Goal: Task Accomplishment & Management: Use online tool/utility

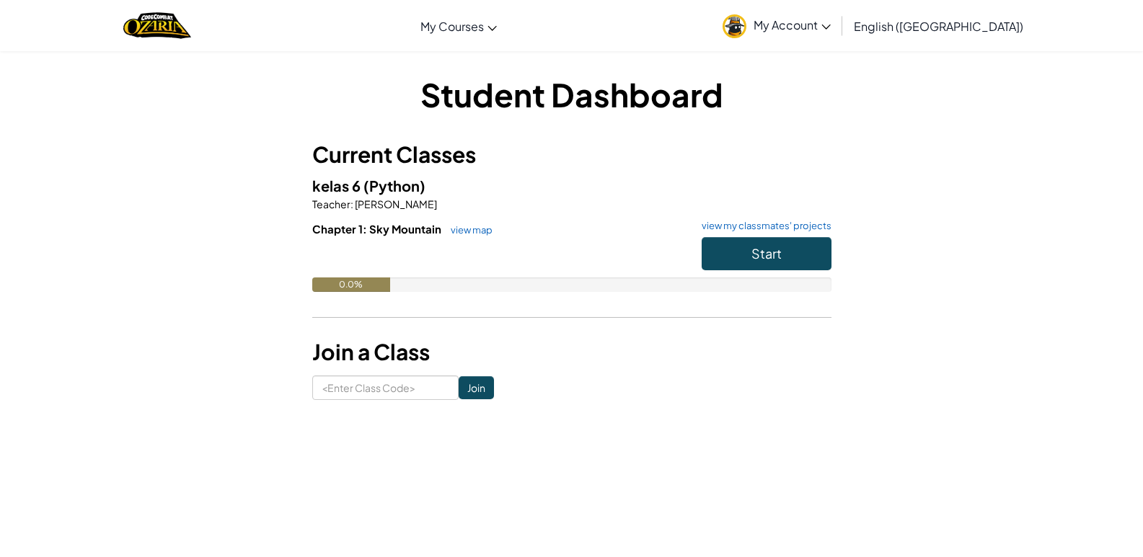
click at [766, 231] on h6 "Chapter 1: Sky Mountain view map view my classmates' projects" at bounding box center [571, 229] width 519 height 16
click at [743, 244] on button "Start" at bounding box center [767, 253] width 130 height 33
click at [743, 246] on button "Start" at bounding box center [767, 253] width 130 height 33
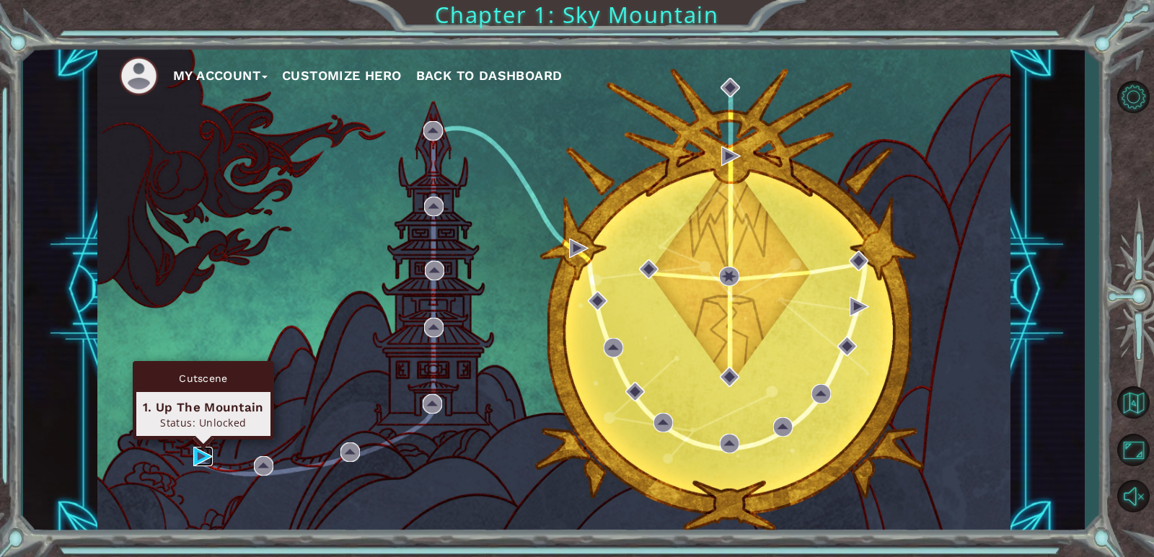
click at [209, 452] on img at bounding box center [202, 456] width 19 height 19
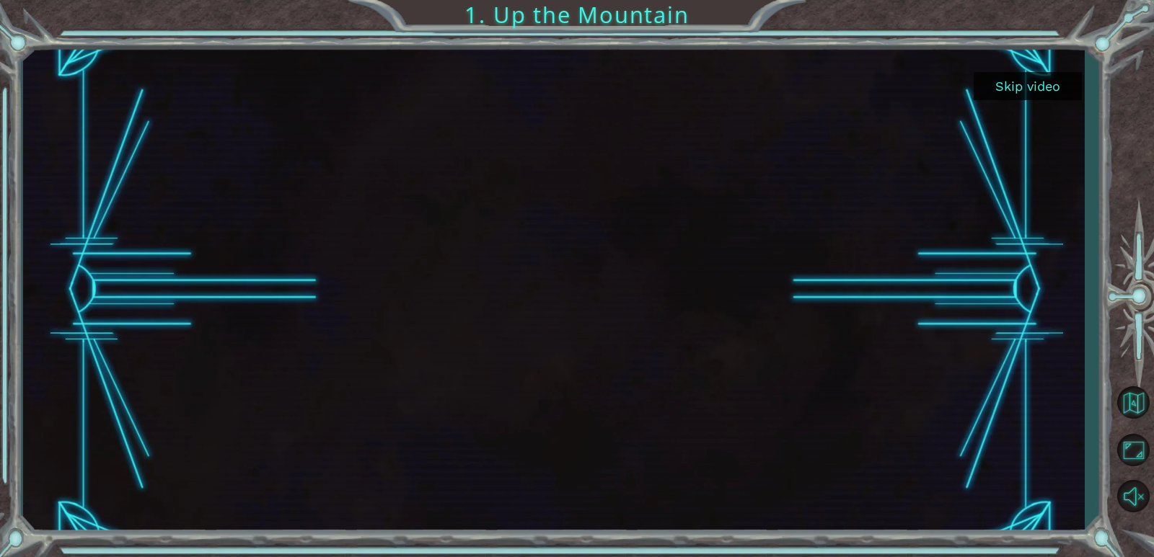
click at [1020, 74] on button "Skip video" at bounding box center [1027, 86] width 108 height 28
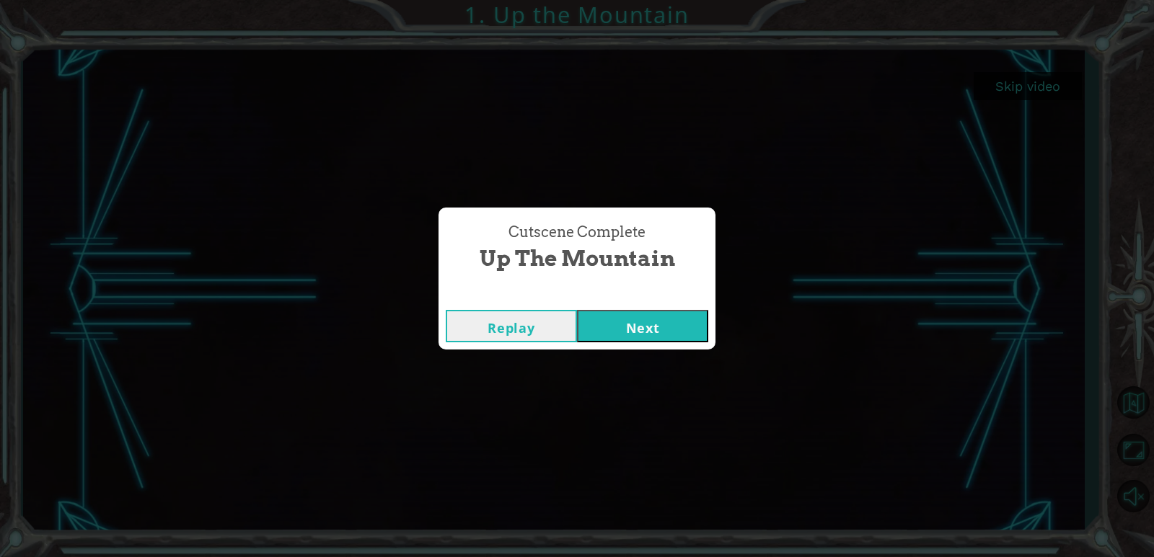
click at [652, 322] on button "Next" at bounding box center [642, 326] width 131 height 32
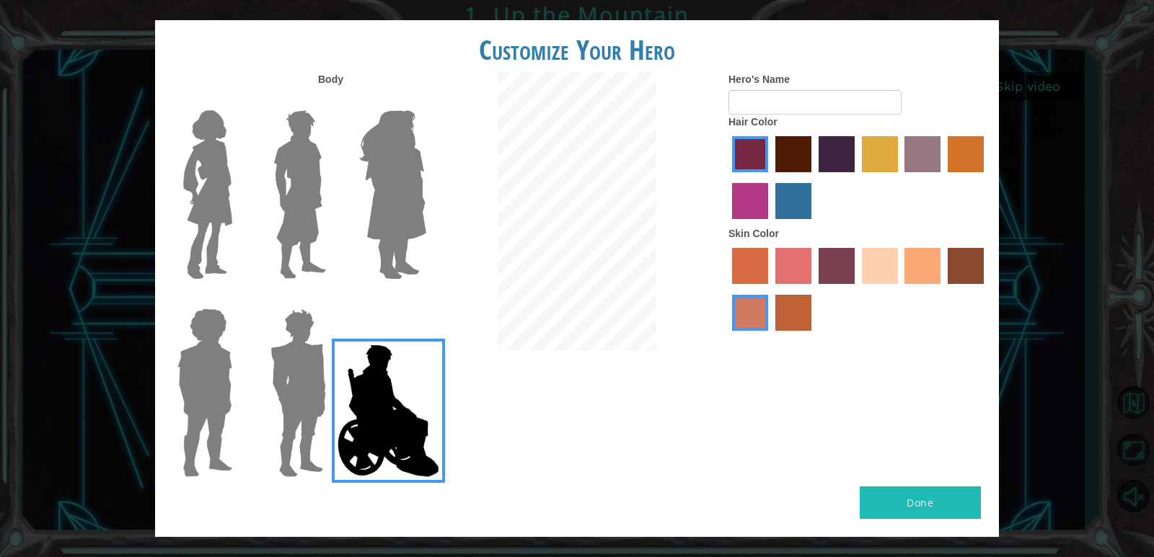
click at [419, 132] on img at bounding box center [392, 195] width 79 height 180
click at [425, 101] on input "Hero Amethyst" at bounding box center [425, 101] width 0 height 0
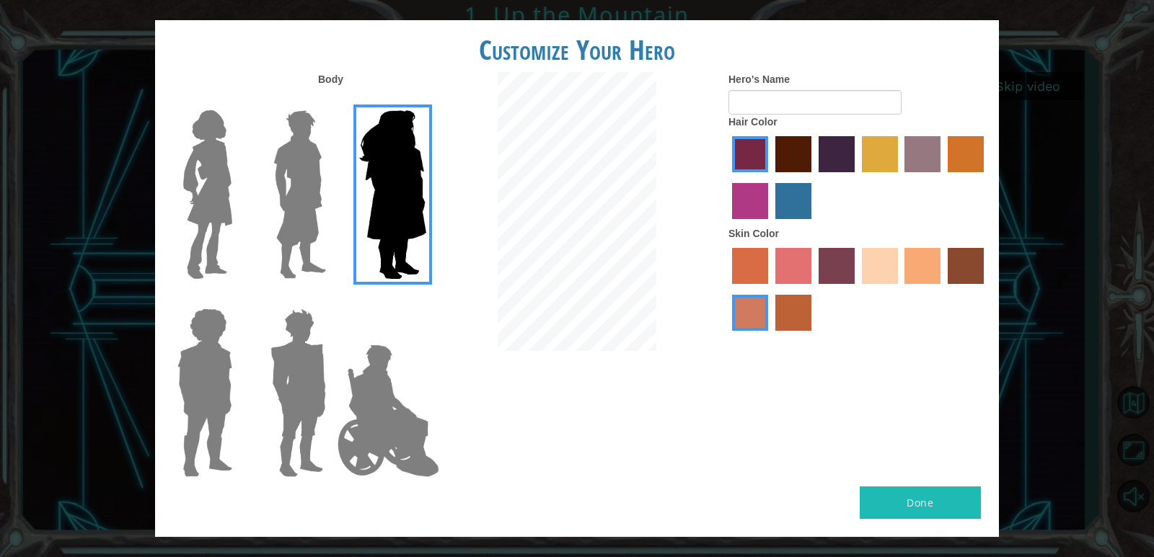
click at [244, 222] on div at bounding box center [202, 189] width 94 height 198
click at [190, 181] on img at bounding box center [207, 195] width 61 height 180
click at [238, 101] on input "Hero Connie" at bounding box center [238, 101] width 0 height 0
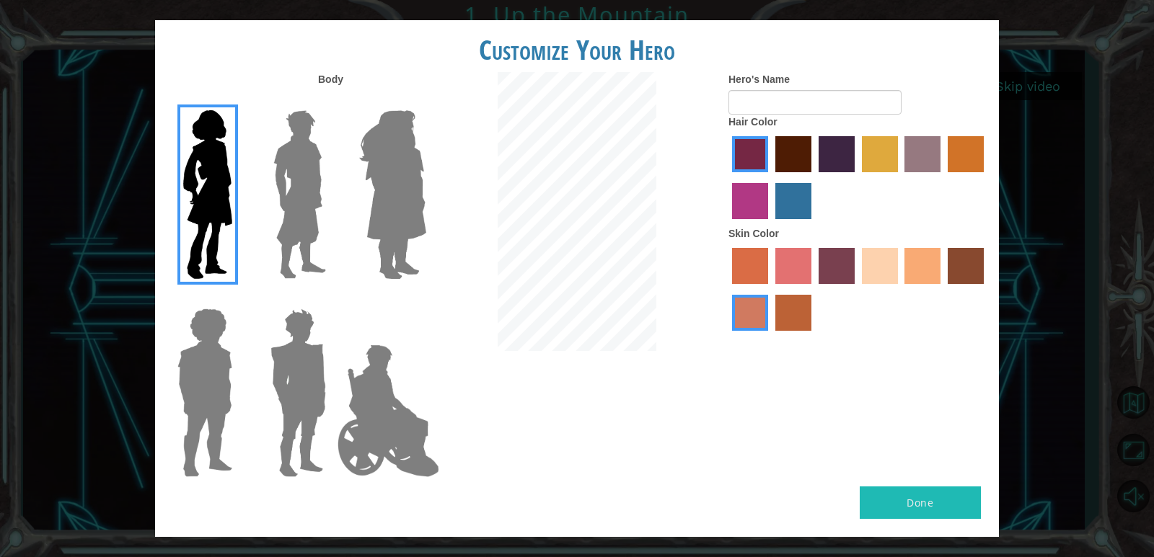
click at [882, 275] on label "sandy beach skin color" at bounding box center [880, 266] width 36 height 36
click at [857, 289] on input "sandy beach skin color" at bounding box center [857, 289] width 0 height 0
click at [917, 146] on label "bazaar hair color" at bounding box center [922, 154] width 36 height 36
click at [900, 177] on input "bazaar hair color" at bounding box center [900, 177] width 0 height 0
click at [920, 506] on button "Done" at bounding box center [920, 503] width 121 height 32
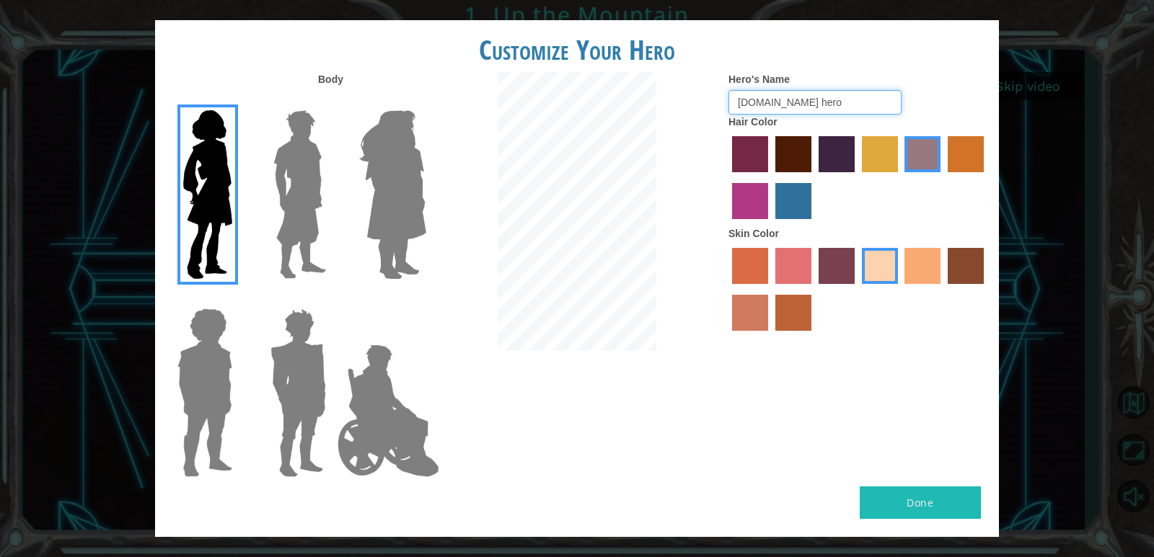
type input "[DOMAIN_NAME] hero"
click at [928, 500] on button "Done" at bounding box center [920, 503] width 121 height 32
click at [1142, 322] on div "Customize Your Hero Body Hero's Name [DOMAIN_NAME] hero Hair Color Skin Color D…" at bounding box center [577, 278] width 1154 height 557
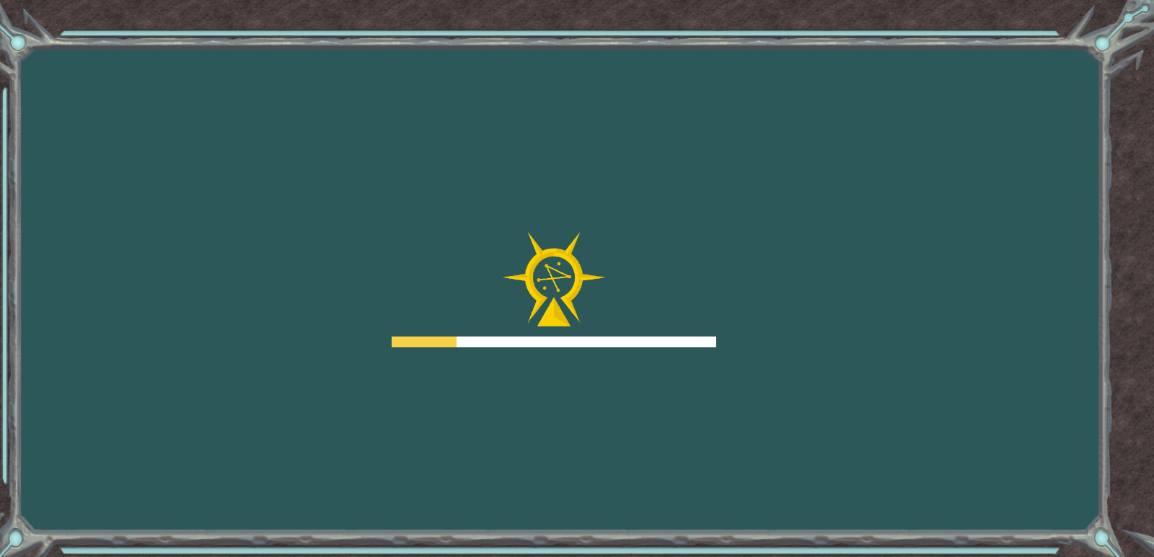
click at [960, 504] on div "Goals Error loading from server. Try refreshing the page. You'll need to join a…" at bounding box center [577, 278] width 1154 height 557
click at [950, 500] on div "Goals Error loading from server. Try refreshing the page. You'll need to join a…" at bounding box center [577, 278] width 1154 height 557
click at [949, 500] on div "Goals Error loading from server. Try refreshing the page. You'll need to join a…" at bounding box center [577, 278] width 1154 height 557
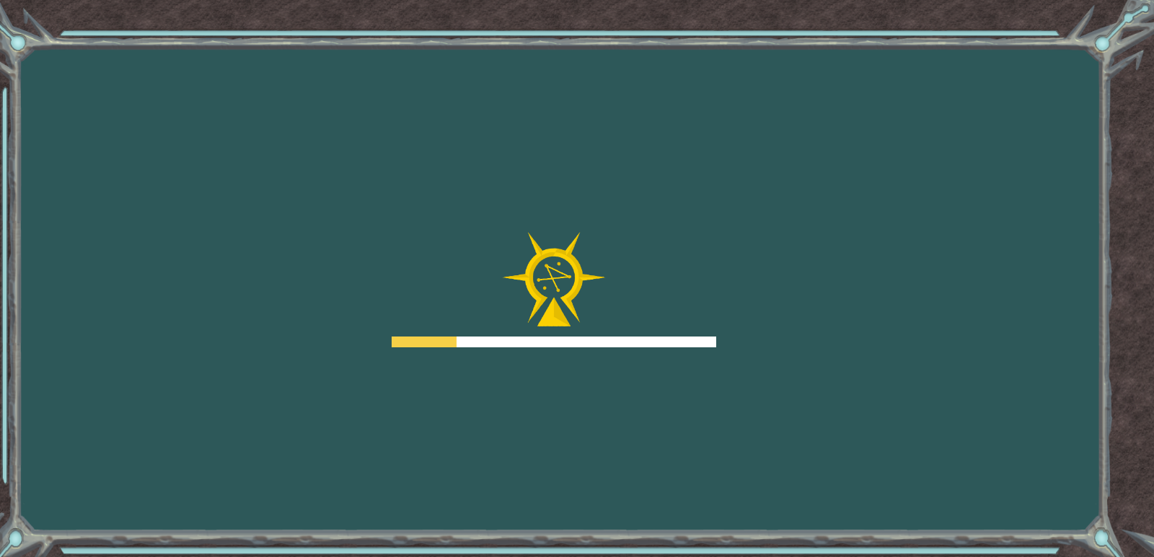
click at [930, 514] on div "Goals Error loading from server. Try refreshing the page. You'll need to join a…" at bounding box center [577, 278] width 1154 height 557
click at [930, 515] on div "Goals Error loading from server. Try refreshing the page. You'll need to join a…" at bounding box center [577, 278] width 1154 height 557
click at [888, 505] on div "Goals Error loading from server. Try refreshing the page. You'll need to join a…" at bounding box center [577, 278] width 1154 height 557
click at [879, 505] on div "Goals Error loading from server. Try refreshing the page. You'll need to join a…" at bounding box center [577, 278] width 1154 height 557
click at [862, 503] on div "Goals Error loading from server. Try refreshing the page. You'll need to join a…" at bounding box center [577, 278] width 1154 height 557
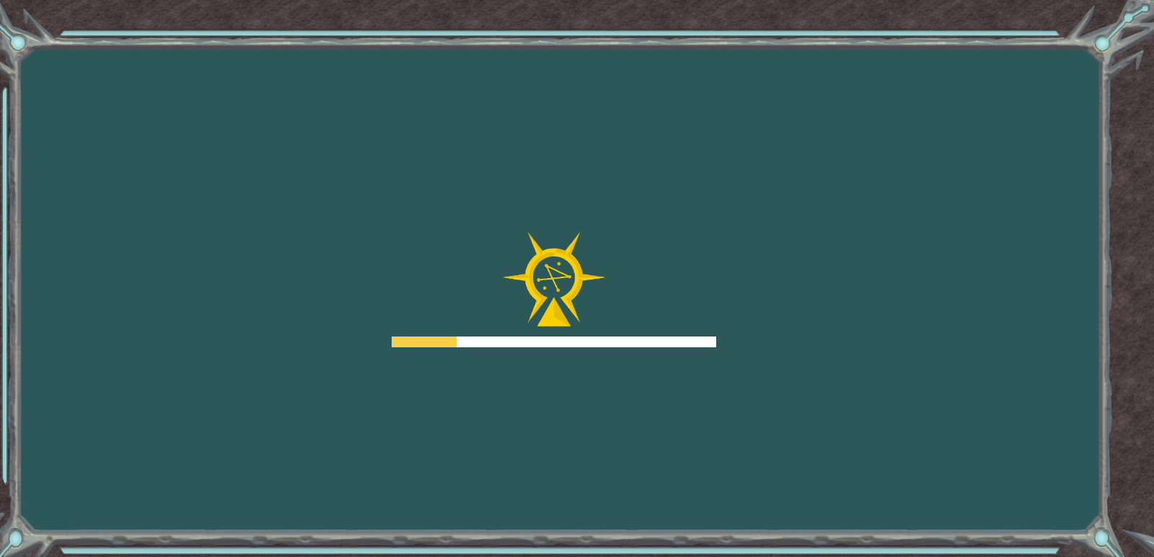
click at [862, 503] on div "Goals Error loading from server. Try refreshing the page. You'll need to join a…" at bounding box center [577, 278] width 1154 height 557
click at [909, 524] on div "Goals Error loading from server. Try refreshing the page. You'll need to join a…" at bounding box center [577, 278] width 1154 height 557
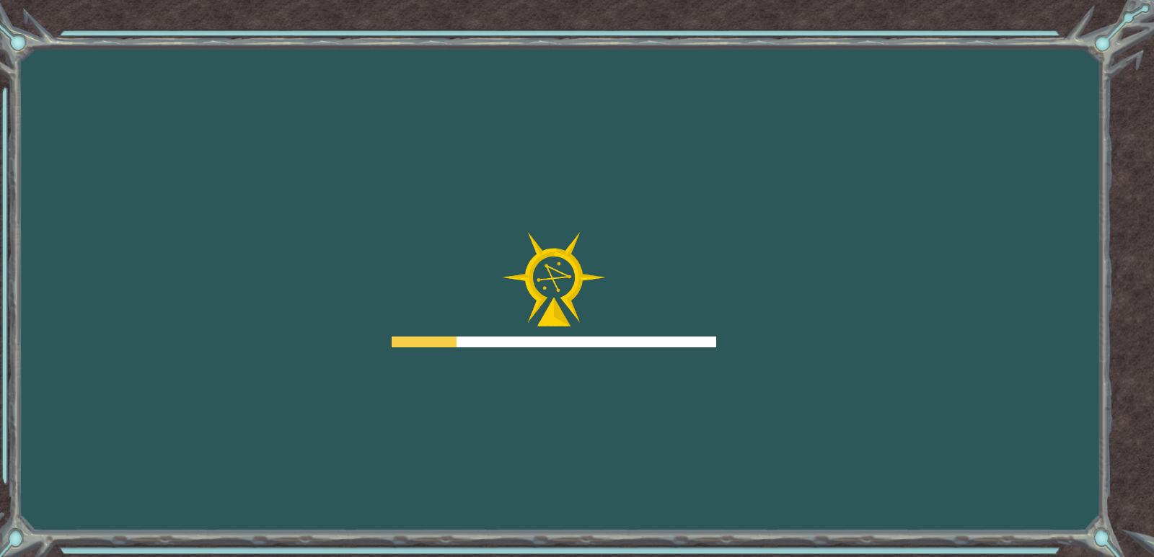
click at [915, 542] on div "Goals Error loading from server. Try refreshing the page. You'll need to join a…" at bounding box center [577, 278] width 1154 height 557
drag, startPoint x: 570, startPoint y: 445, endPoint x: 565, endPoint y: 375, distance: 70.1
click at [565, 375] on div "Goals Error loading from server. Try refreshing the page. You'll need to join a…" at bounding box center [577, 278] width 1154 height 557
click at [560, 353] on div "Goals Error loading from server. Try refreshing the page. You'll need to join a…" at bounding box center [577, 278] width 1154 height 557
click at [529, 338] on div at bounding box center [554, 342] width 324 height 11
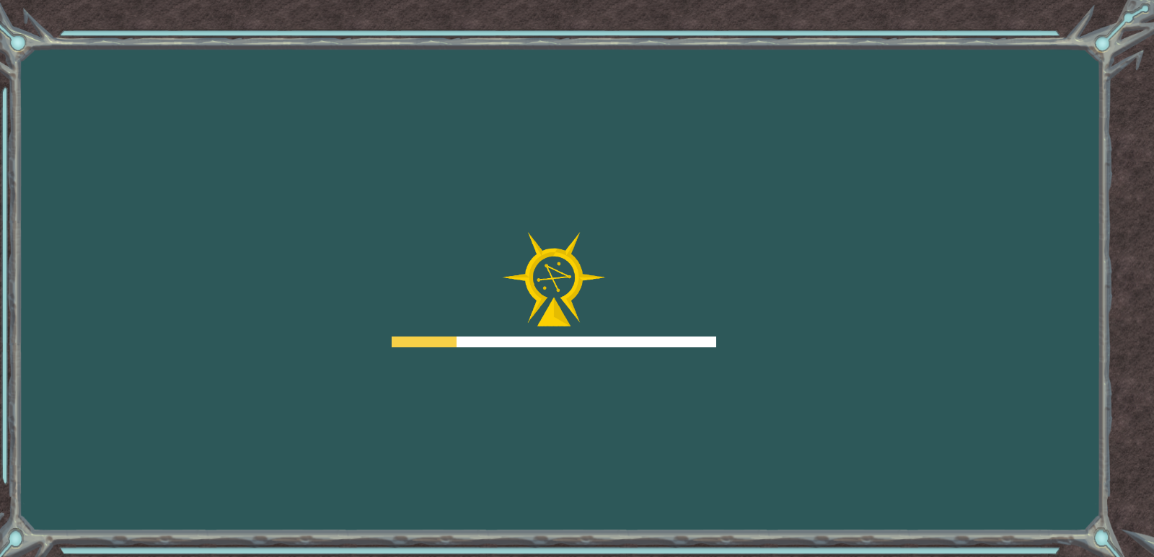
drag, startPoint x: 529, startPoint y: 338, endPoint x: 857, endPoint y: 270, distance: 335.0
click at [584, 325] on div at bounding box center [554, 289] width 324 height 115
click at [859, 275] on div "Goals Error loading from server. Try refreshing the page. You'll need to join a…" at bounding box center [577, 278] width 1154 height 557
click at [834, 385] on div "Goals Error loading from server. Try refreshing the page. You'll need to join a…" at bounding box center [577, 278] width 1154 height 557
drag, startPoint x: 805, startPoint y: 434, endPoint x: 536, endPoint y: 136, distance: 402.3
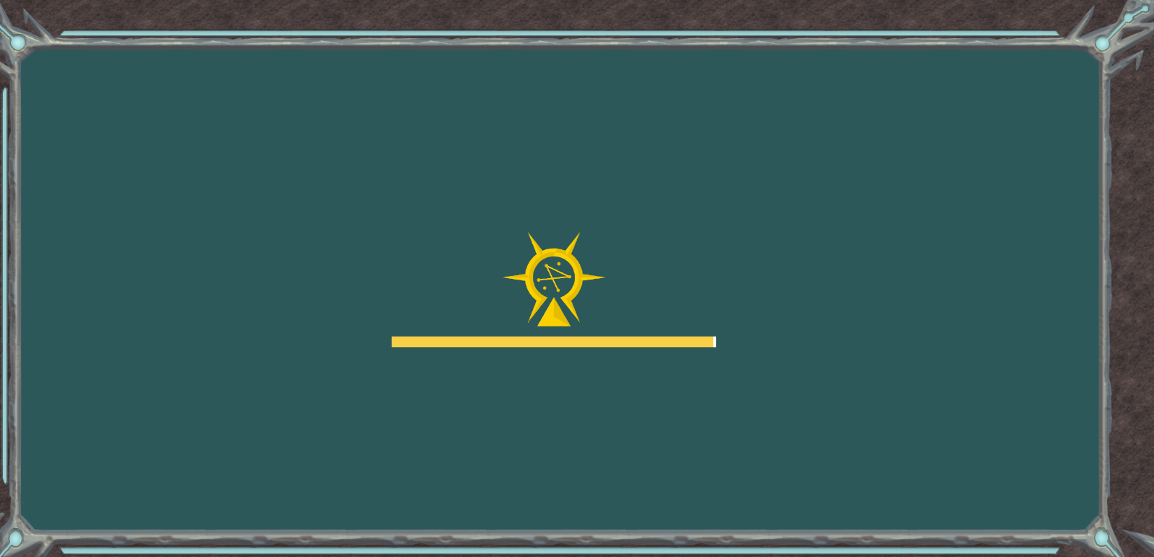
click at [785, 530] on div "Goals Error loading from server. Try refreshing the page. You'll need to join a…" at bounding box center [577, 278] width 1154 height 557
click at [369, 205] on div "Goals Error loading from server. Try refreshing the page. You'll need to join a…" at bounding box center [577, 278] width 1154 height 557
click at [373, 205] on div "Goals Error loading from server. Try refreshing the page. You'll need to join a…" at bounding box center [577, 278] width 1154 height 557
click at [413, 220] on div "Goals Error loading from server. Try refreshing the page. You'll need to join a…" at bounding box center [577, 278] width 1154 height 557
click at [414, 221] on div "Goals Error loading from server. Try refreshing the page. You'll need to join a…" at bounding box center [577, 278] width 1154 height 557
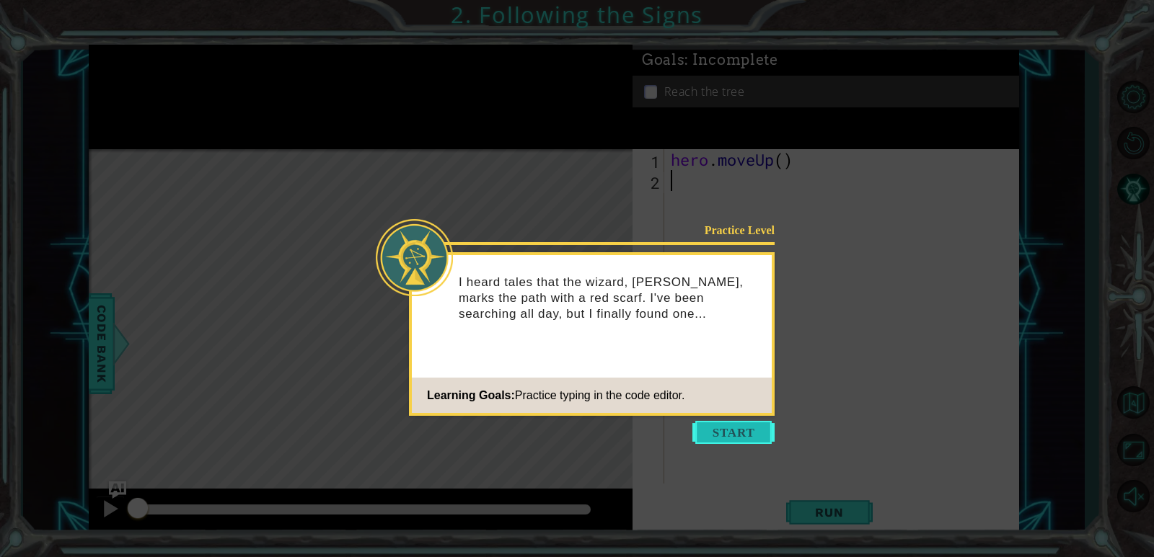
click at [740, 436] on button "Start" at bounding box center [733, 432] width 82 height 23
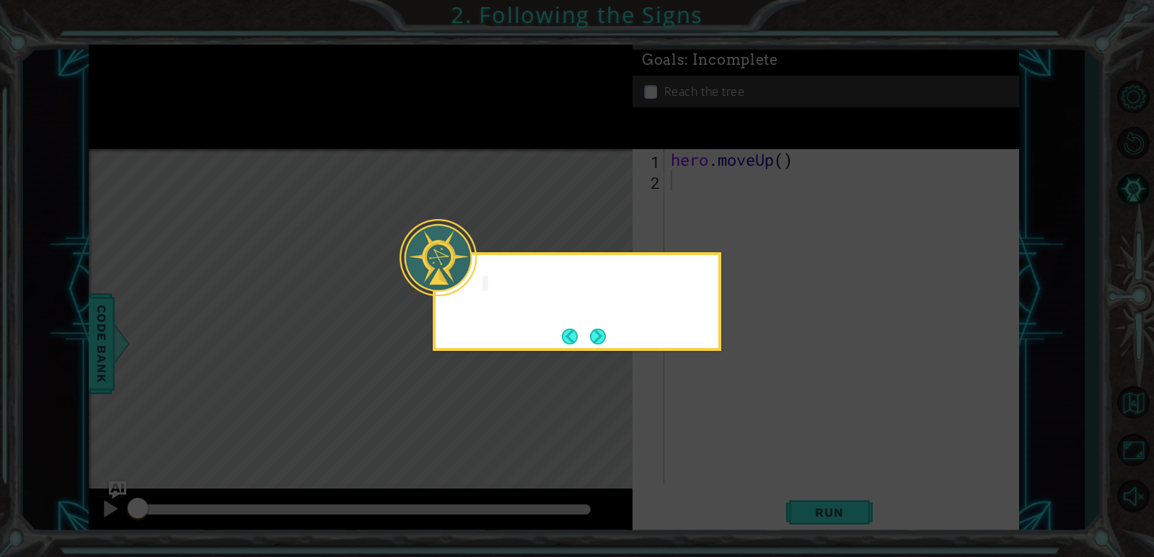
click at [802, 418] on icon at bounding box center [577, 278] width 1154 height 557
click at [597, 333] on button "Next" at bounding box center [598, 337] width 16 height 16
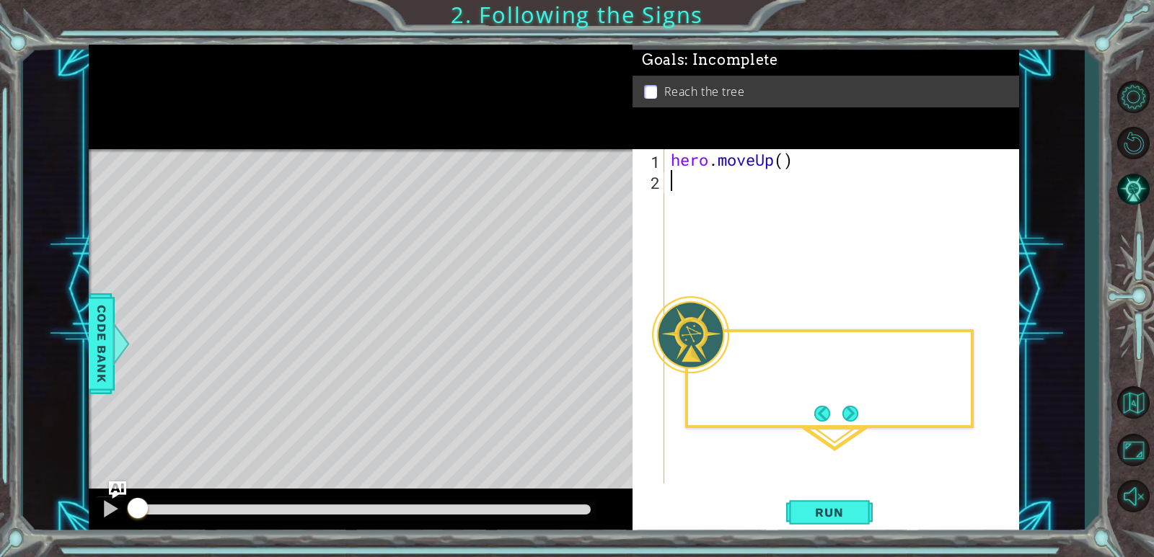
click at [597, 333] on div "Level Map" at bounding box center [422, 361] width 666 height 425
click at [816, 494] on button "Run" at bounding box center [829, 513] width 87 height 39
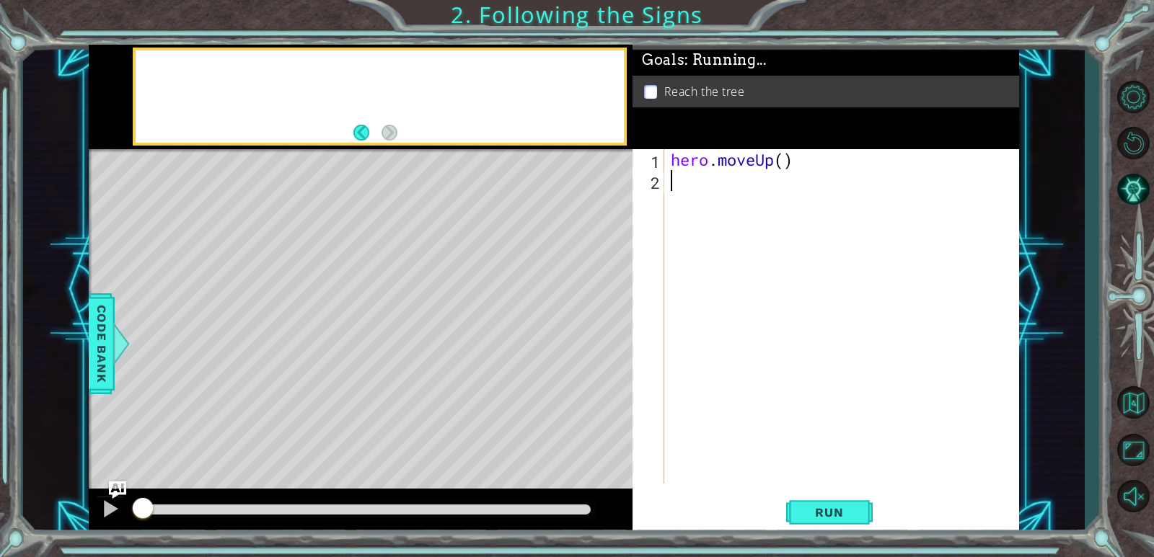
drag, startPoint x: 813, startPoint y: 492, endPoint x: 741, endPoint y: 373, distance: 139.1
click at [768, 421] on div "1 2 hero . moveUp ( ) ההההההההההההההההההההההההההההההההההההההההההההההההההההההההה…" at bounding box center [825, 342] width 386 height 386
drag, startPoint x: 741, startPoint y: 373, endPoint x: 707, endPoint y: 286, distance: 93.6
click at [707, 286] on div "hero . moveUp ( )" at bounding box center [845, 337] width 354 height 376
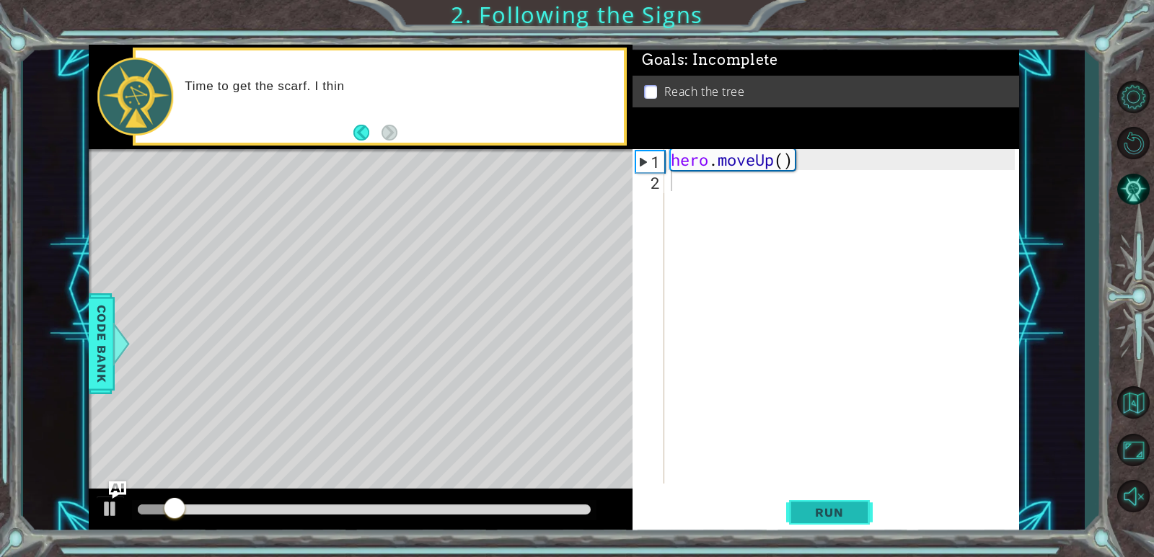
click at [818, 512] on span "Run" at bounding box center [828, 512] width 57 height 14
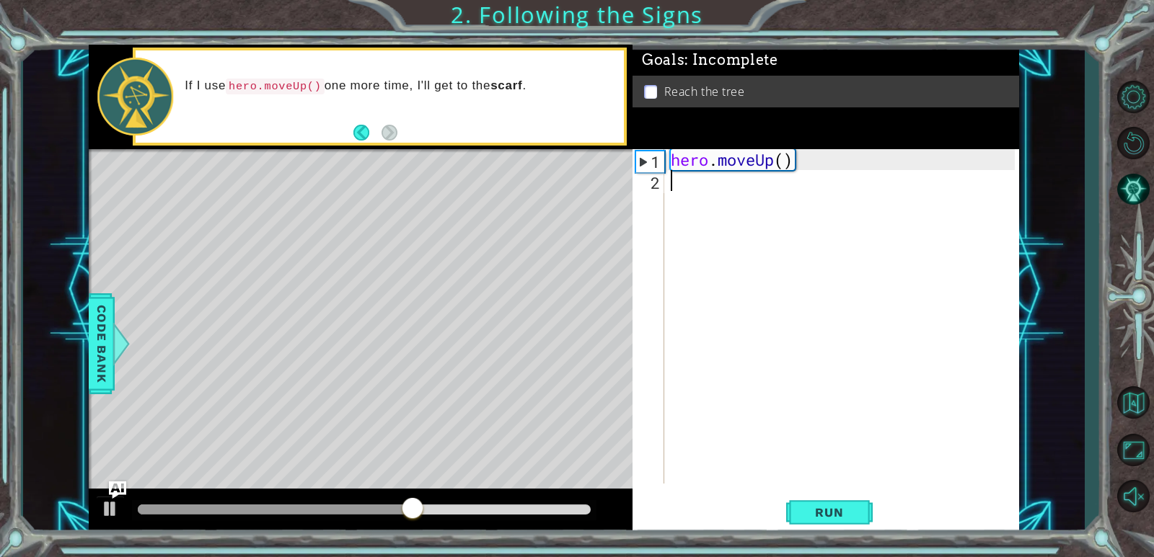
click at [783, 167] on div "hero . moveUp ( )" at bounding box center [845, 337] width 354 height 376
type textarea "hero.moveUp(2)"
click at [825, 510] on span "Run" at bounding box center [828, 512] width 57 height 14
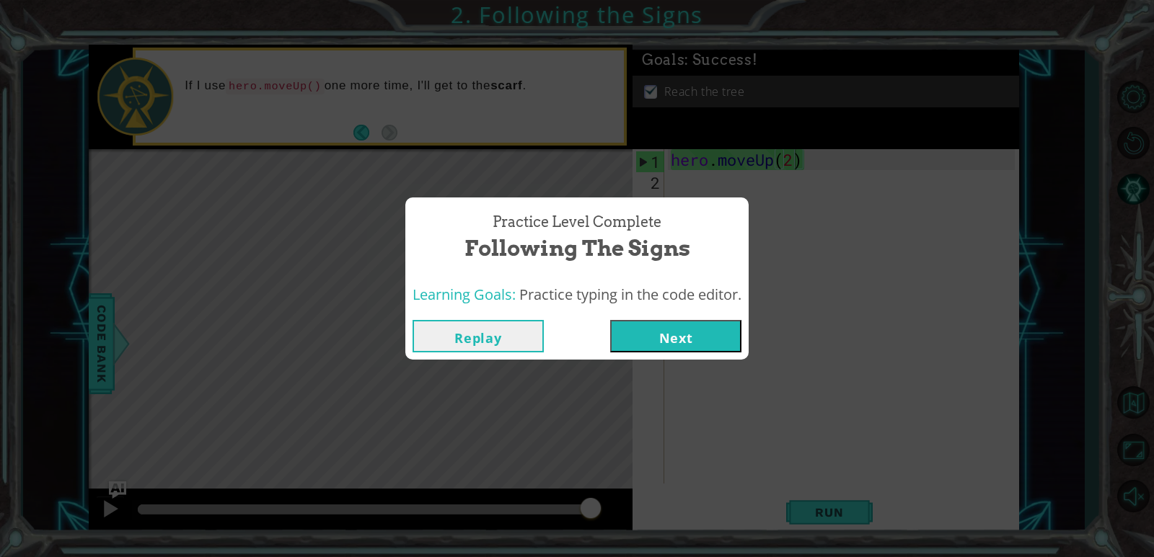
click at [692, 346] on button "Next" at bounding box center [675, 336] width 131 height 32
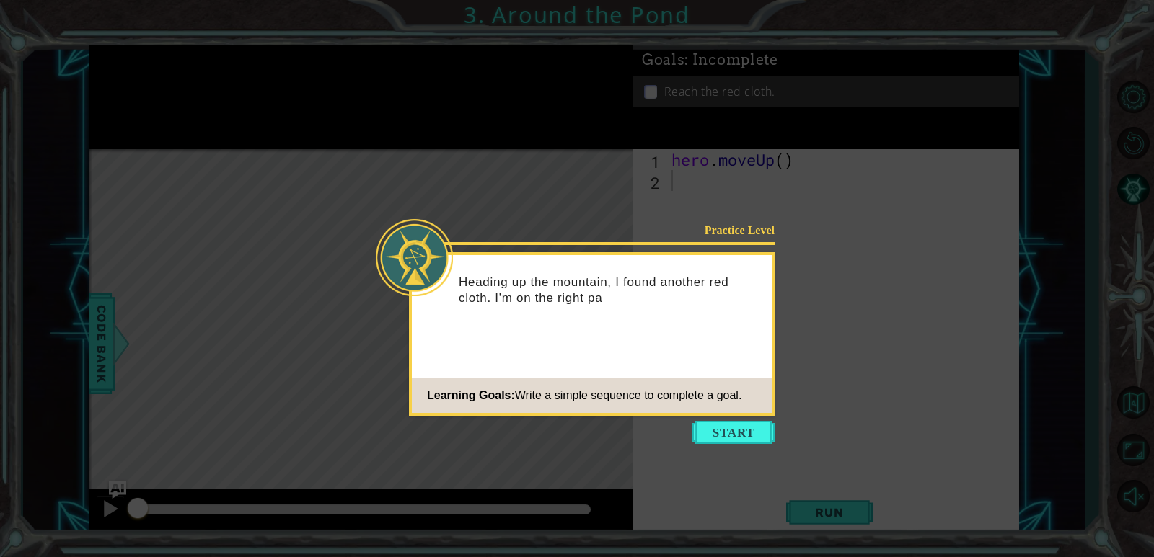
click at [751, 420] on icon at bounding box center [577, 278] width 1154 height 557
click at [746, 432] on button "Start" at bounding box center [733, 432] width 82 height 23
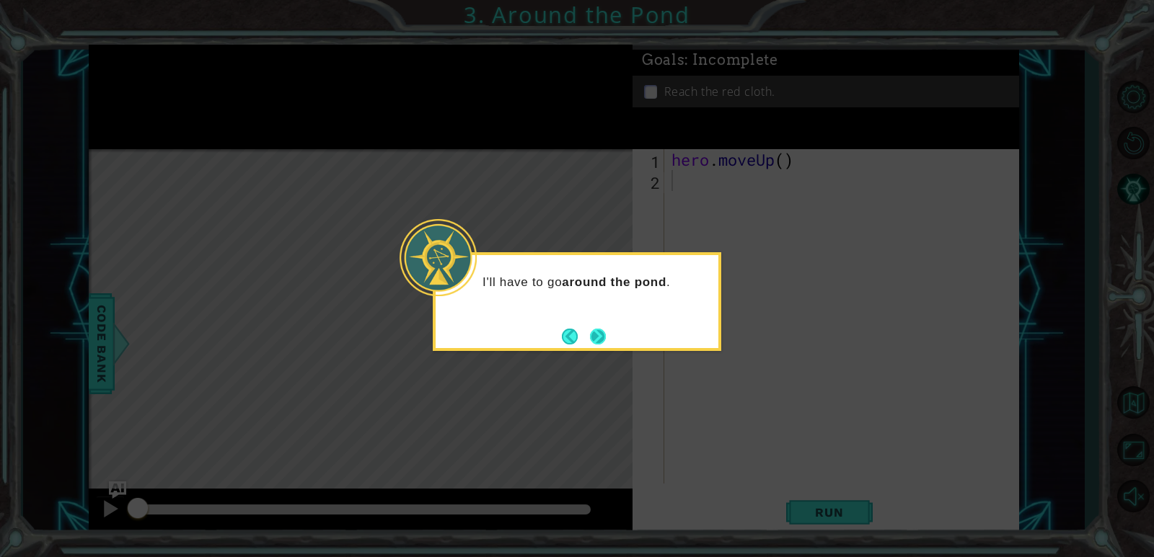
click at [604, 339] on button "Next" at bounding box center [598, 337] width 16 height 16
click at [604, 339] on icon at bounding box center [577, 278] width 1154 height 557
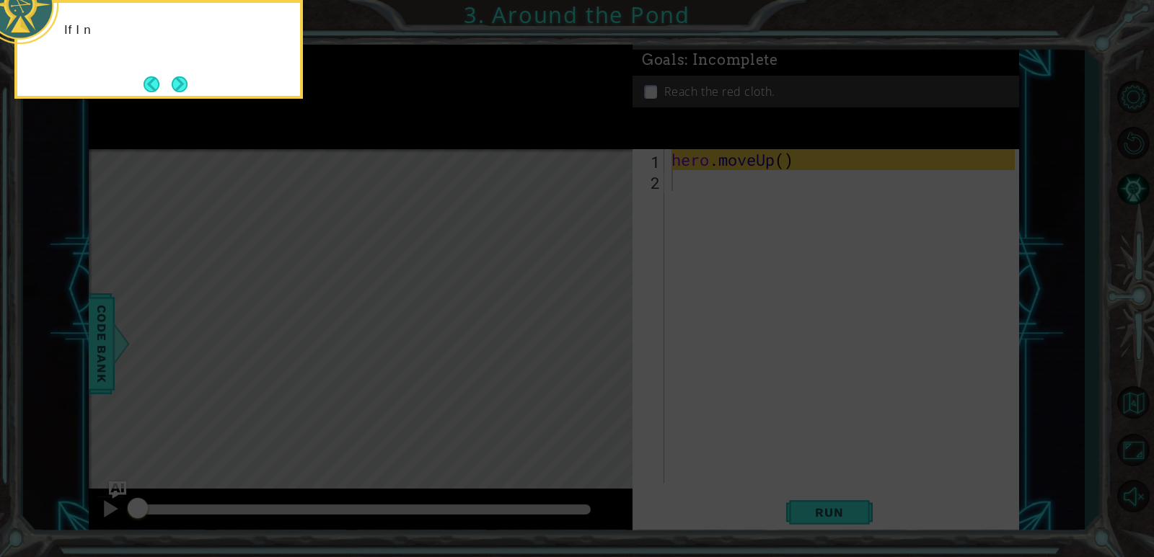
click at [614, 322] on icon at bounding box center [577, 83] width 1154 height 948
click at [180, 78] on button "Next" at bounding box center [180, 84] width 16 height 16
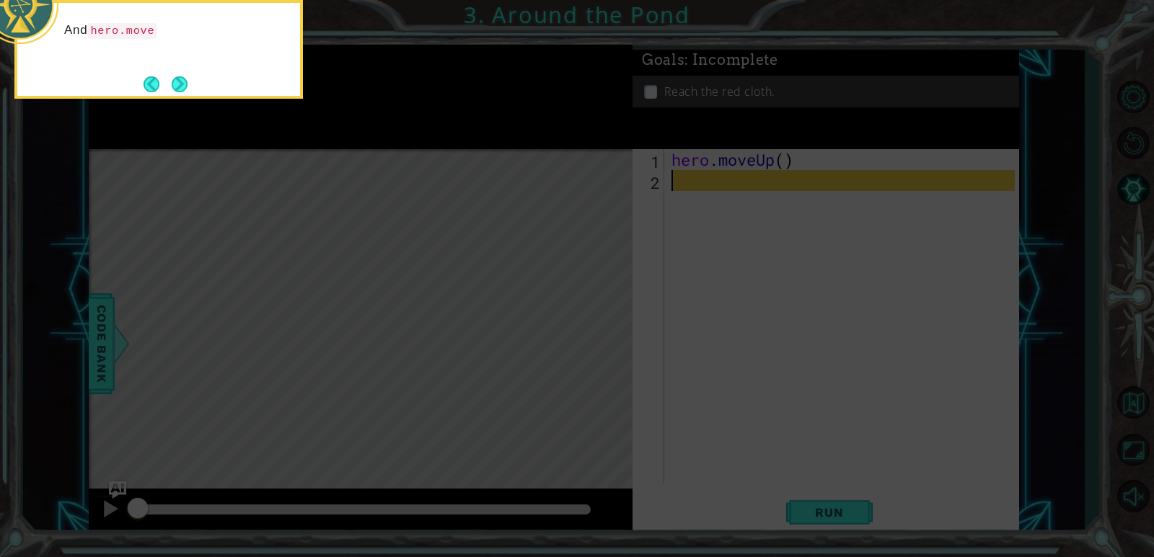
click at [180, 78] on button "Next" at bounding box center [180, 84] width 16 height 16
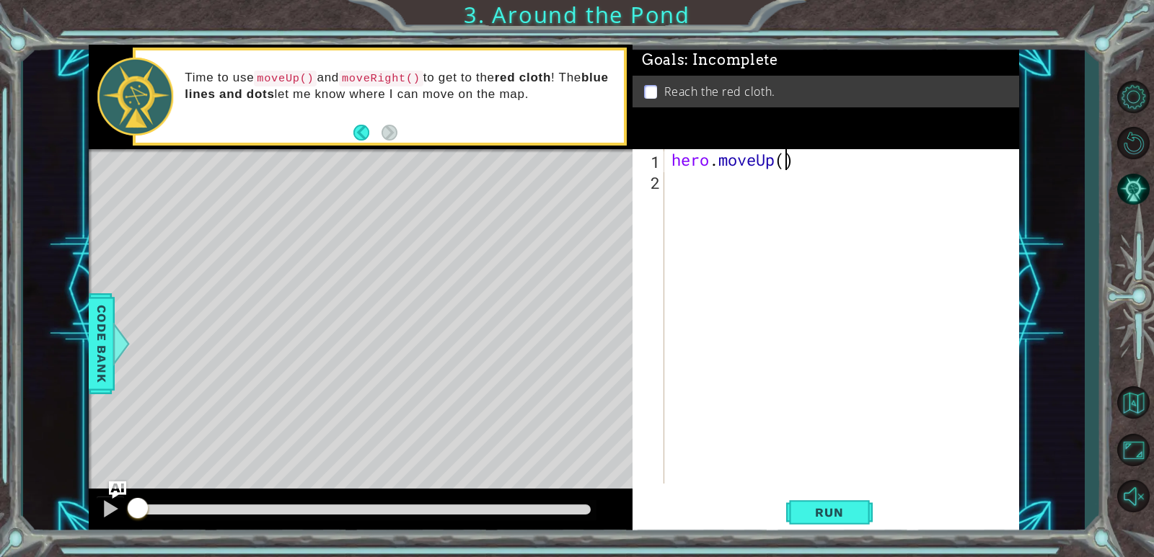
click at [782, 166] on div "hero . moveUp ( )" at bounding box center [844, 337] width 353 height 376
type textarea "hero.moveUp(2)"
click at [740, 203] on div "hero . moveUp ( 2 )" at bounding box center [844, 337] width 353 height 376
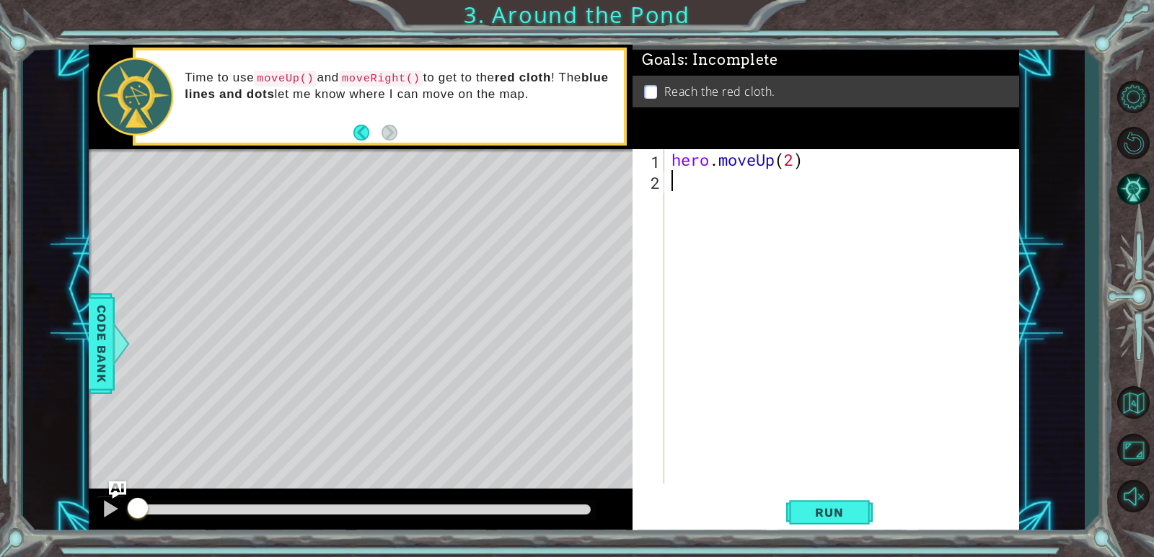
type textarea "h"
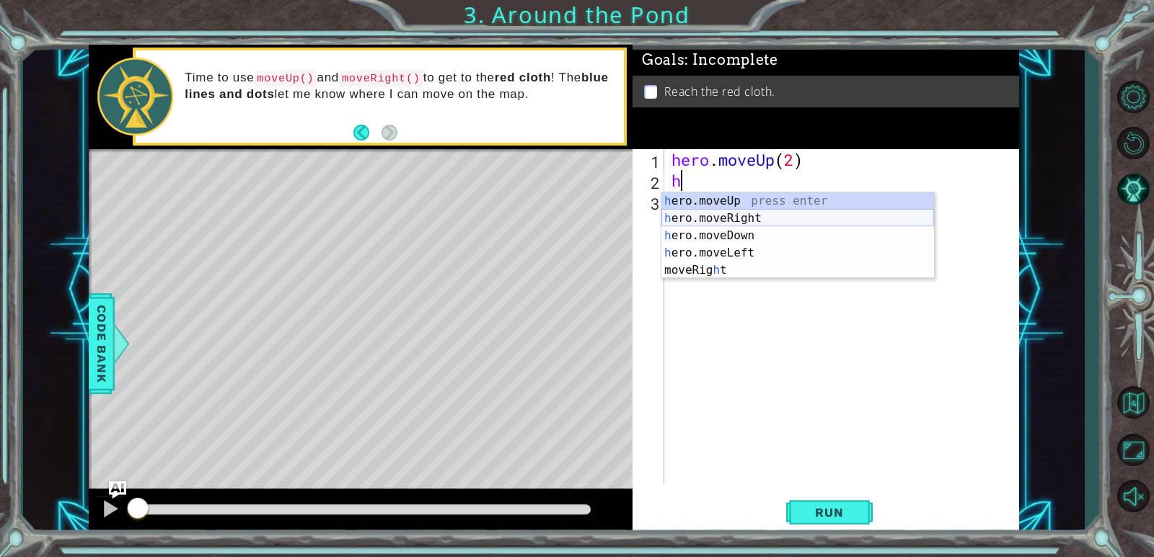
click at [738, 213] on div "h ero.moveUp press enter h ero.moveRight press enter h ero.moveDown press enter…" at bounding box center [797, 253] width 273 height 121
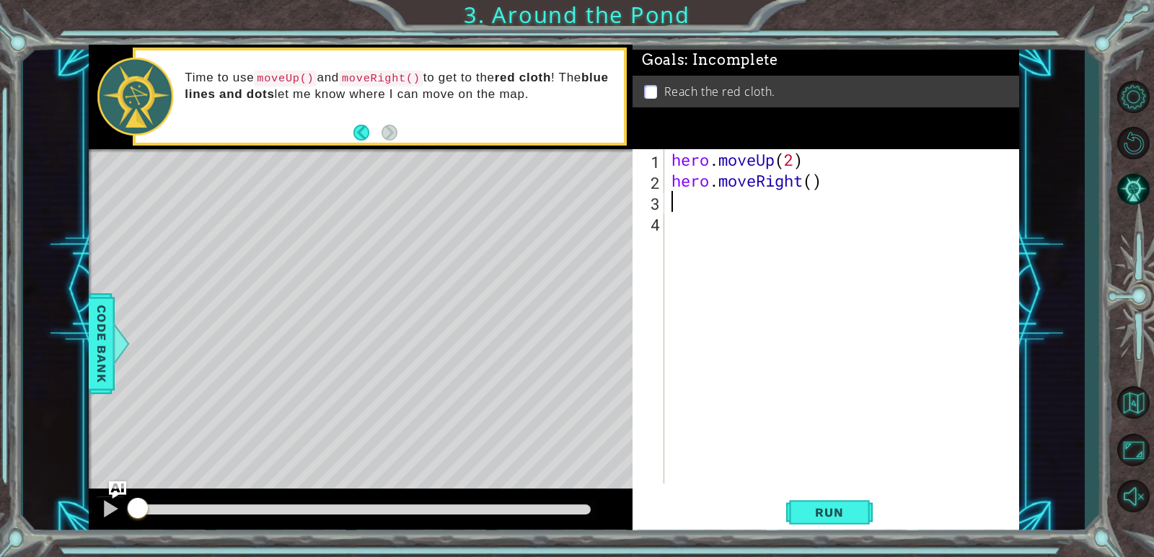
click at [736, 222] on div "hero . moveUp ( 2 ) hero . moveRight ( )" at bounding box center [844, 337] width 353 height 376
click at [741, 201] on div "hero . moveUp ( 2 ) hero . moveRight ( )" at bounding box center [844, 337] width 353 height 376
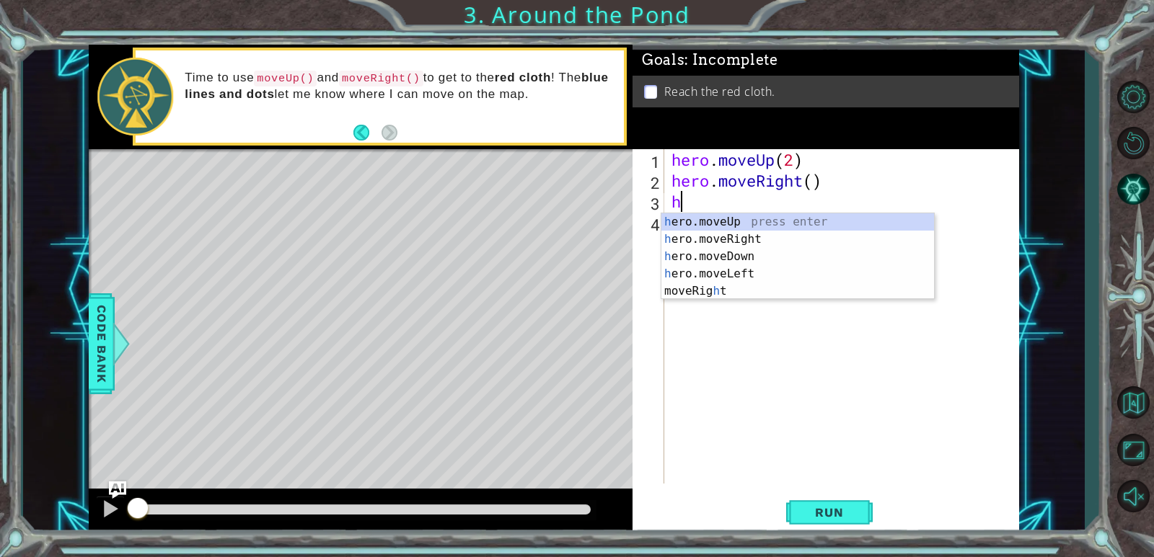
type textarea "he"
click at [733, 224] on div "he ro.moveUp press enter he ro.moveRight press enter he ro.moveDown press enter…" at bounding box center [797, 265] width 273 height 104
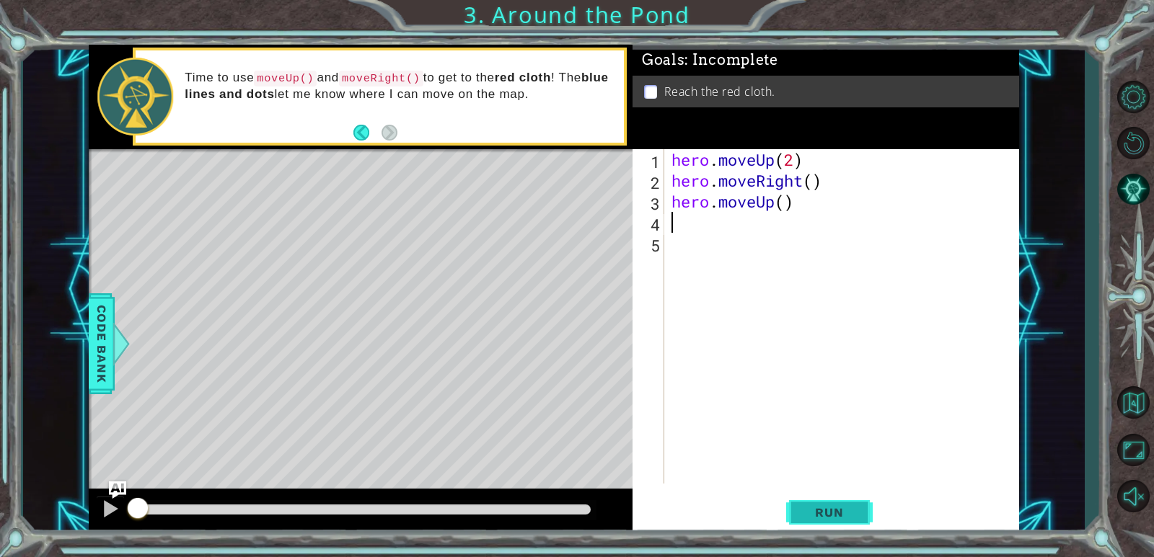
click at [820, 508] on span "Run" at bounding box center [828, 512] width 57 height 14
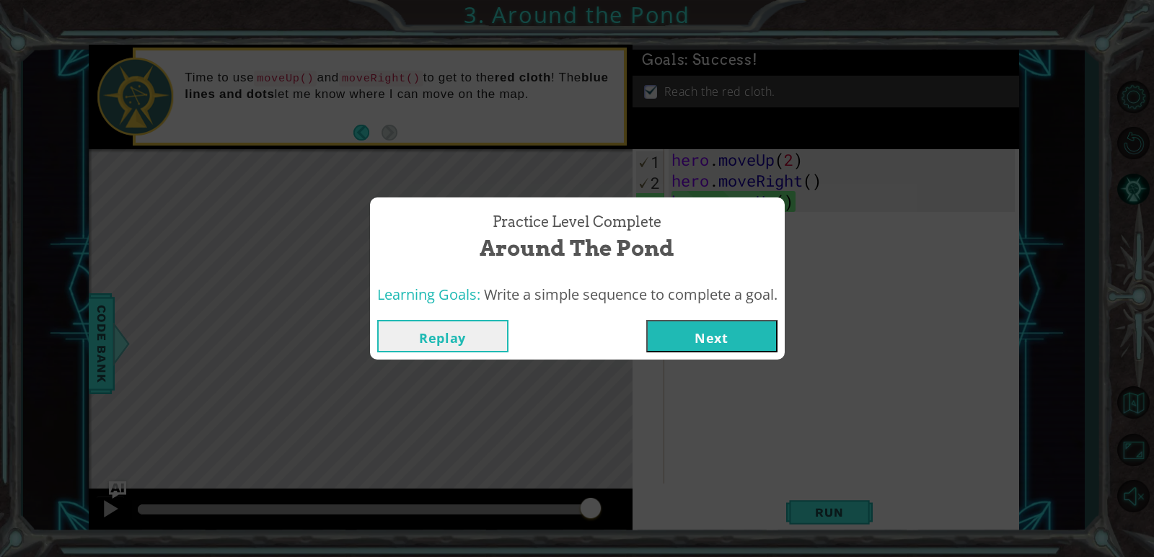
click at [700, 327] on button "Next" at bounding box center [711, 336] width 131 height 32
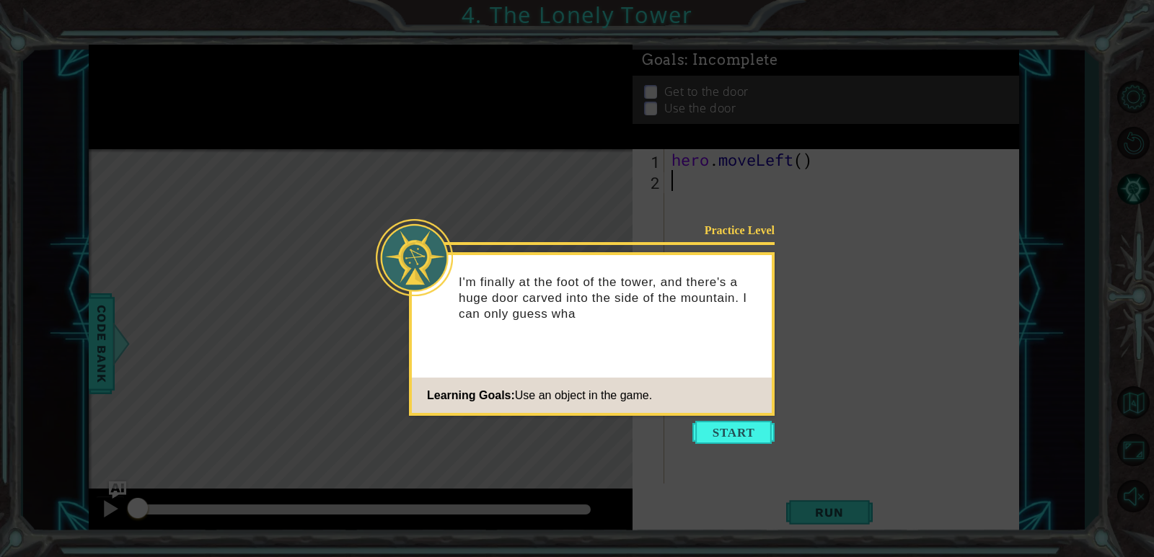
click at [748, 438] on button "Start" at bounding box center [733, 432] width 82 height 23
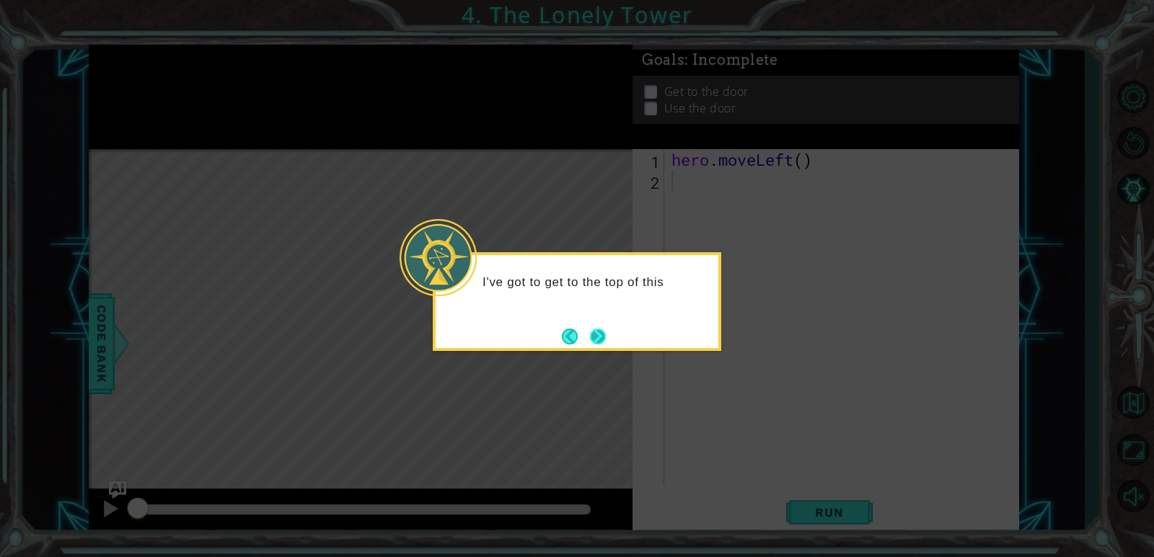
click at [591, 330] on button "Next" at bounding box center [598, 337] width 16 height 16
click at [591, 330] on icon at bounding box center [577, 278] width 1154 height 557
click at [600, 328] on icon at bounding box center [577, 278] width 1154 height 557
click at [597, 331] on button "Next" at bounding box center [598, 337] width 16 height 16
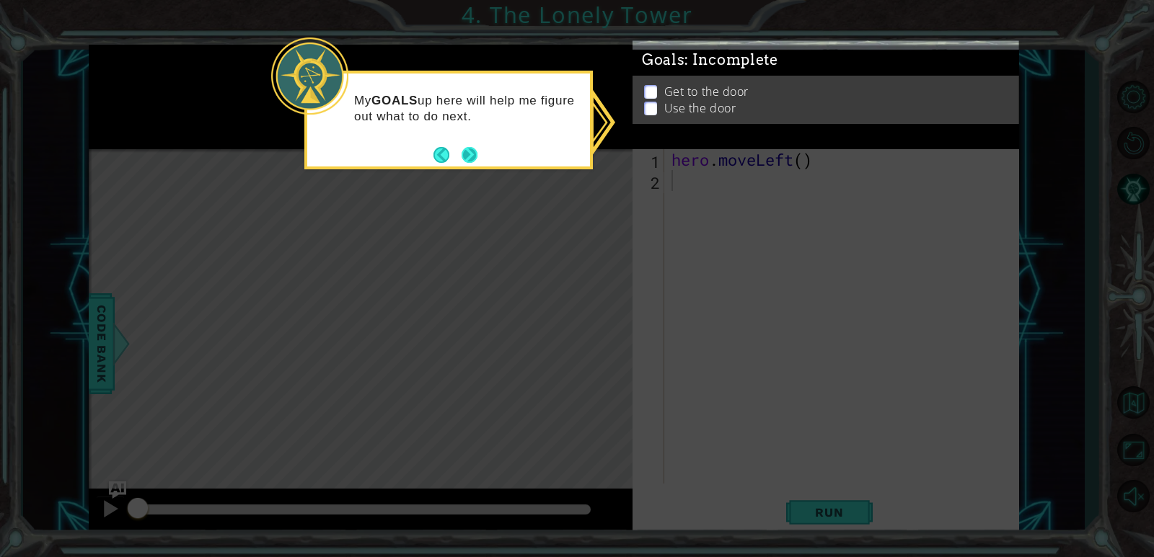
click at [476, 156] on button "Next" at bounding box center [469, 155] width 16 height 16
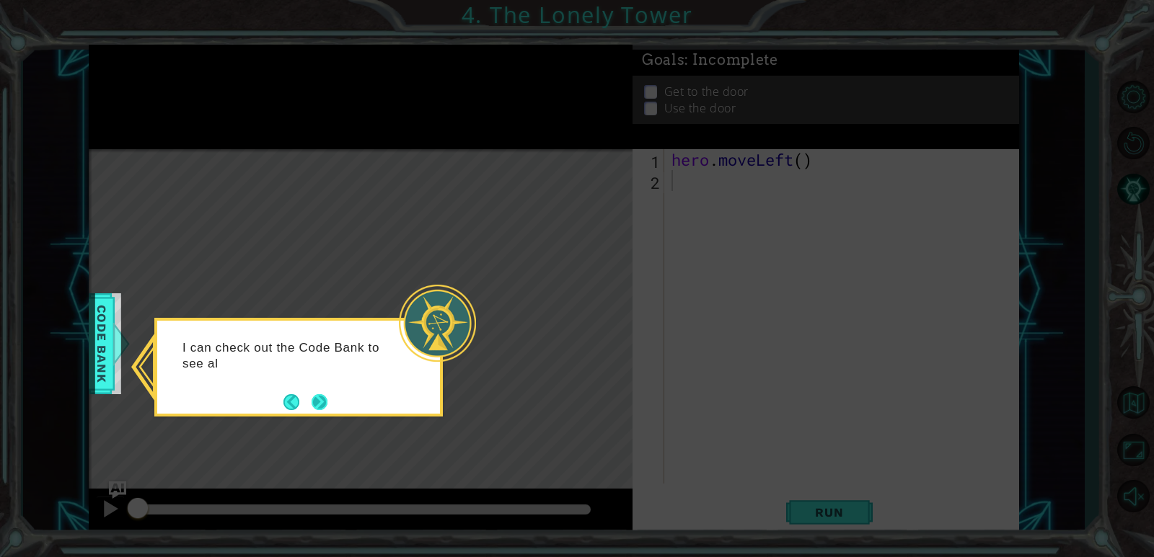
click at [312, 407] on button "Next" at bounding box center [320, 402] width 16 height 16
click at [310, 407] on div "Level Map" at bounding box center [422, 361] width 666 height 425
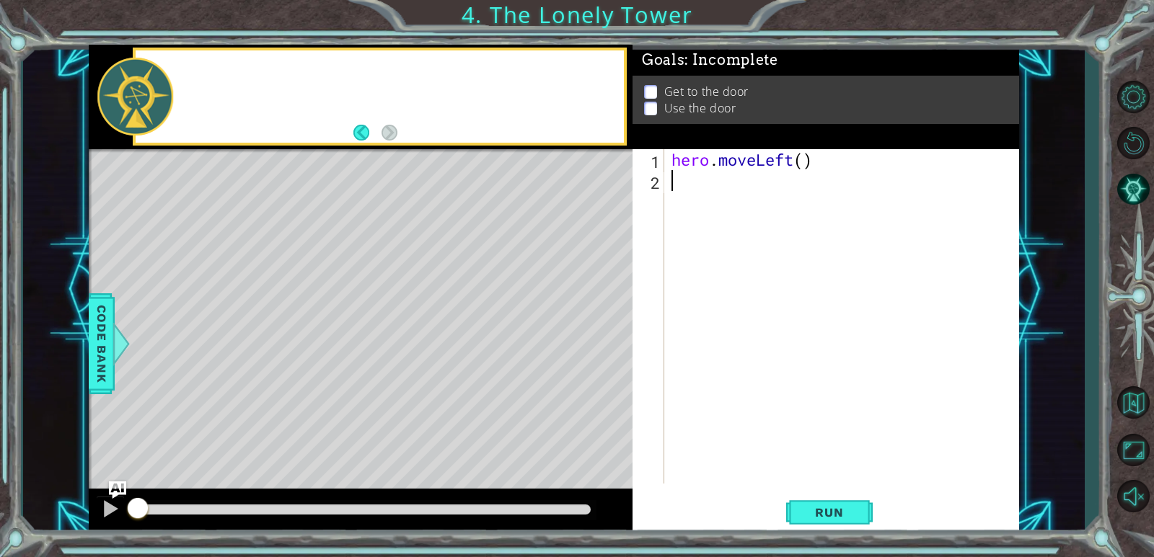
click at [310, 407] on div "Level Map" at bounding box center [422, 361] width 666 height 425
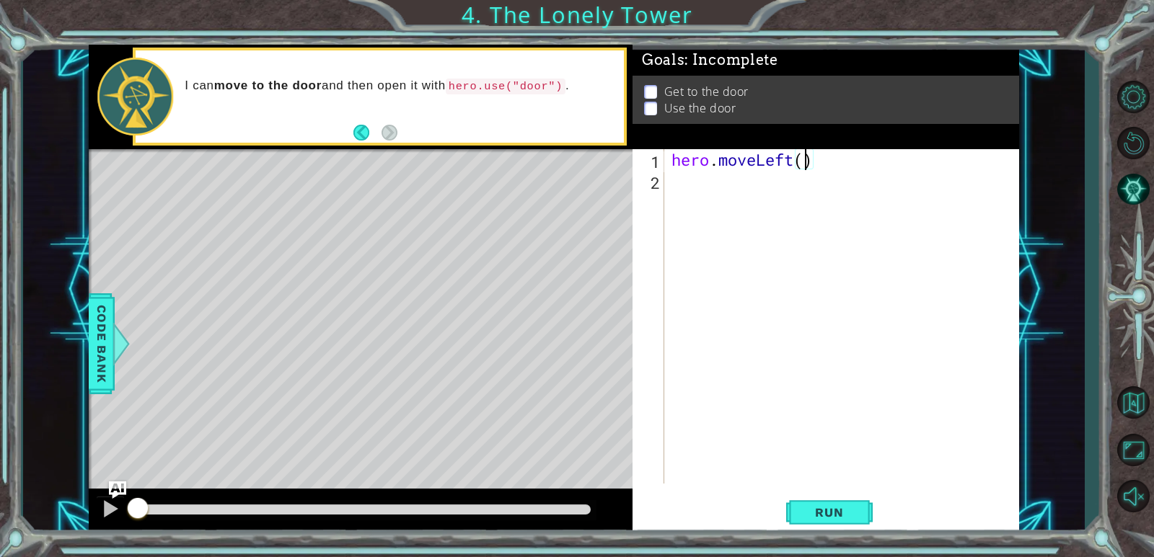
click at [803, 167] on div "hero . moveLeft ( )" at bounding box center [844, 337] width 353 height 376
type textarea "hero.moveLeft(2)"
click at [759, 199] on div "hero . moveLeft ( 2 )" at bounding box center [844, 337] width 353 height 376
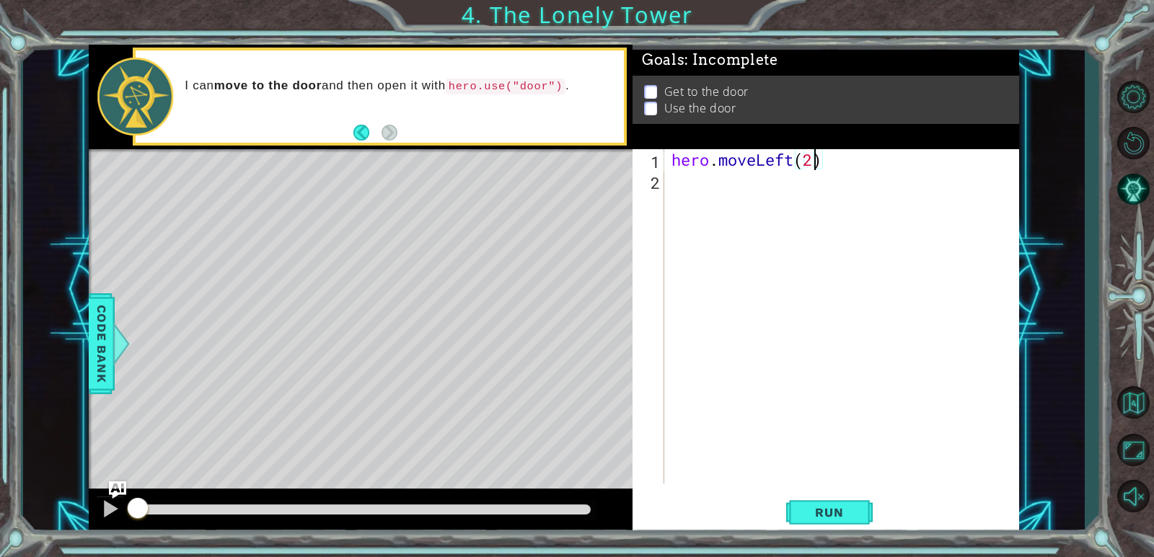
click at [759, 199] on div "hero . moveLeft ( 2 )" at bounding box center [844, 337] width 353 height 376
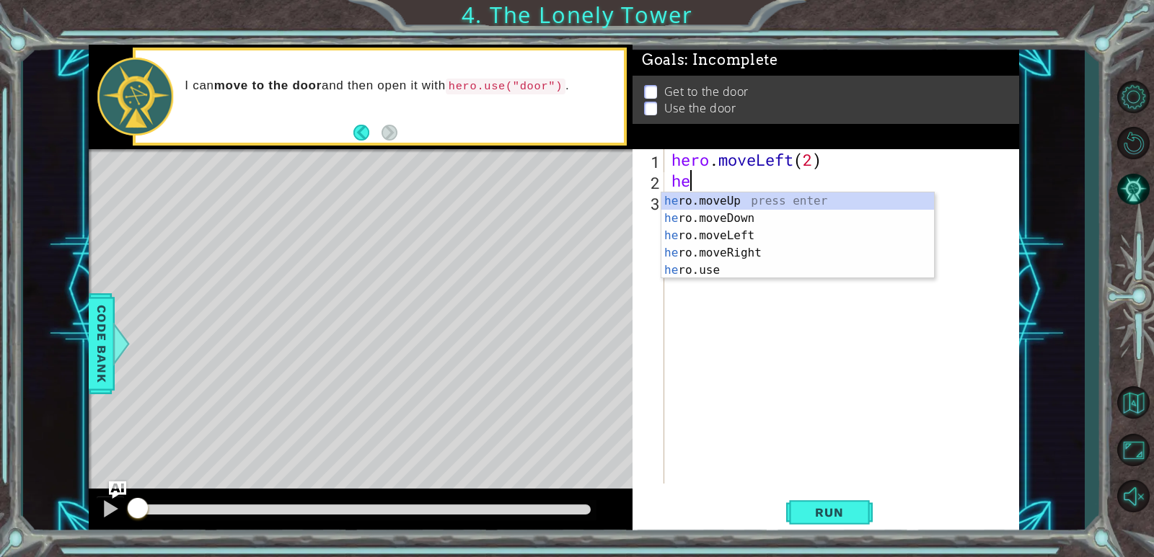
type textarea "hero"
click at [843, 209] on div "hero .moveUp press enter hero .moveDown press enter hero .moveLeft press enter …" at bounding box center [797, 253] width 273 height 121
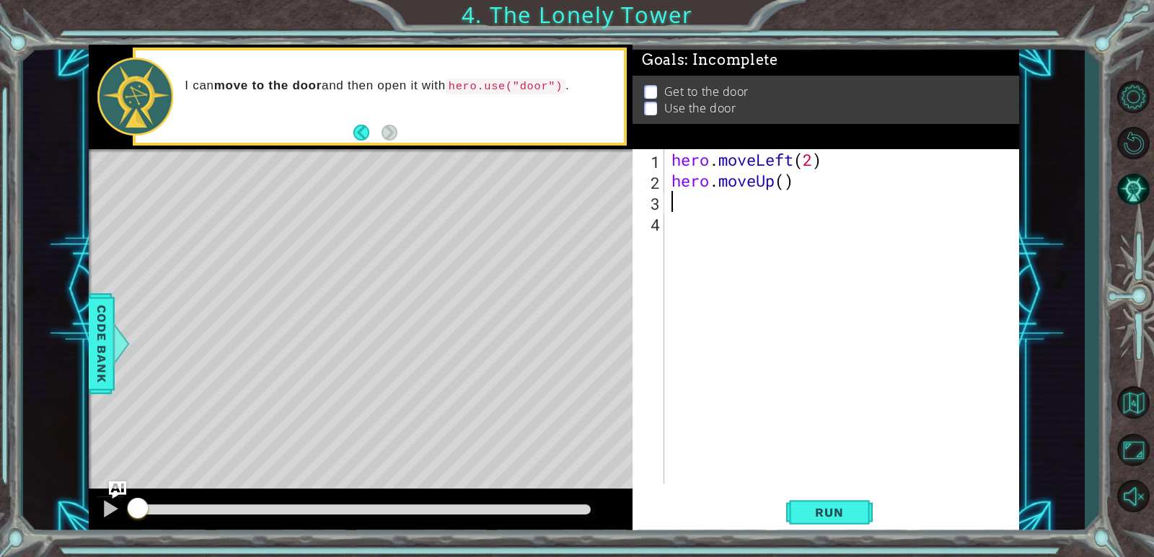
click at [787, 192] on div "hero . moveLeft ( 2 ) hero . moveUp ( )" at bounding box center [844, 337] width 353 height 376
click at [787, 178] on div "hero . moveLeft ( 2 ) hero . moveUp ( )" at bounding box center [844, 337] width 353 height 376
type textarea "hero.moveUp(2)"
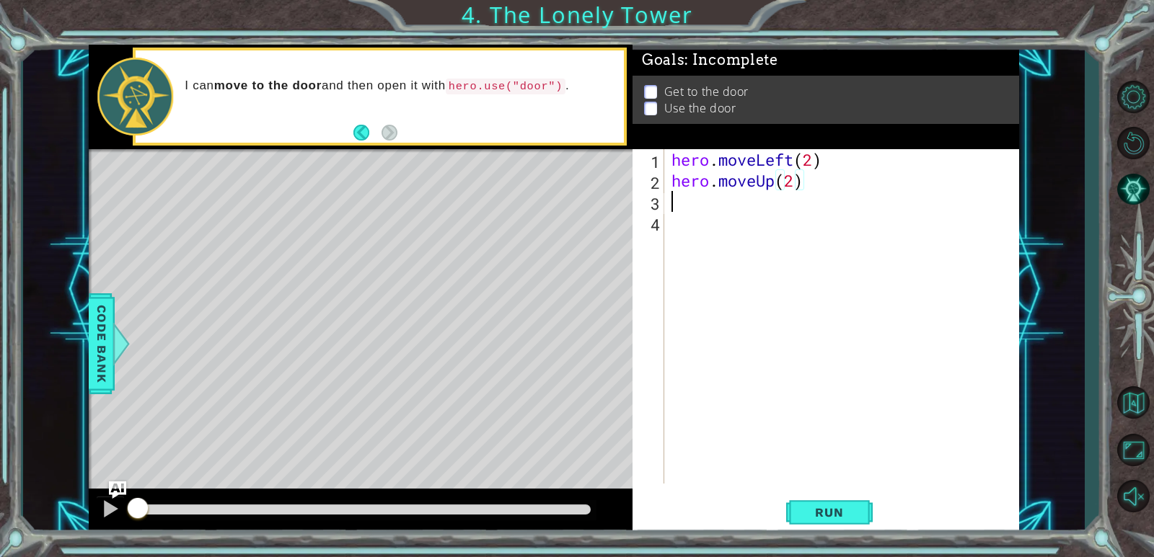
click at [746, 202] on div "hero . moveLeft ( 2 ) hero . moveUp ( 2 )" at bounding box center [844, 337] width 353 height 376
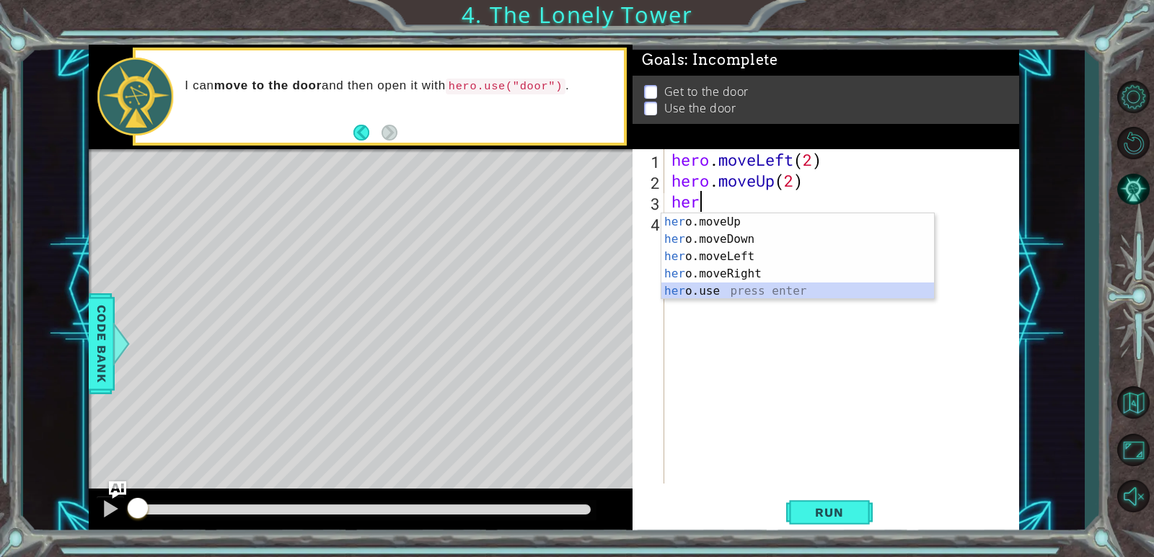
click at [706, 284] on div "her o.moveUp press enter her o.moveDown press enter her o.moveLeft press enter …" at bounding box center [797, 273] width 273 height 121
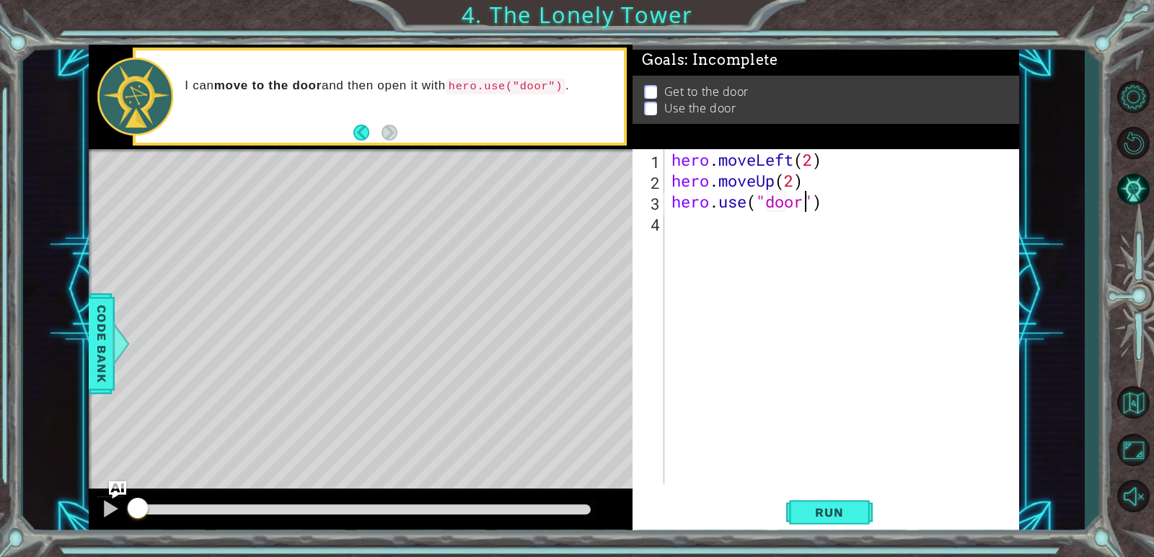
scroll to position [0, 6]
type textarea "hero.use("door")"
click at [792, 504] on button "Run" at bounding box center [829, 513] width 87 height 39
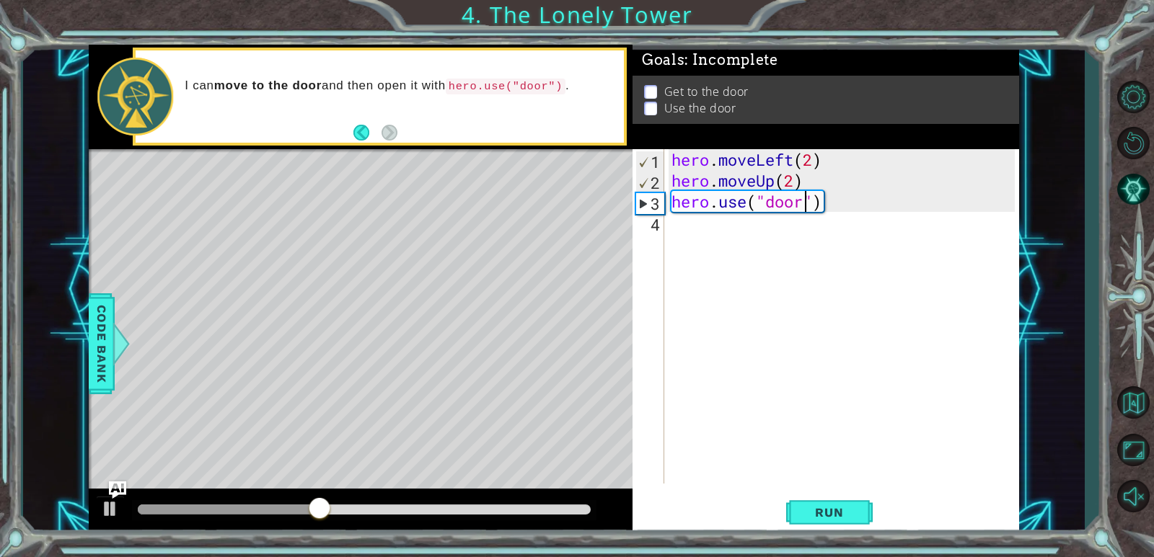
click at [850, 220] on div "hero . moveLeft ( 2 ) hero . moveUp ( 2 ) hero . use ( "door" )" at bounding box center [844, 337] width 353 height 376
click at [821, 203] on div "hero . moveLeft ( 2 ) hero . moveUp ( 2 ) hero . use ( "door" )" at bounding box center [844, 337] width 353 height 376
drag, startPoint x: 792, startPoint y: 193, endPoint x: 731, endPoint y: 190, distance: 60.6
click at [731, 190] on div "hero . moveLeft ( 2 ) hero . moveUp ( 2 ) hero . use ( "door" )" at bounding box center [844, 337] width 353 height 376
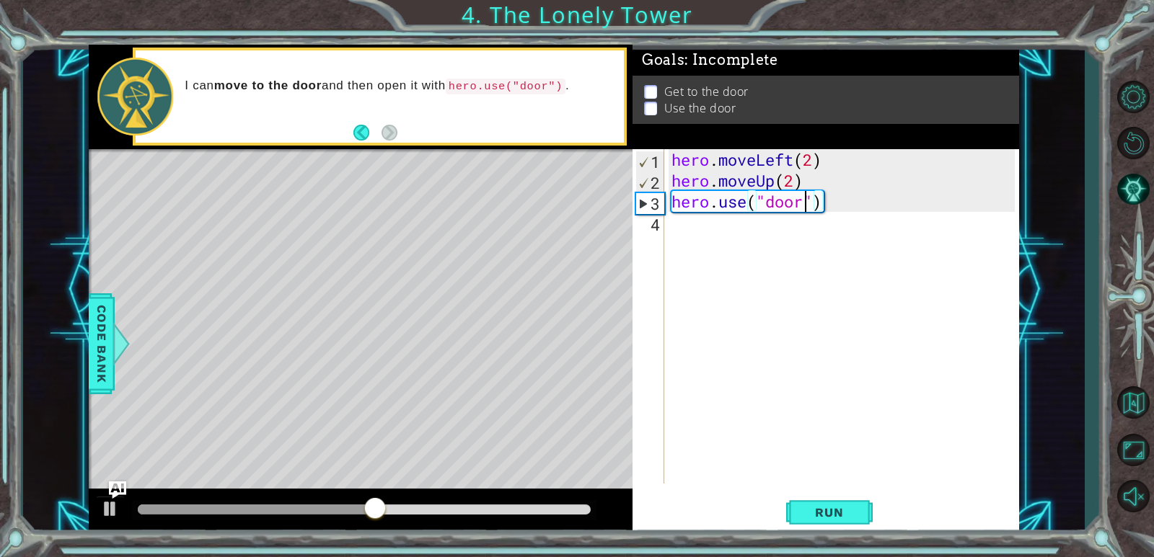
click at [729, 192] on div "hero . moveLeft ( 2 ) hero . moveUp ( 2 ) hero . use ( "door" )" at bounding box center [841, 316] width 346 height 335
type textarea "hero.use("door")"
drag, startPoint x: 727, startPoint y: 193, endPoint x: 722, endPoint y: 209, distance: 16.6
click at [723, 205] on div "hero . moveLeft ( 2 ) hero . moveUp ( 2 ) hero . use ( "door" )" at bounding box center [844, 337] width 353 height 376
click at [721, 213] on div "hero . moveLeft ( 2 ) hero . moveUp ( 2 ) hero . use ( "door" )" at bounding box center [844, 337] width 353 height 376
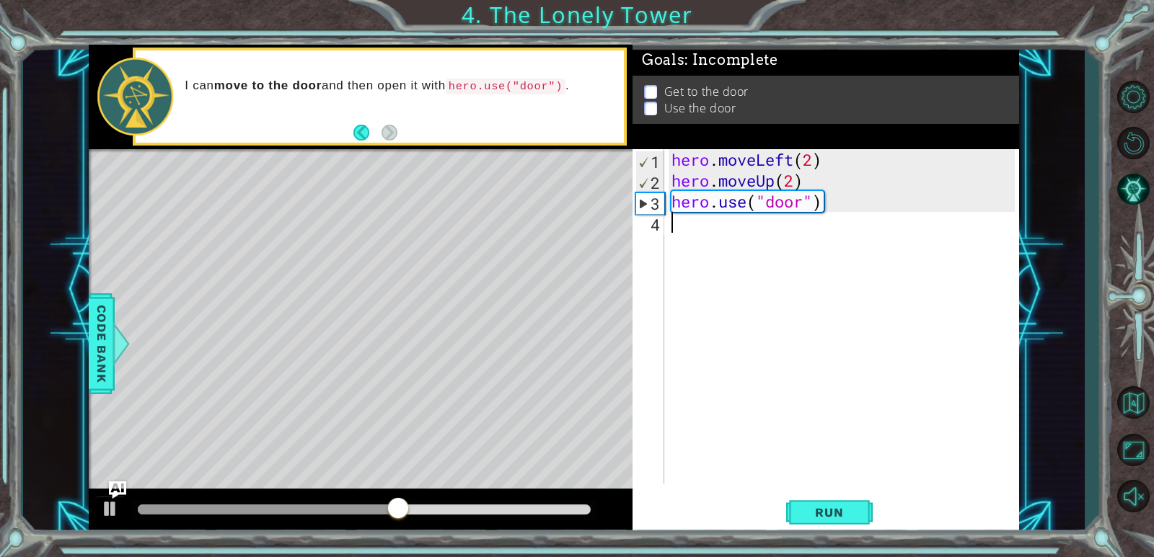
click at [718, 213] on div "hero . moveLeft ( 2 ) hero . moveUp ( 2 ) hero . use ( "door" )" at bounding box center [844, 337] width 353 height 376
click at [860, 211] on div "hero . moveLeft ( 2 ) hero . moveUp ( 2 ) hero . use ( "door" )" at bounding box center [844, 337] width 353 height 376
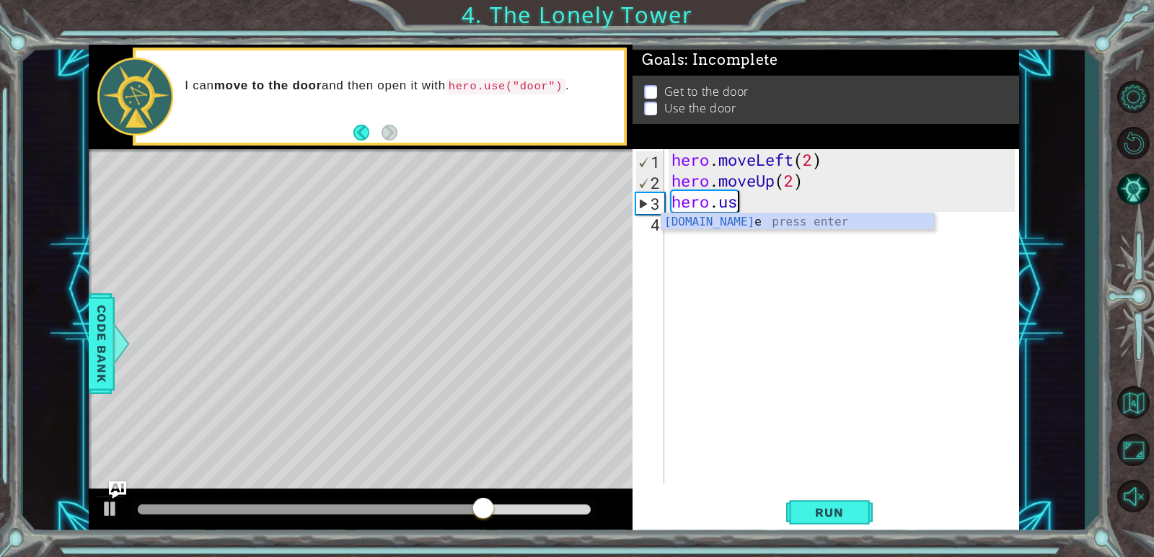
type textarea "h"
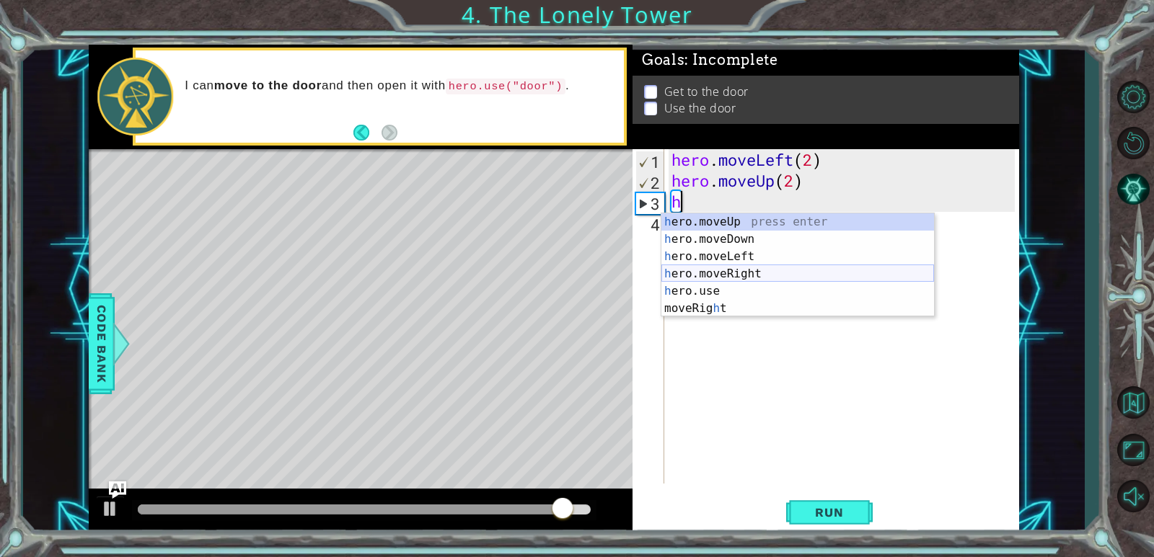
click at [810, 272] on div "h ero.moveUp press enter h ero.moveDown press enter h ero.moveLeft press enter …" at bounding box center [797, 282] width 273 height 138
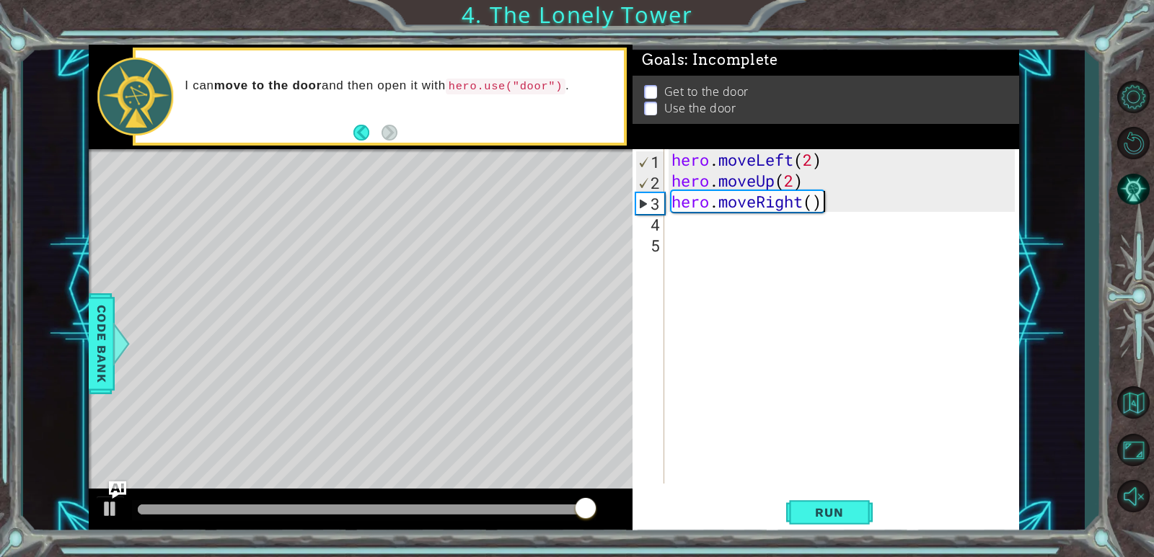
click at [819, 197] on div "hero . moveLeft ( 2 ) hero . moveUp ( 2 ) hero . moveRight ( )" at bounding box center [844, 337] width 353 height 376
click at [817, 198] on div "hero . moveLeft ( 2 ) hero . moveUp ( 2 ) hero . moveRight ( )" at bounding box center [844, 337] width 353 height 376
type textarea "hero.moveRight(2)"
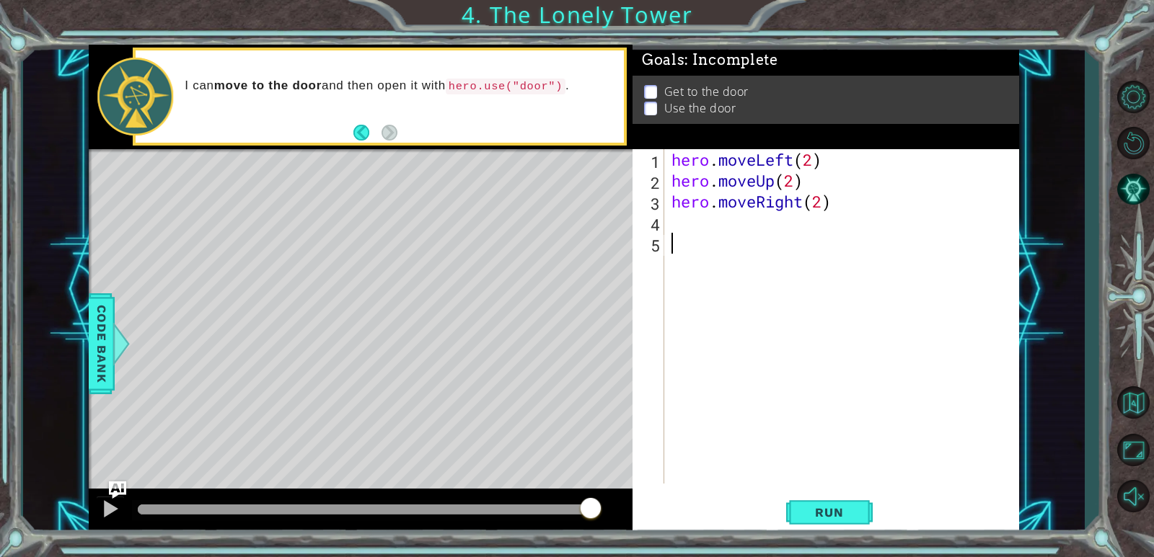
click at [763, 238] on div "hero . moveLeft ( 2 ) hero . moveUp ( 2 ) hero . moveRight ( 2 )" at bounding box center [844, 337] width 353 height 376
click at [761, 222] on div "hero . moveLeft ( 2 ) hero . moveUp ( 2 ) hero . moveRight ( 2 )" at bounding box center [844, 337] width 353 height 376
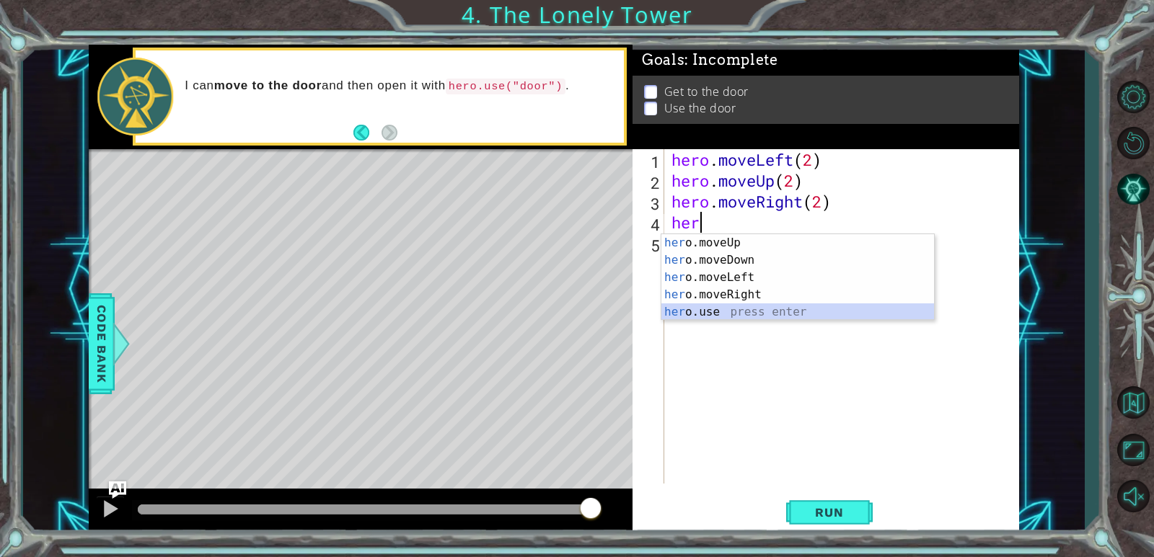
click at [746, 318] on div "her o.moveUp press enter her o.moveDown press enter her o.moveLeft press enter …" at bounding box center [797, 294] width 273 height 121
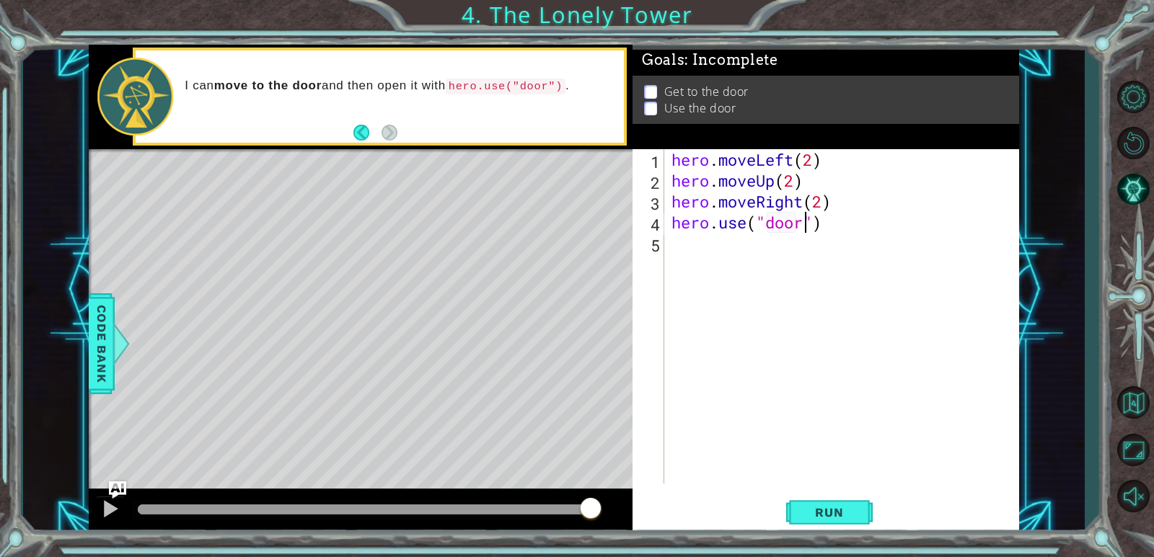
scroll to position [0, 6]
type textarea "hero.use("door")"
click at [837, 523] on button "Run" at bounding box center [829, 513] width 87 height 39
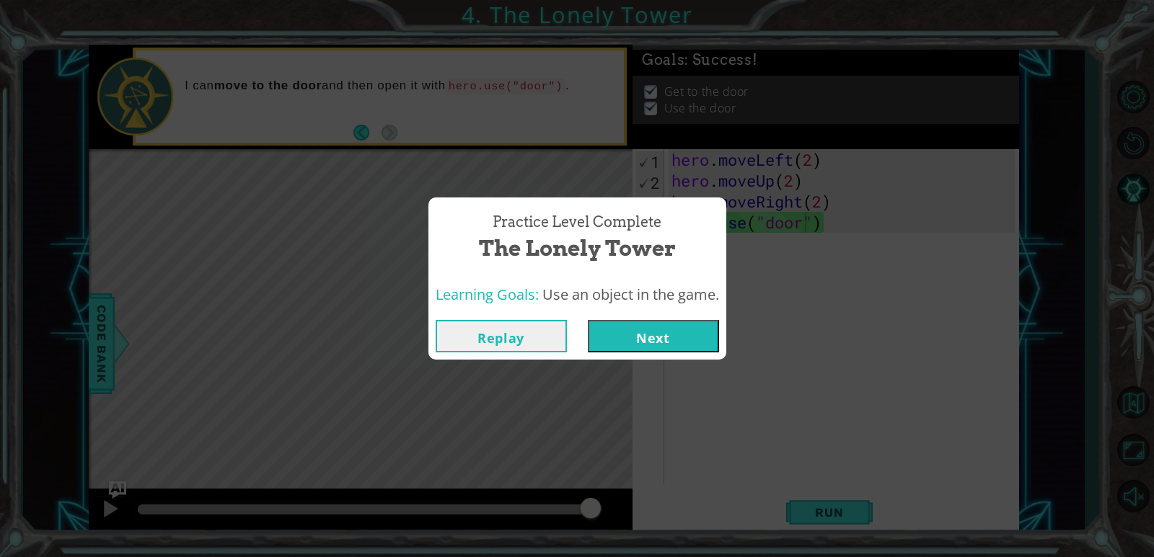
click at [681, 332] on button "Next" at bounding box center [653, 336] width 131 height 32
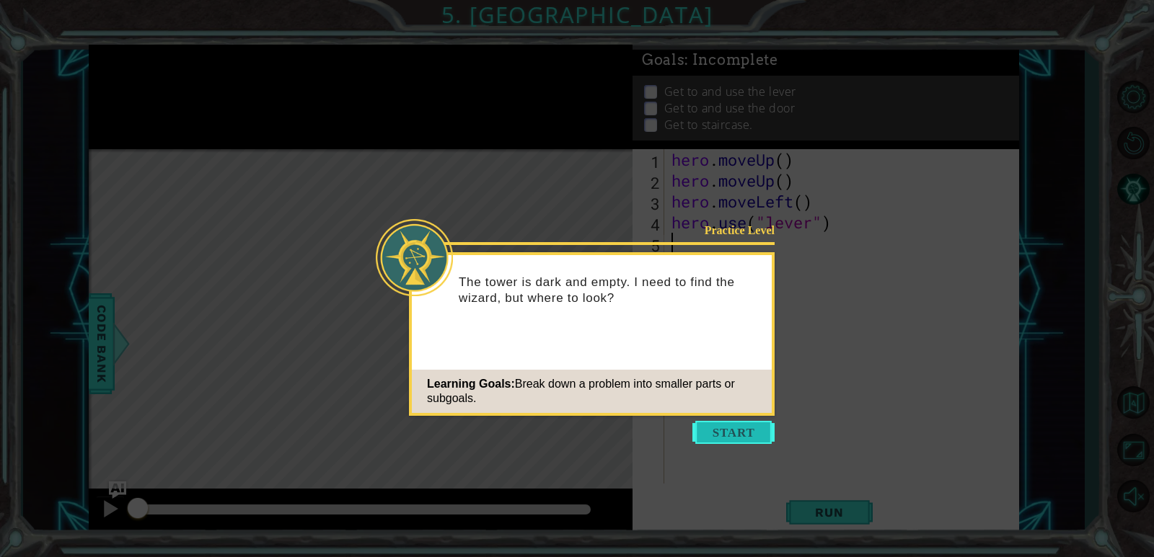
click at [736, 438] on button "Start" at bounding box center [733, 432] width 82 height 23
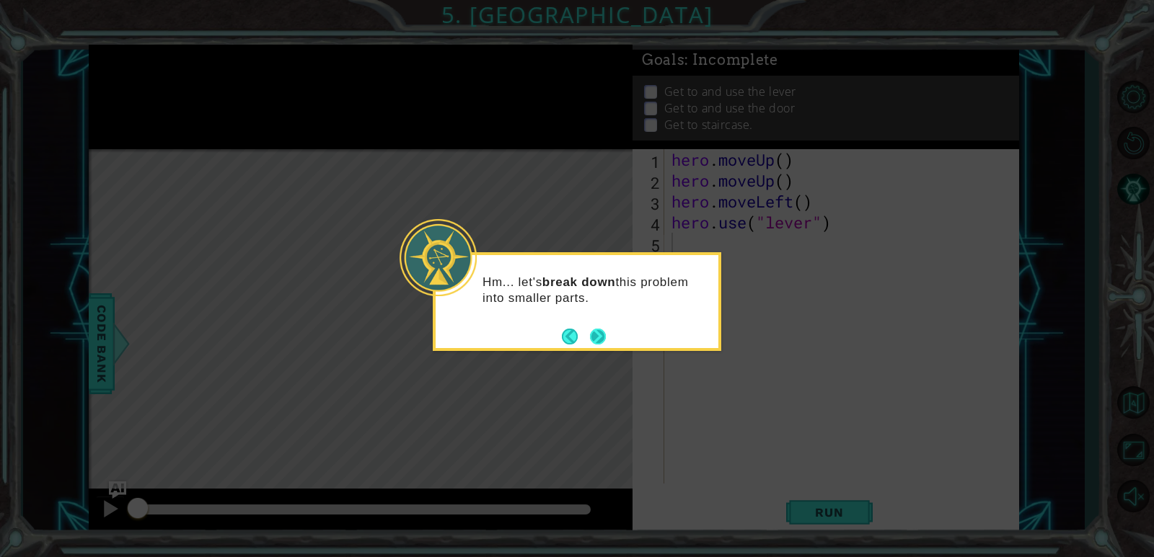
click at [593, 335] on button "Next" at bounding box center [598, 337] width 16 height 16
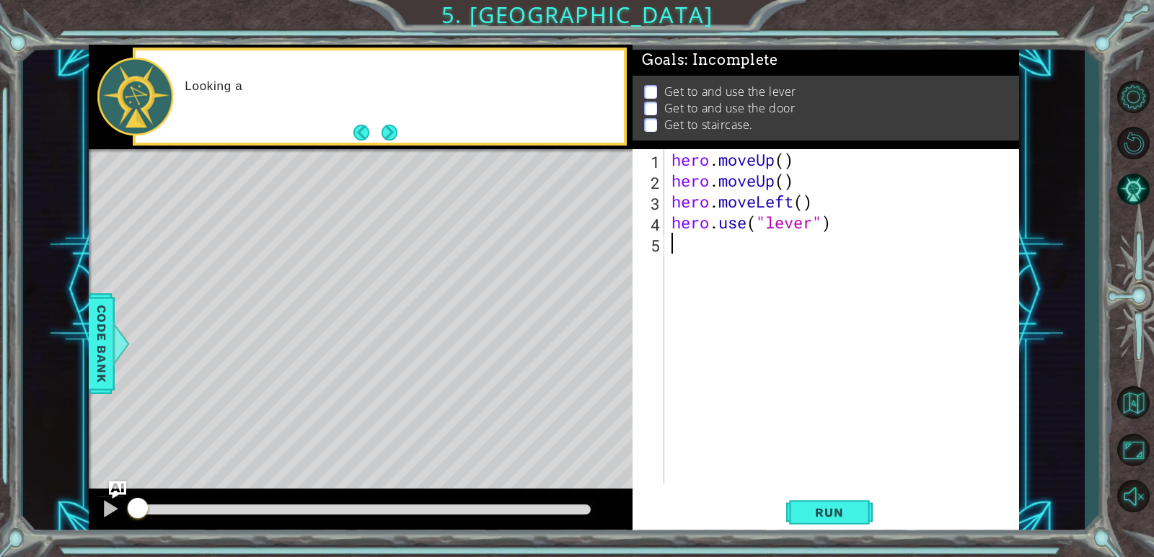
click at [708, 288] on div "1 ההההההההההההההההההההההההההההההההההההההההההההההההההההההההההההההההההההההההההההה…" at bounding box center [553, 290] width 929 height 490
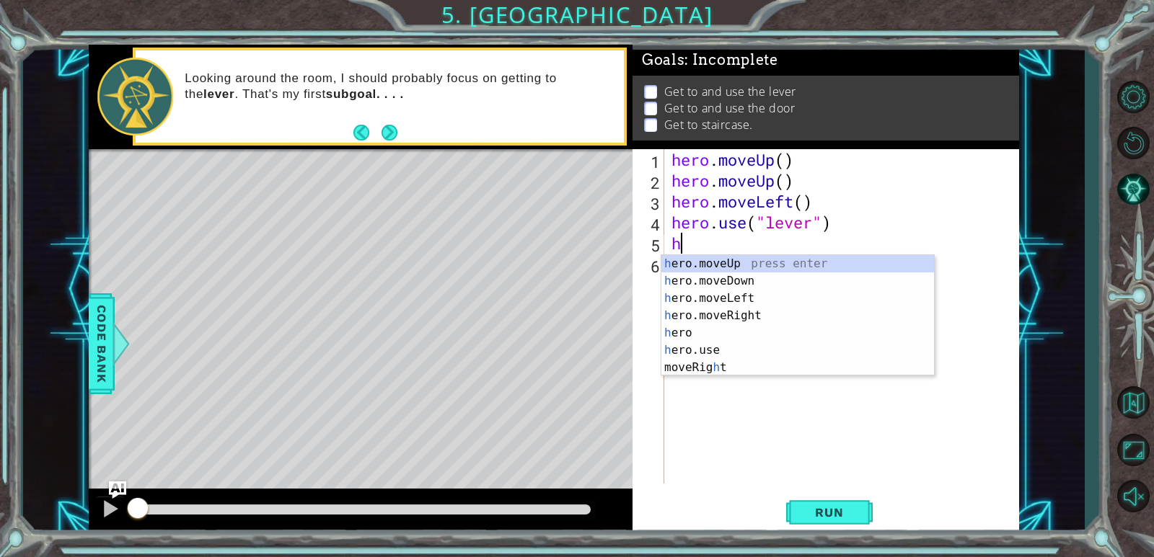
type textarea "he"
click at [707, 320] on div "he ro.moveUp press enter he ro.moveDown press enter he ro.moveLeft press enter …" at bounding box center [797, 324] width 273 height 138
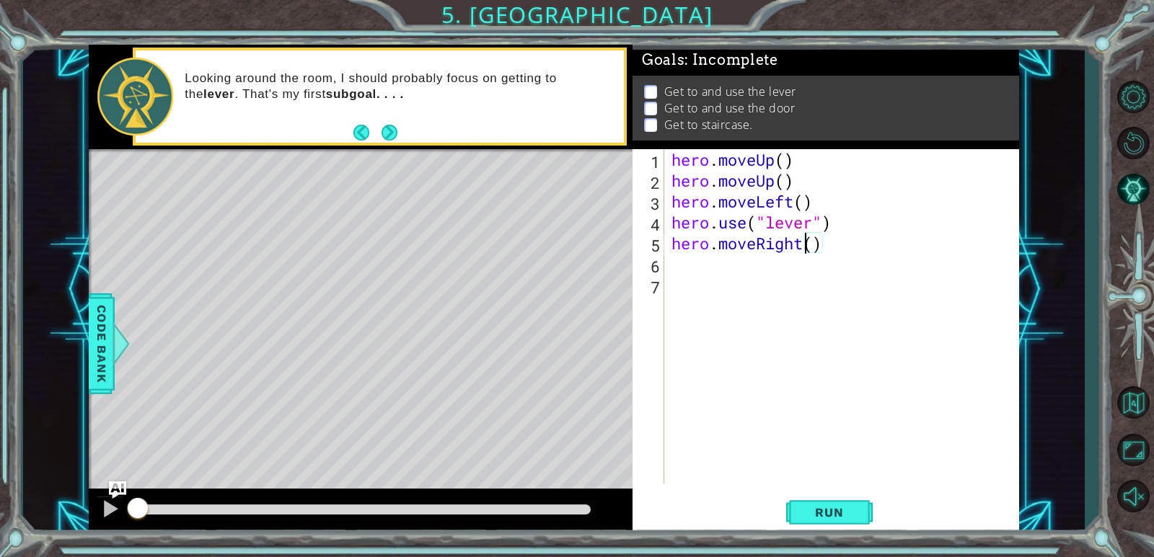
click at [809, 252] on div "hero . moveUp ( ) hero . moveUp ( ) hero . moveLeft ( ) hero . use ( "lever" ) …" at bounding box center [844, 337] width 353 height 376
click at [811, 252] on div "hero . moveUp ( ) hero . moveUp ( ) hero . moveLeft ( ) hero . use ( "lever" ) …" at bounding box center [844, 337] width 353 height 376
type textarea "hero.moveRight(3)"
click at [749, 268] on div "hero . moveUp ( ) hero . moveUp ( ) hero . moveLeft ( ) hero . use ( "lever" ) …" at bounding box center [844, 337] width 353 height 376
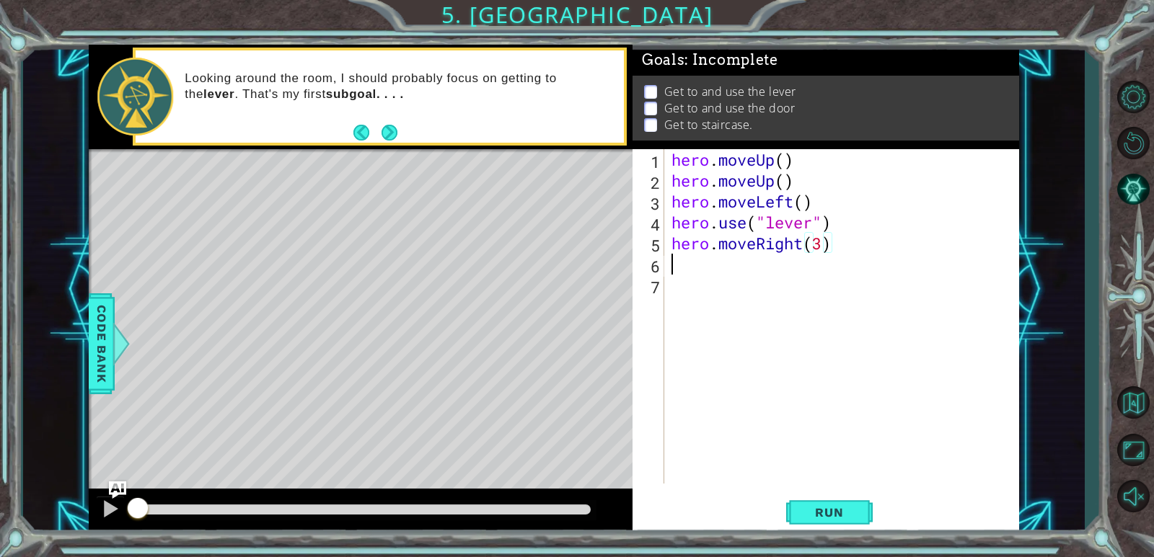
scroll to position [0, 0]
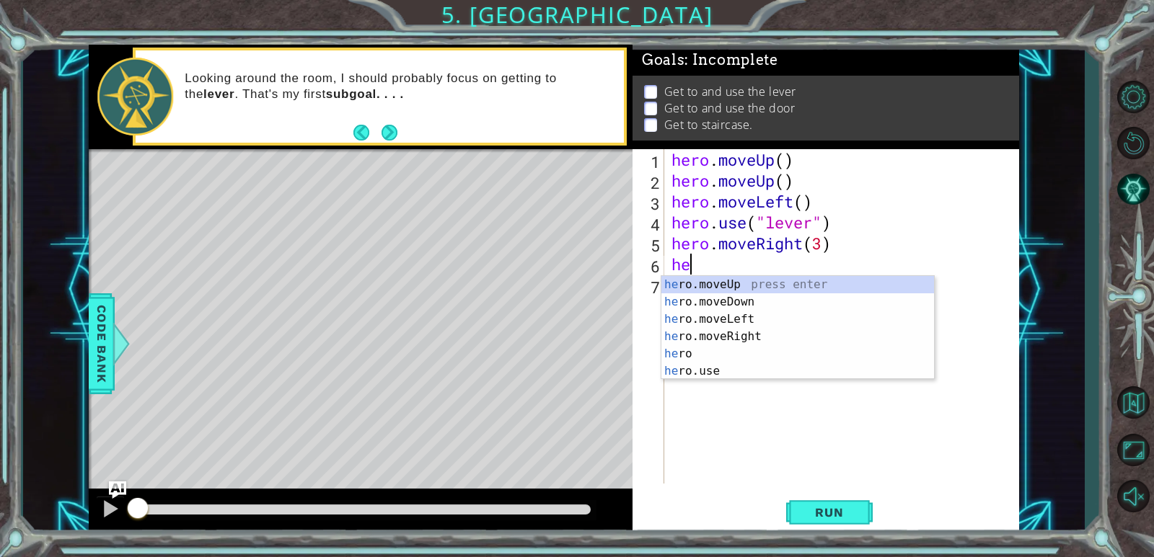
type textarea "her"
click at [699, 286] on div "her o.moveUp press enter her o.moveDown press enter her o.moveLeft press enter …" at bounding box center [797, 345] width 273 height 138
click at [699, 286] on div "hero . moveUp ( ) hero . moveUp ( ) hero . moveLeft ( ) hero . use ( "lever" ) …" at bounding box center [844, 337] width 353 height 376
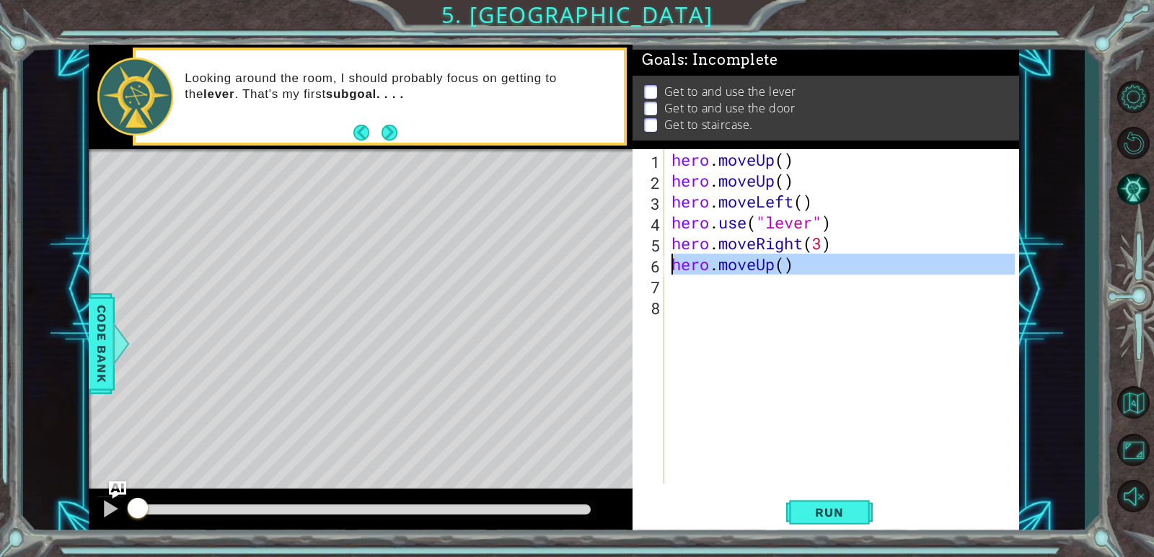
click at [785, 261] on div "hero . moveUp ( ) hero . moveUp ( ) hero . moveLeft ( ) hero . use ( "lever" ) …" at bounding box center [841, 316] width 346 height 335
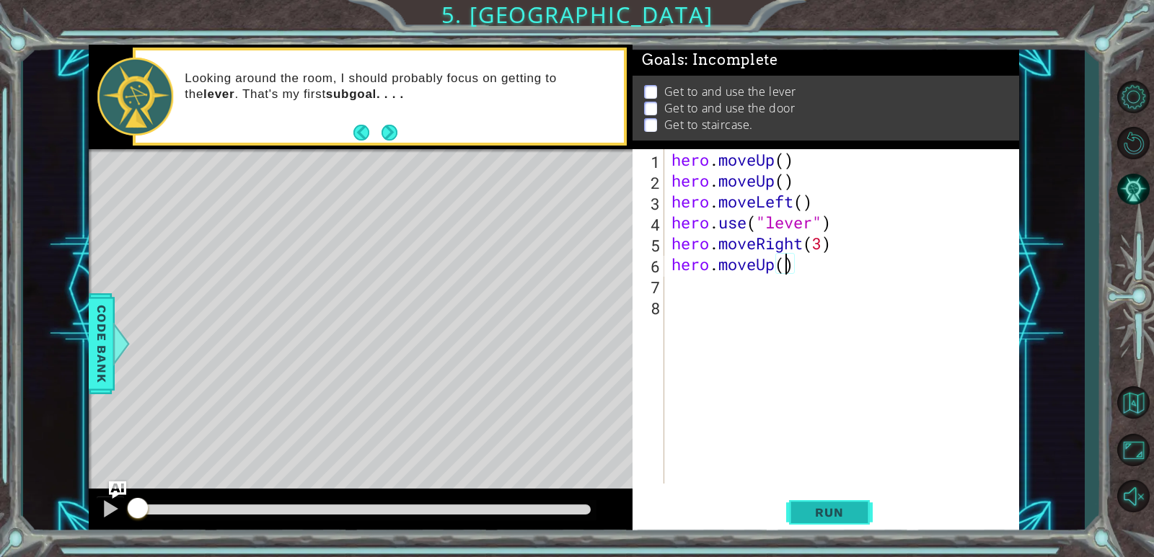
scroll to position [0, 5]
click at [845, 500] on button "Run" at bounding box center [829, 513] width 87 height 39
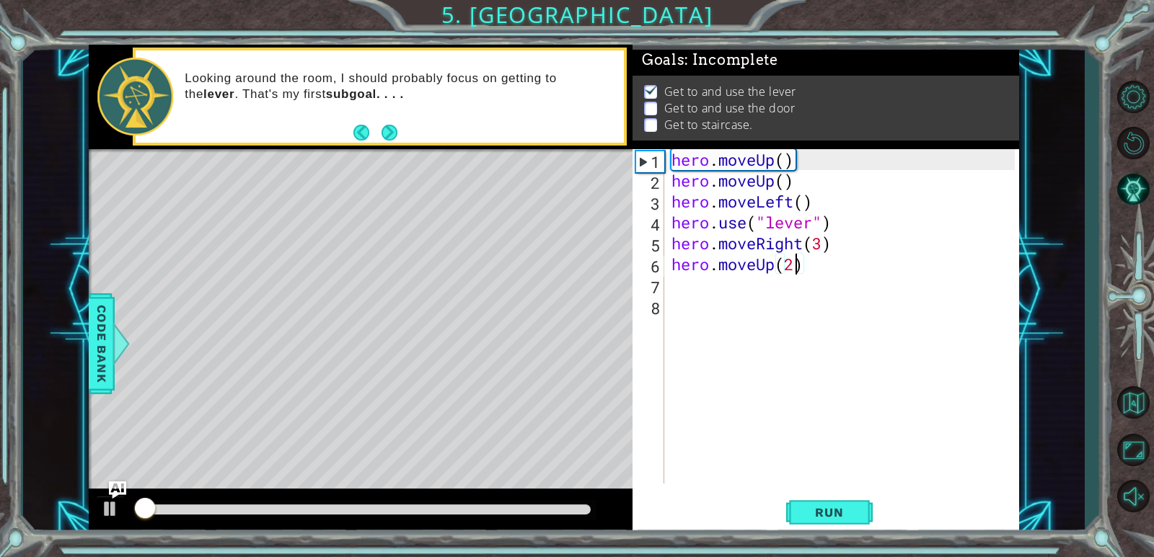
scroll to position [5, 0]
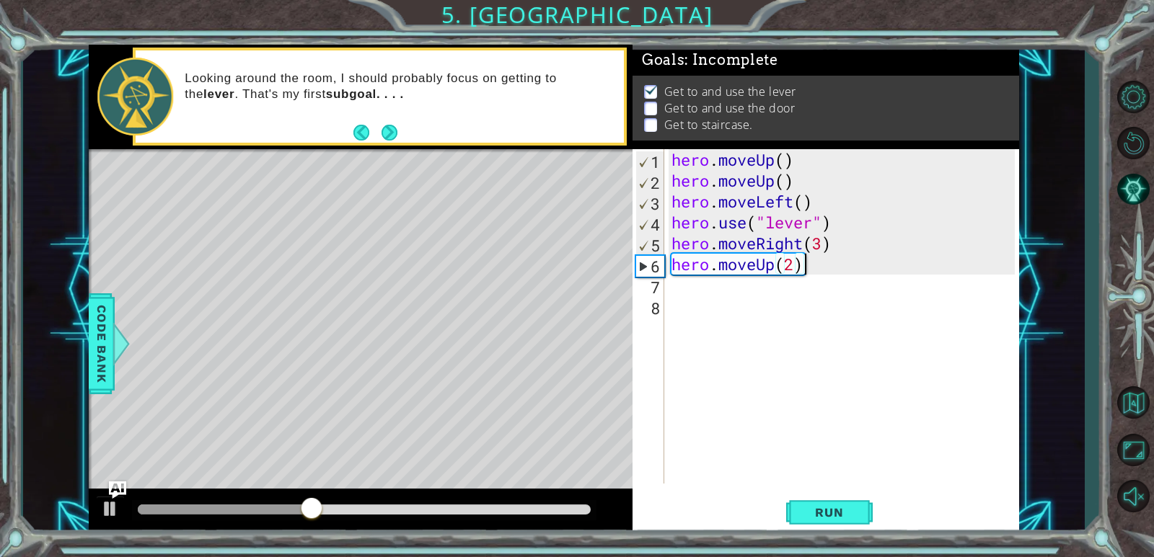
click at [808, 260] on div "hero . moveUp ( ) hero . moveUp ( ) hero . moveLeft ( ) hero . use ( "lever" ) …" at bounding box center [844, 337] width 353 height 376
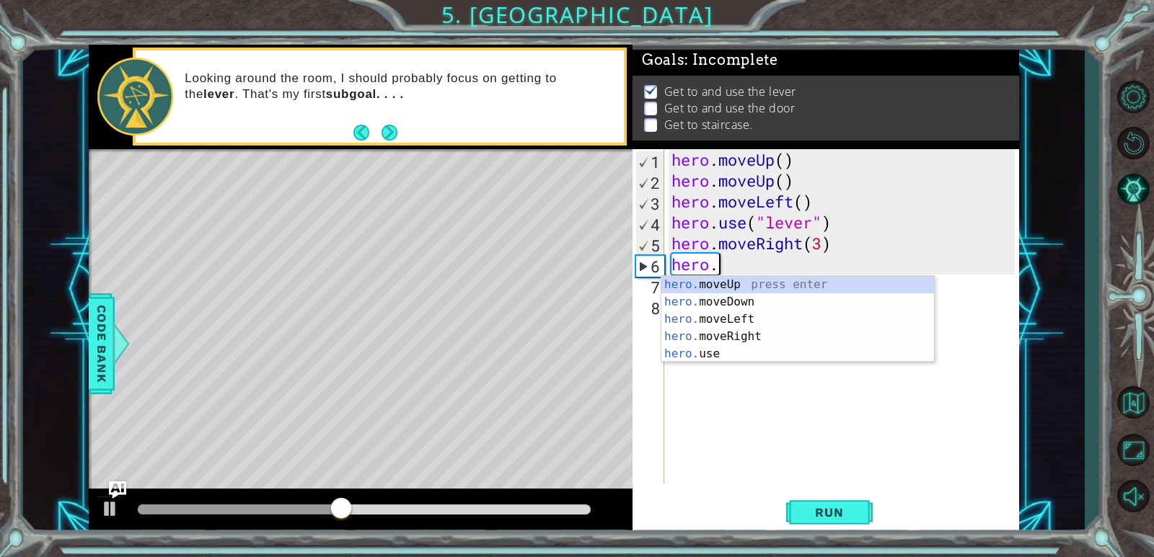
scroll to position [0, 1]
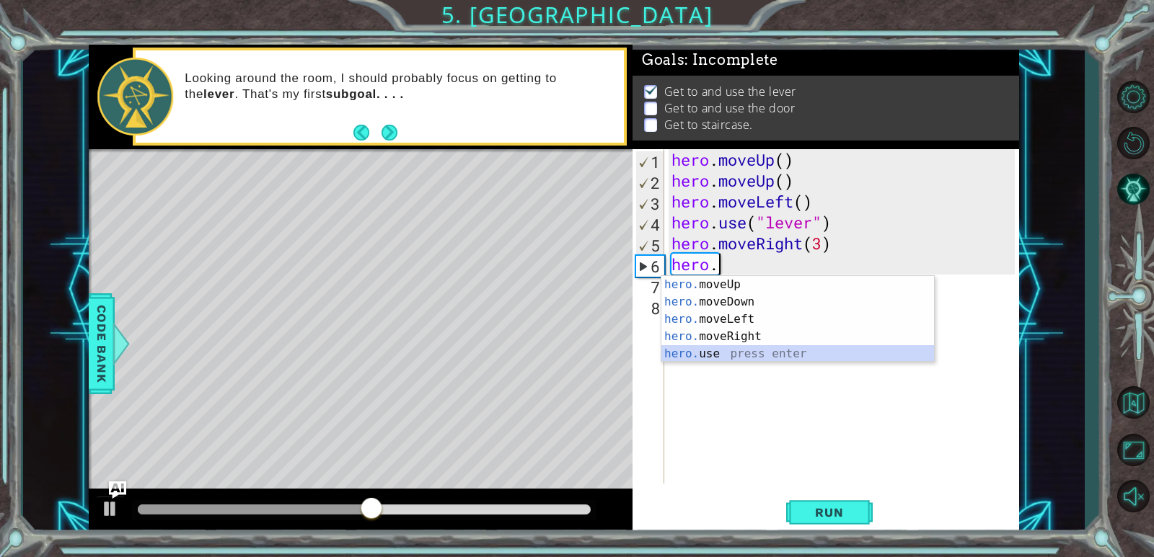
click at [681, 360] on div "hero. moveUp press enter hero. moveDown press enter hero. moveLeft press enter …" at bounding box center [797, 336] width 273 height 121
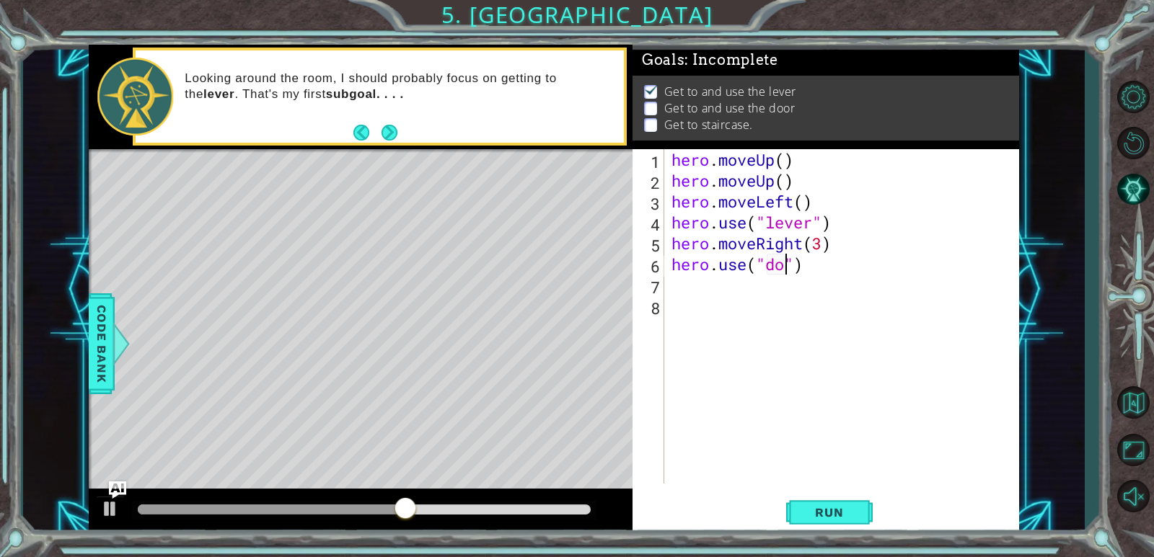
type textarea "hero.use("door")"
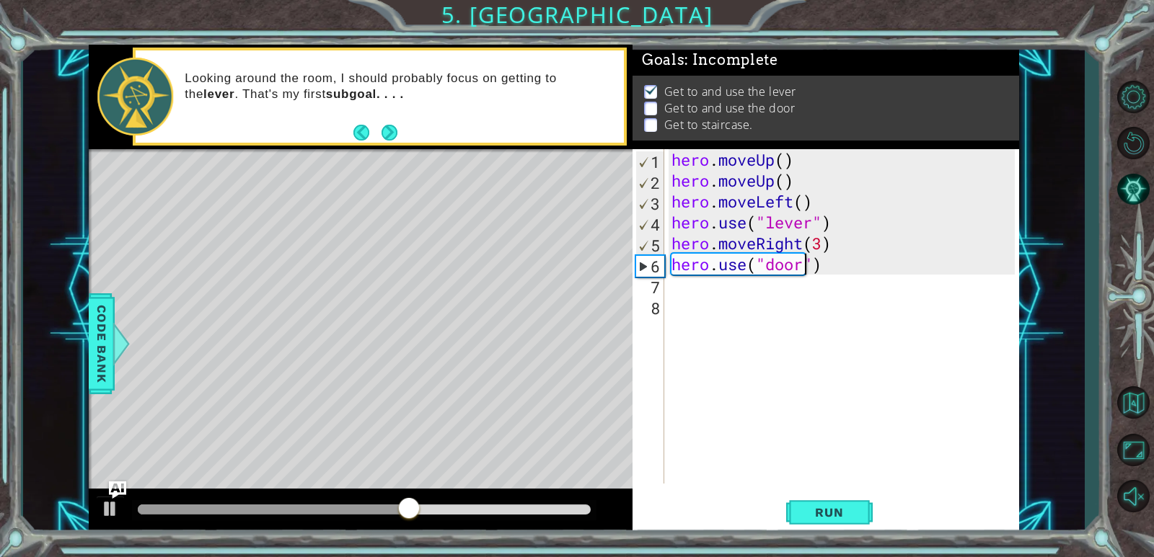
scroll to position [0, 6]
click at [686, 296] on div "hero . moveUp ( ) hero . moveUp ( ) hero . moveLeft ( ) hero . use ( "lever" ) …" at bounding box center [844, 337] width 353 height 376
click at [697, 273] on div "hero . moveUp ( ) hero . moveUp ( ) hero . moveLeft ( ) hero . use ( "lever" ) …" at bounding box center [844, 337] width 353 height 376
type textarea "hero.use("door")"
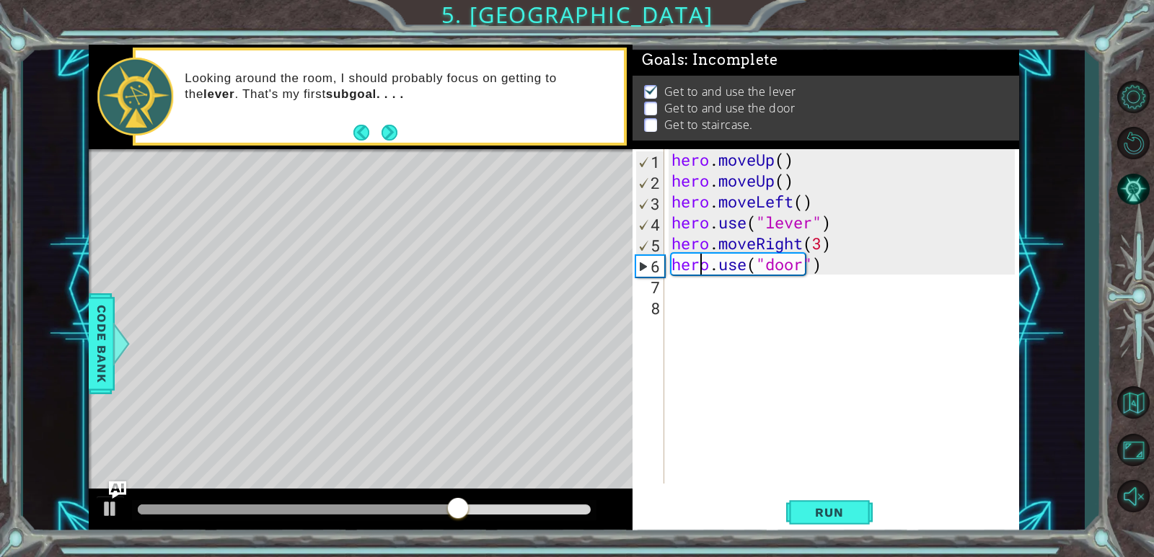
click at [687, 280] on div "hero . moveUp ( ) hero . moveUp ( ) hero . moveLeft ( ) hero . use ( "lever" ) …" at bounding box center [844, 337] width 353 height 376
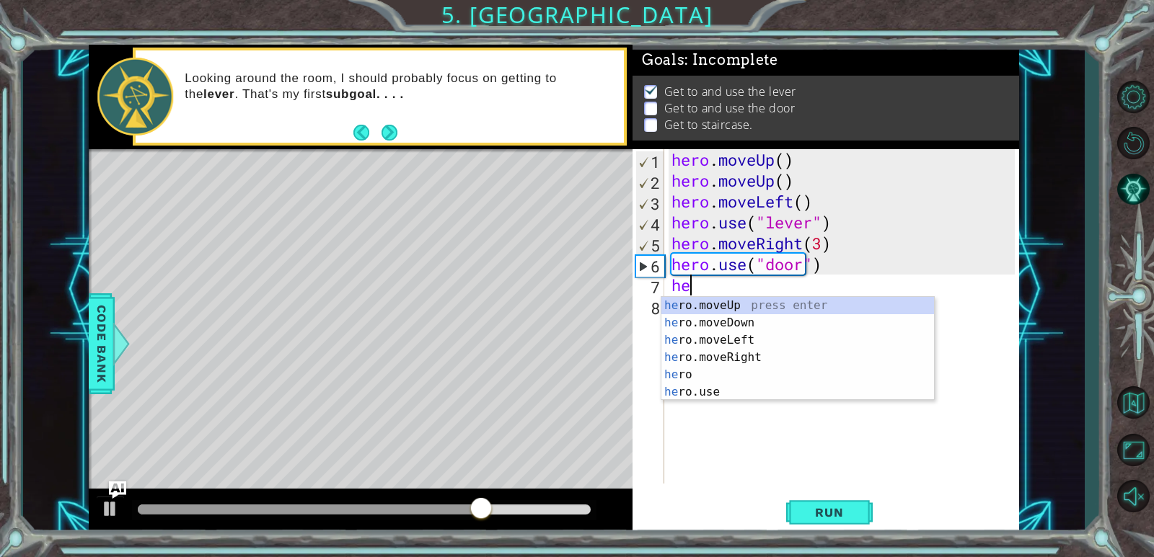
type textarea "hero"
click at [687, 319] on div "hero press enter hero .moveUp press enter hero .moveDown press enter hero .move…" at bounding box center [797, 366] width 273 height 138
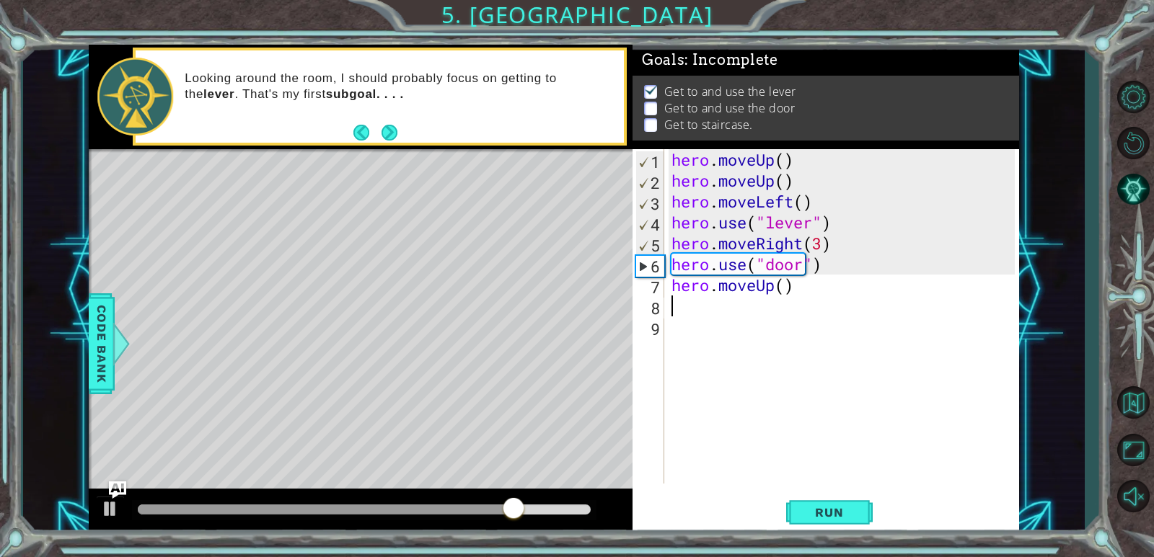
scroll to position [0, 0]
click at [783, 287] on div "hero . moveUp ( ) hero . moveUp ( ) hero . moveLeft ( ) hero . use ( "lever" ) …" at bounding box center [844, 337] width 353 height 376
type textarea "hero.moveUp(2)"
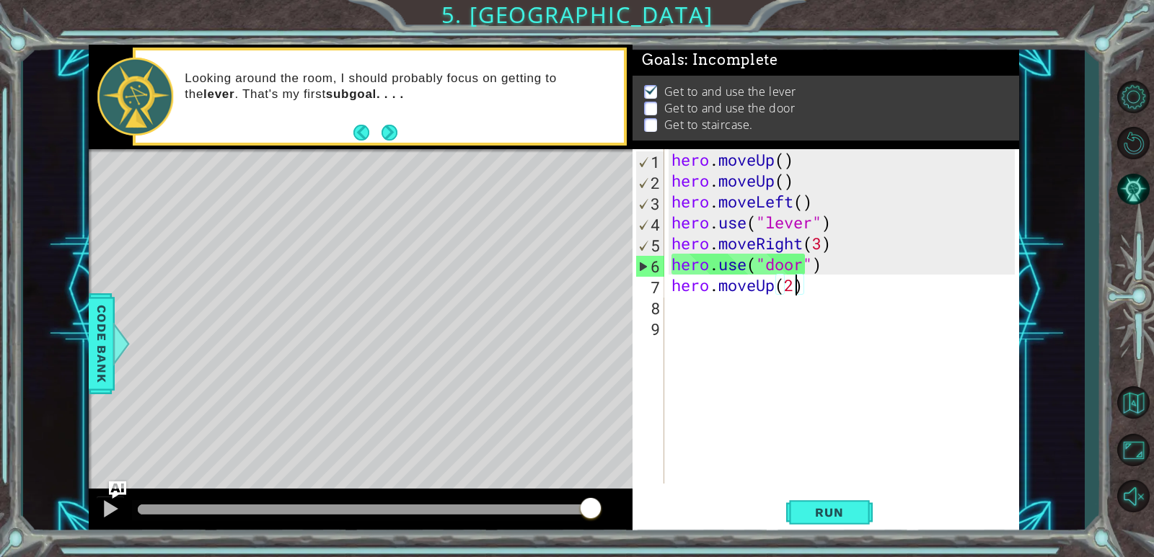
click at [722, 310] on div "hero . moveUp ( ) hero . moveUp ( ) hero . moveLeft ( ) hero . use ( "lever" ) …" at bounding box center [844, 337] width 353 height 376
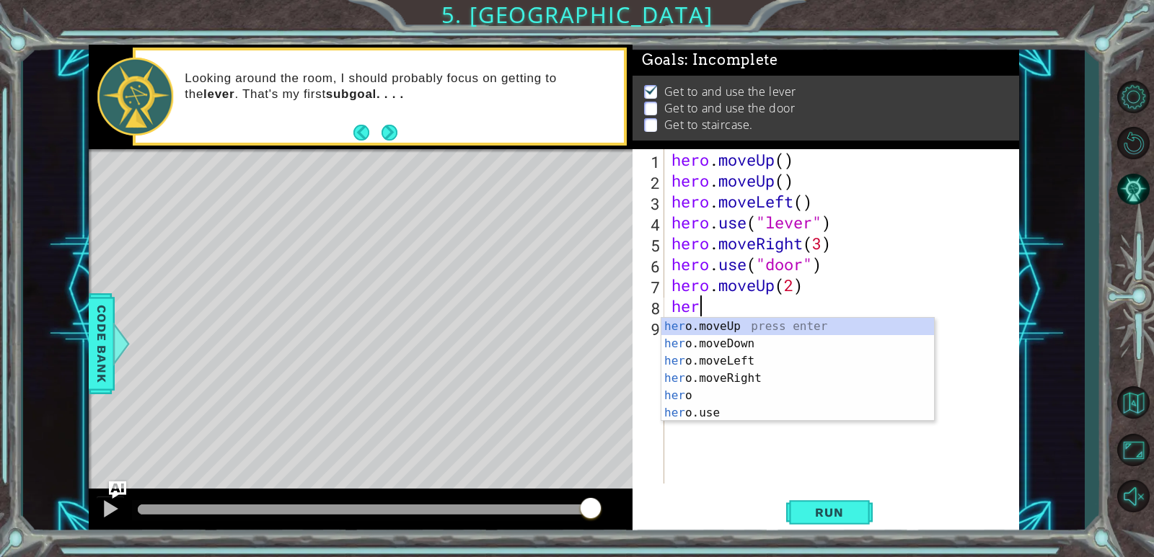
type textarea "hero"
click at [751, 379] on div "hero press enter hero .moveUp press enter hero .moveDown press enter hero .move…" at bounding box center [797, 387] width 273 height 138
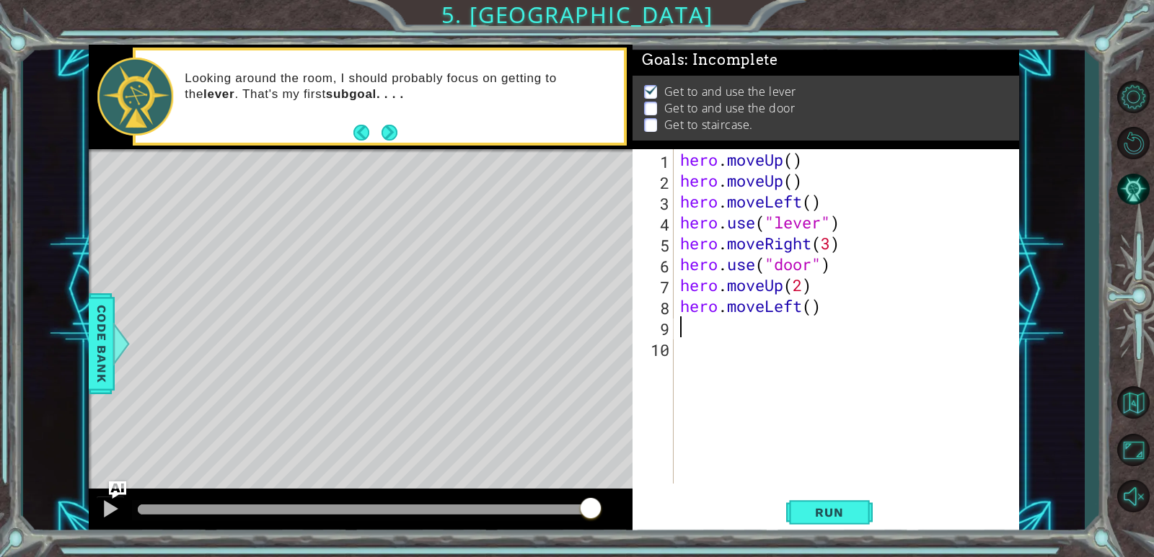
scroll to position [0, 0]
click at [751, 379] on div "hero . moveUp ( ) hero . moveUp ( ) hero . moveLeft ( ) hero . use ( "lever" ) …" at bounding box center [849, 337] width 345 height 376
click at [814, 309] on div "hero . moveUp ( ) hero . moveUp ( ) hero . moveLeft ( ) hero . use ( "lever" ) …" at bounding box center [849, 337] width 345 height 376
type textarea "hero.moveLeft(3)"
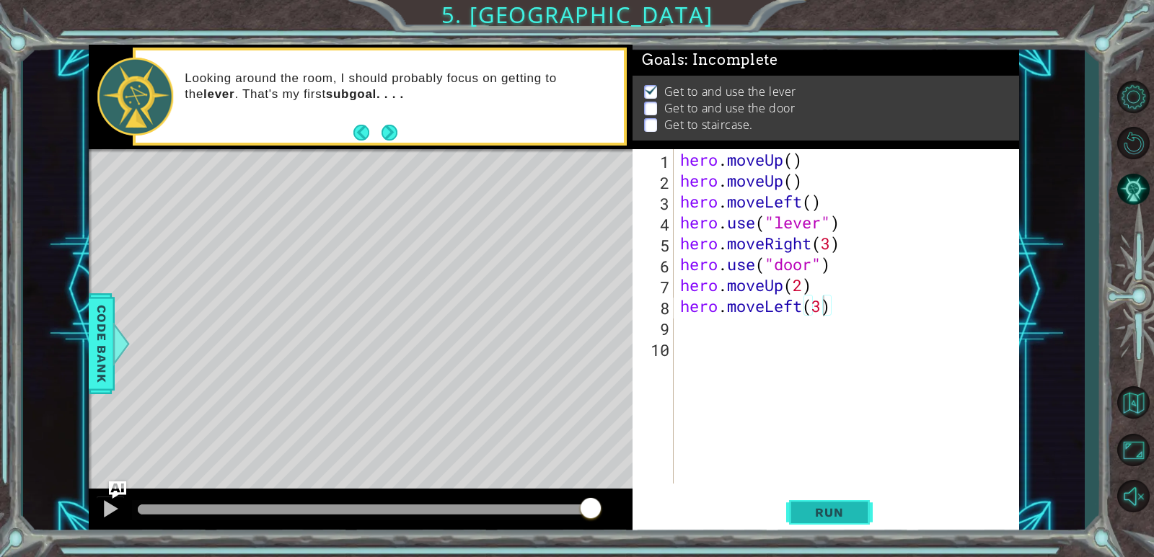
click at [824, 521] on button "Run" at bounding box center [829, 513] width 87 height 39
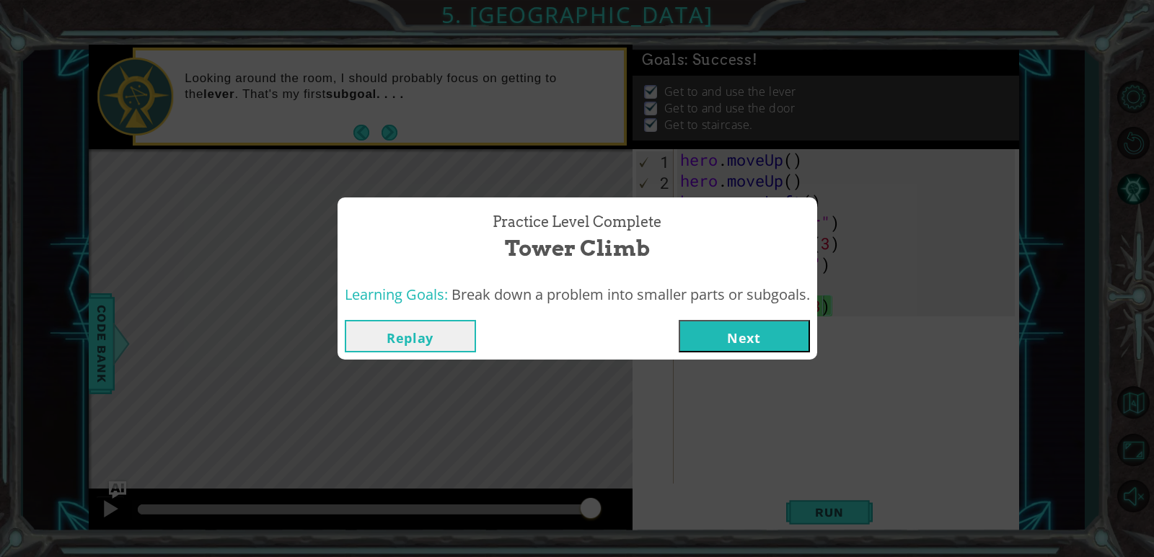
click at [752, 330] on button "Next" at bounding box center [744, 336] width 131 height 32
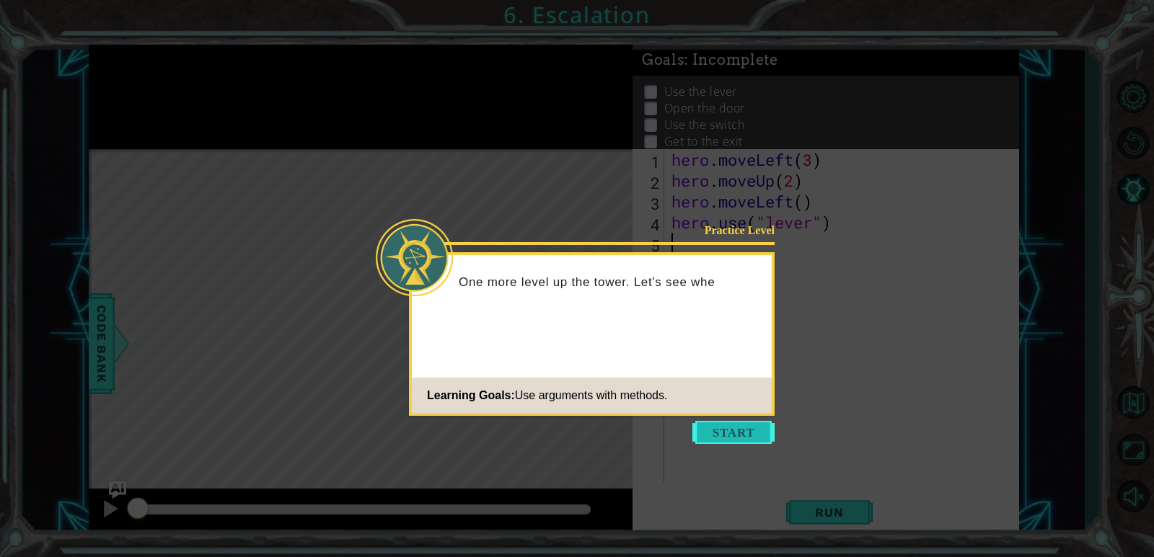
click at [732, 428] on button "Start" at bounding box center [733, 432] width 82 height 23
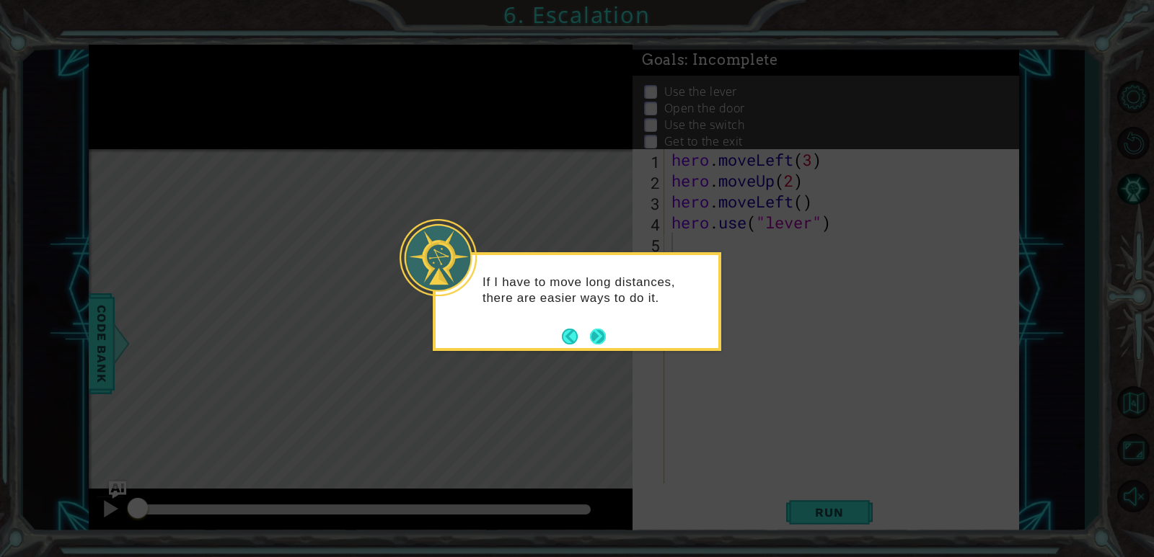
click at [603, 341] on button "Next" at bounding box center [598, 337] width 16 height 16
click at [603, 341] on icon at bounding box center [577, 278] width 1154 height 557
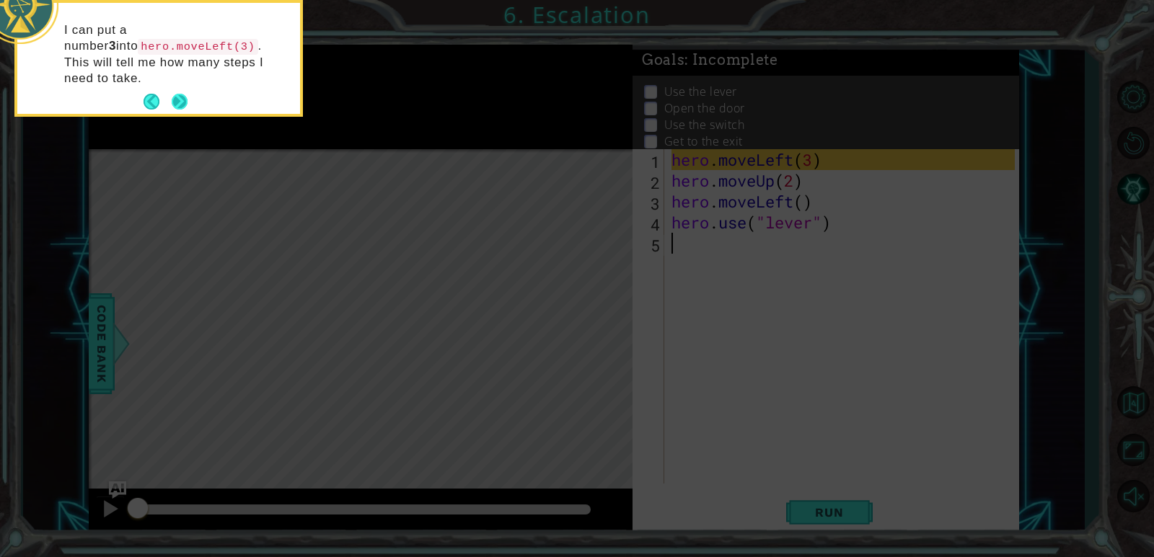
click at [182, 94] on button "Next" at bounding box center [180, 102] width 16 height 16
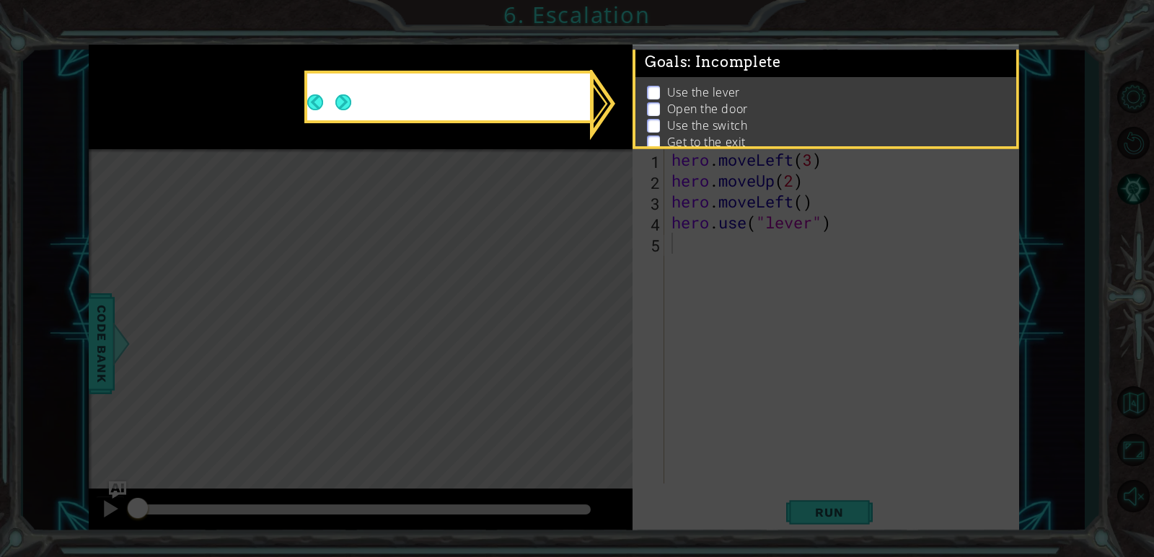
click at [182, 77] on icon at bounding box center [577, 278] width 1154 height 557
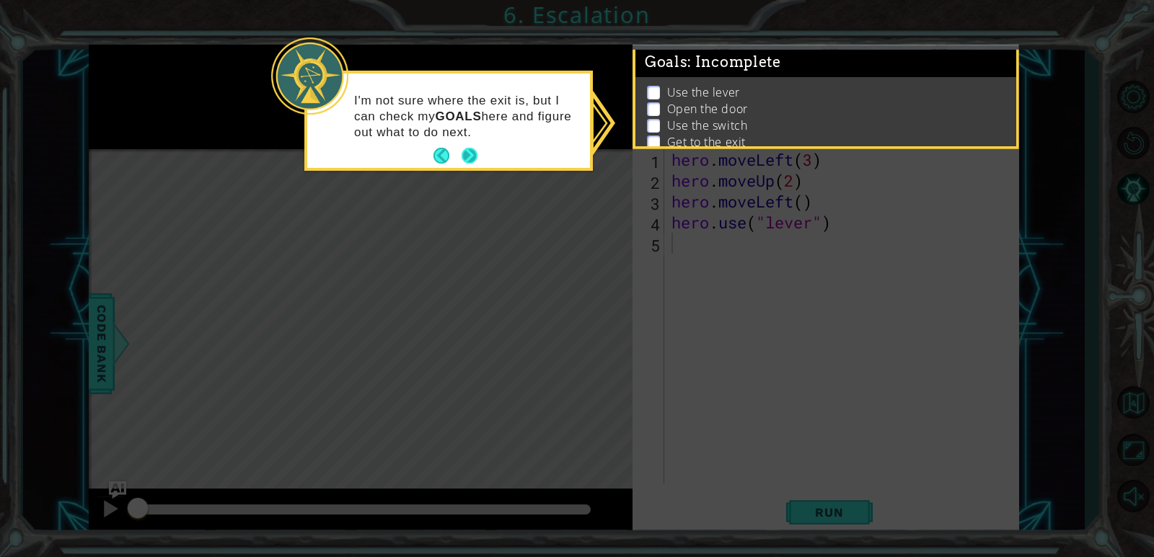
click at [474, 155] on button "Next" at bounding box center [469, 156] width 16 height 16
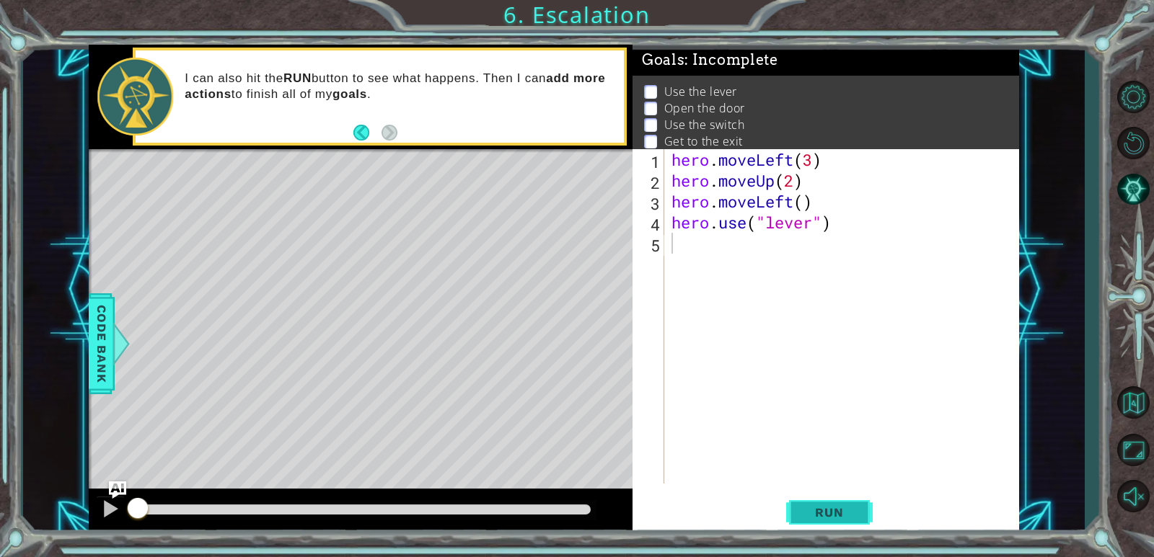
click at [825, 516] on span "Run" at bounding box center [828, 512] width 57 height 14
click at [698, 287] on div "hero . moveLeft ( 3 ) hero . moveUp ( 2 ) hero . moveLeft ( ) hero . use ( "lev…" at bounding box center [844, 337] width 353 height 376
click at [808, 521] on button "Run" at bounding box center [829, 513] width 87 height 39
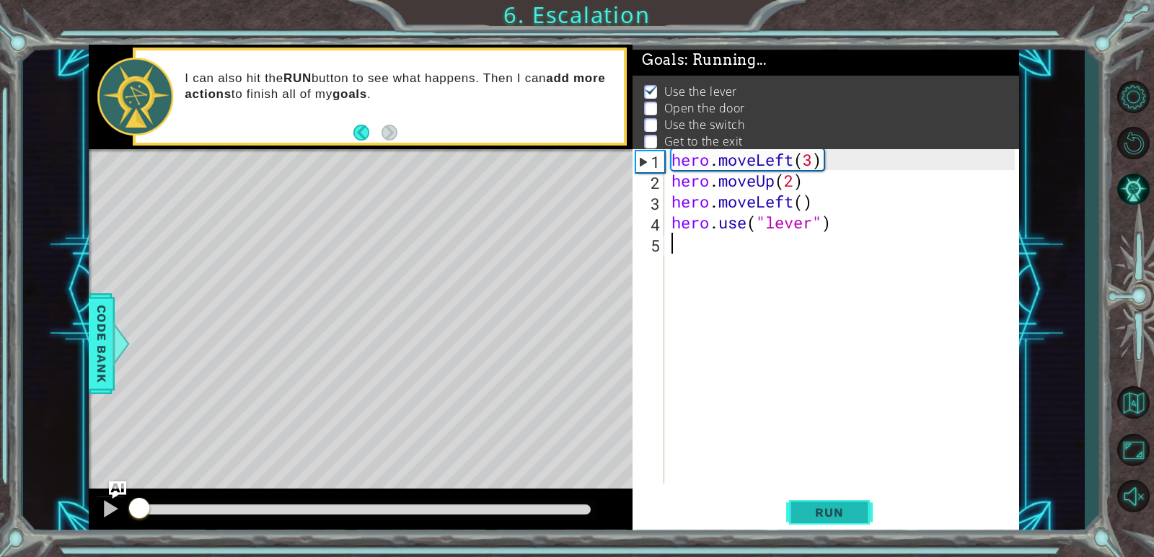
scroll to position [13, 0]
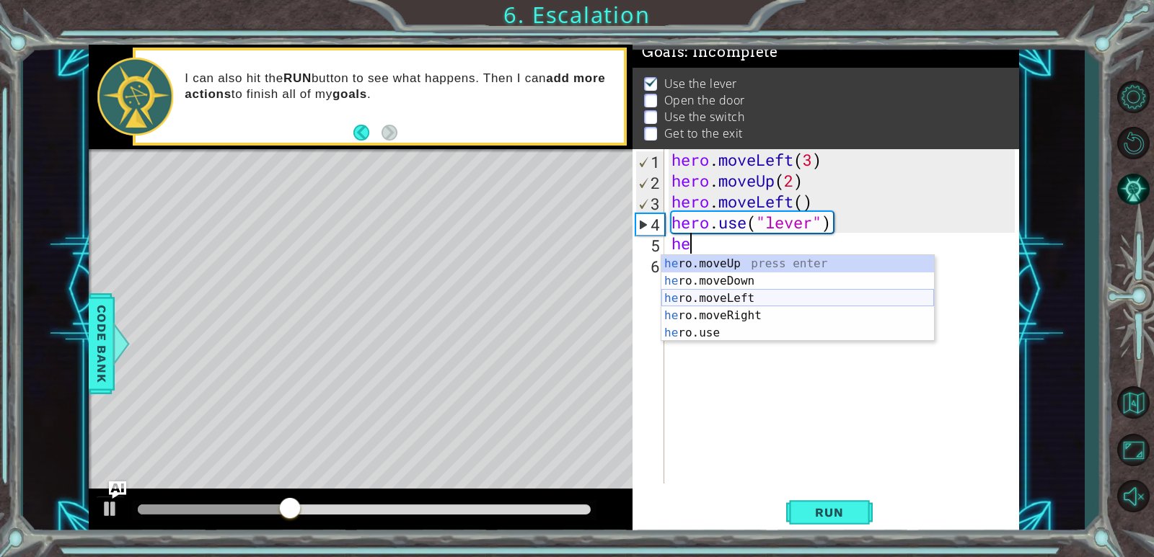
click at [689, 299] on div "he ro.moveUp press enter he ro.moveDown press enter he ro.moveLeft press enter …" at bounding box center [797, 315] width 273 height 121
type textarea "hero.moveLeft(1)"
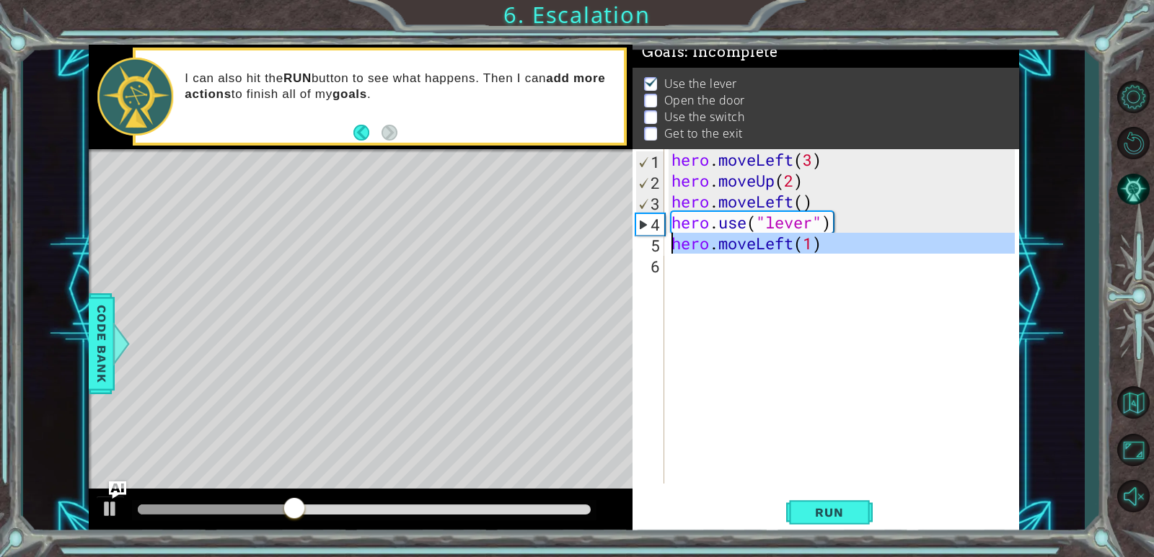
click at [689, 299] on div "hero . moveLeft ( 3 ) hero . moveUp ( 2 ) hero . moveLeft ( ) hero . use ( "lev…" at bounding box center [844, 337] width 353 height 376
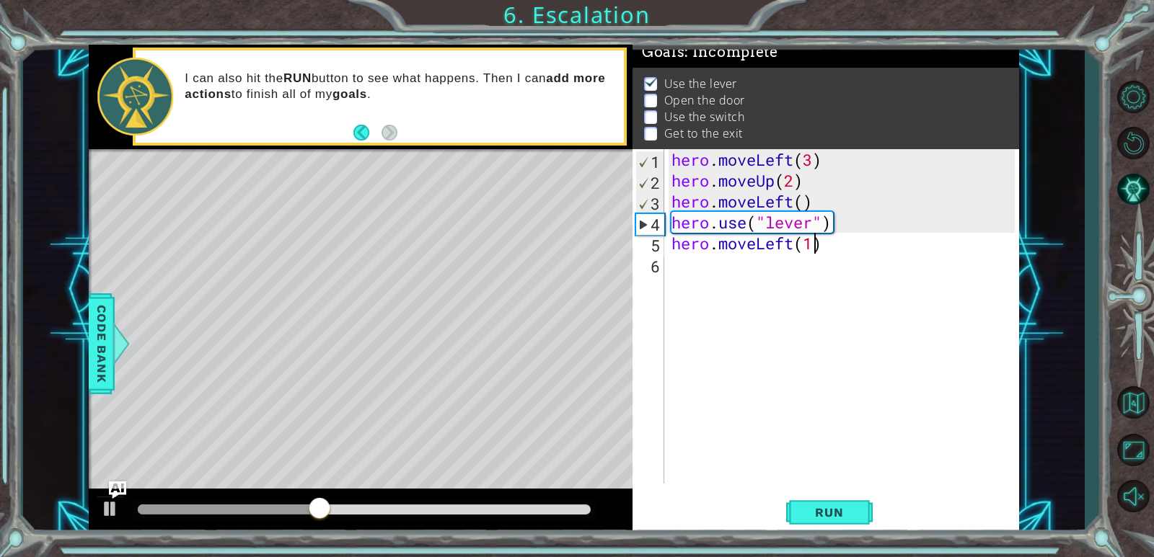
click at [816, 251] on div "hero . moveLeft ( 3 ) hero . moveUp ( 2 ) hero . moveLeft ( ) hero . use ( "lev…" at bounding box center [844, 337] width 353 height 376
type textarea "hero.moveLeft(1)"
click at [816, 251] on div "hero . moveLeft ( 3 ) hero . moveUp ( 2 ) hero . moveLeft ( ) hero . use ( "lev…" at bounding box center [844, 337] width 353 height 376
click at [785, 299] on div "hero . moveLeft ( 3 ) hero . moveUp ( 2 ) hero . moveLeft ( ) hero . use ( "lev…" at bounding box center [844, 337] width 353 height 376
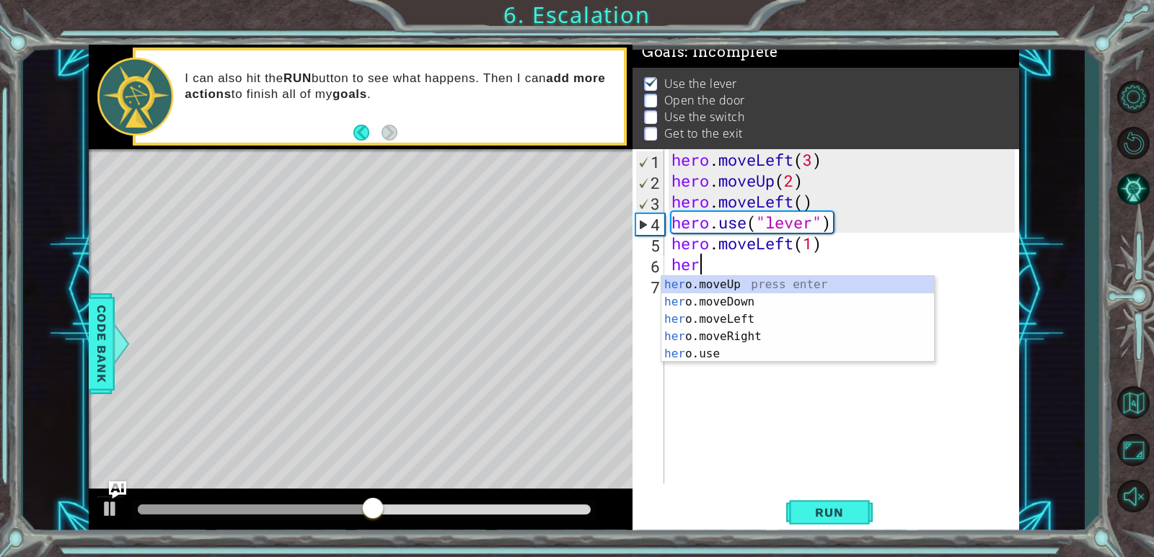
scroll to position [0, 1]
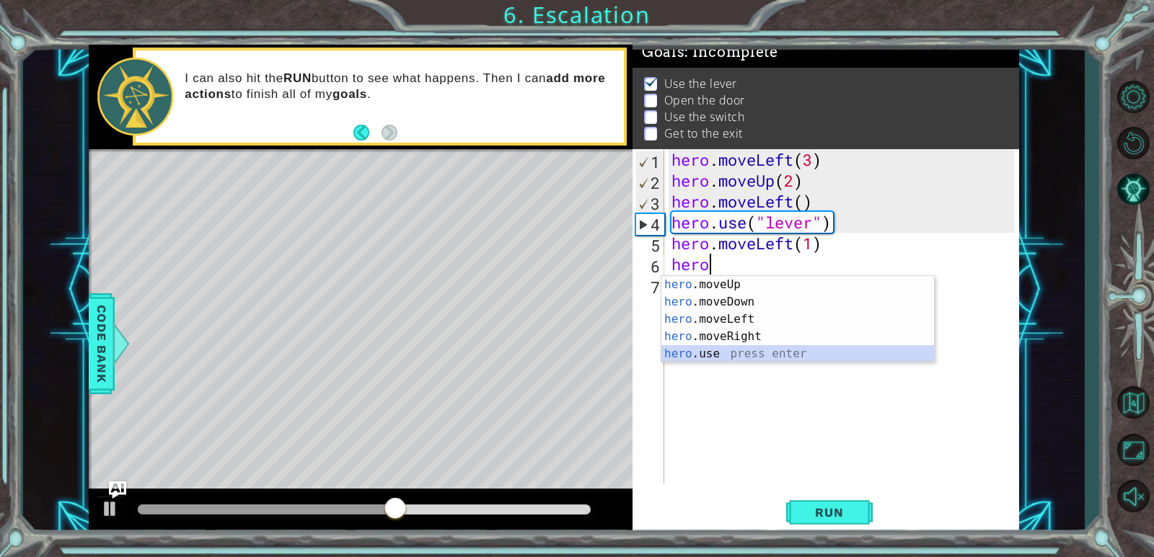
click at [719, 351] on div "hero .moveUp press enter hero .moveDown press enter hero .moveLeft press enter …" at bounding box center [797, 336] width 273 height 121
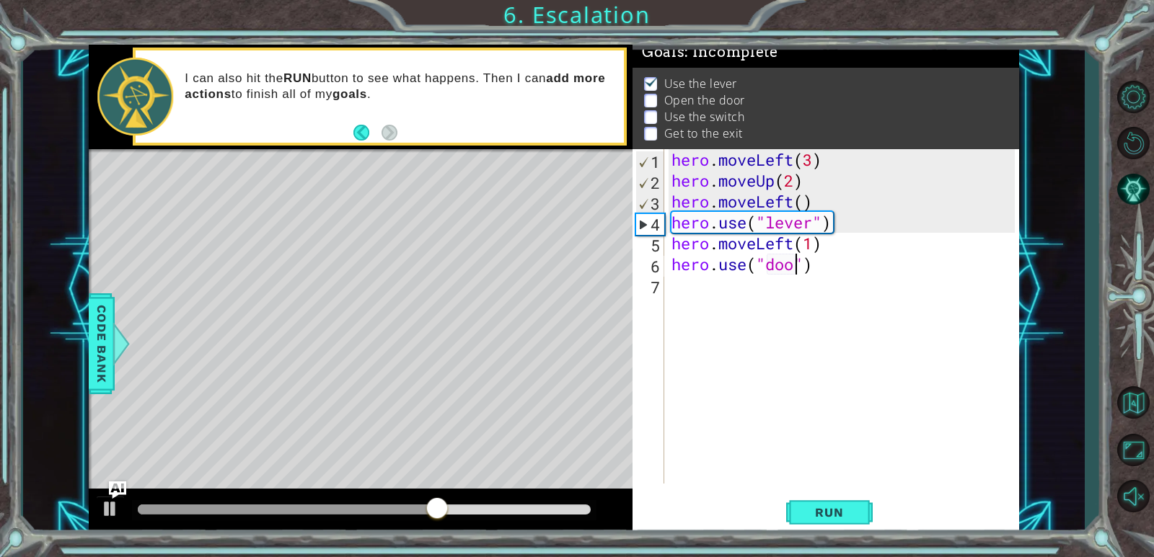
type textarea "hero.use("door")"
click at [712, 305] on div "hero . moveLeft ( 3 ) hero . moveUp ( 2 ) hero . moveLeft ( ) hero . use ( "lev…" at bounding box center [844, 337] width 353 height 376
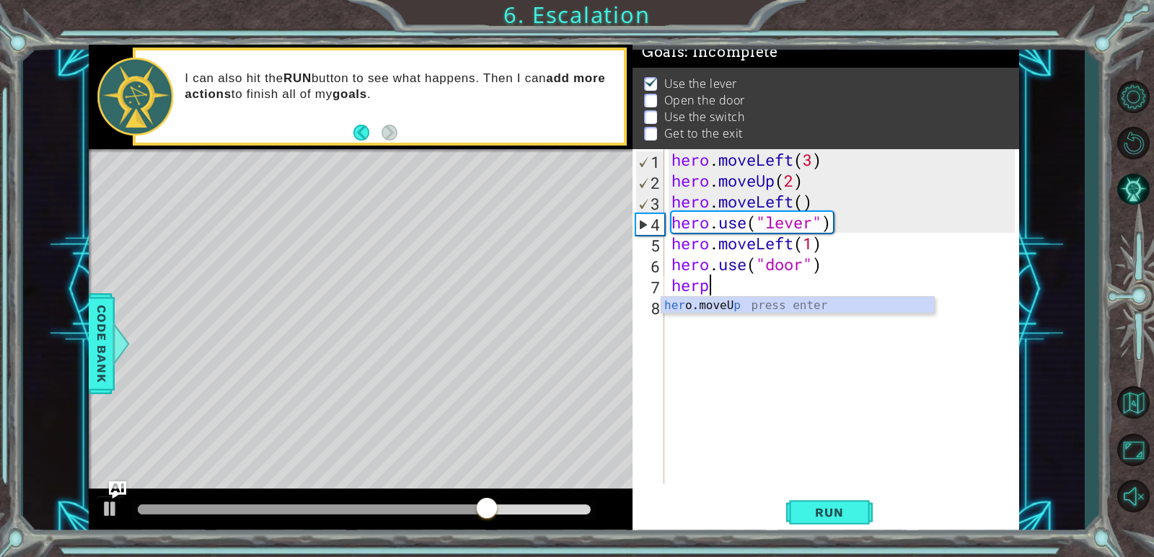
scroll to position [0, 1]
click at [704, 303] on div "her o.moveU p press enter" at bounding box center [797, 323] width 273 height 52
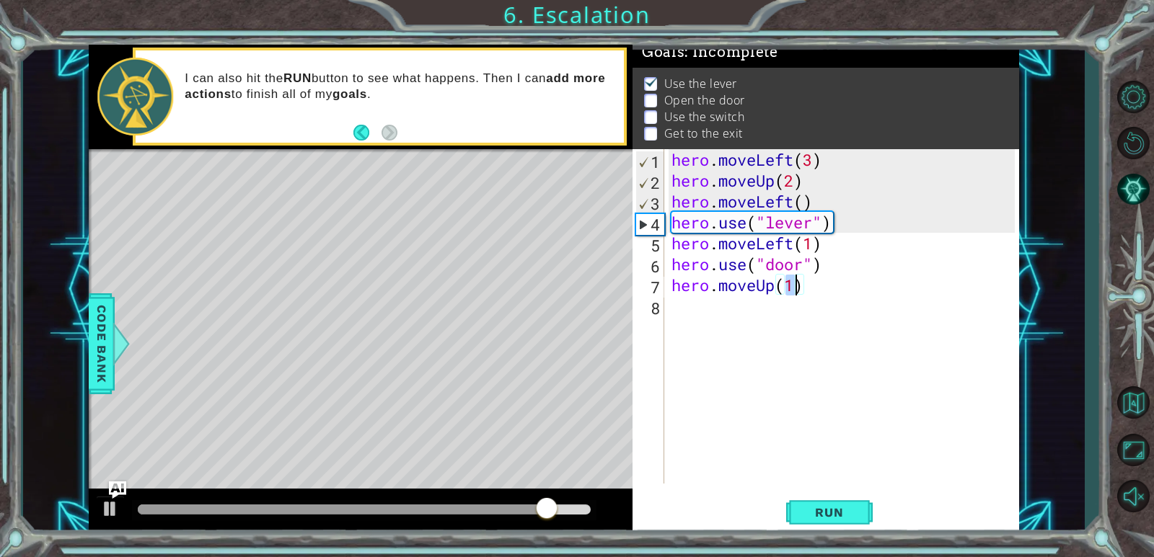
click at [667, 290] on div "hero.moveUp(1) 1 2 3 4 5 6 7 8 hero . moveLeft ( 3 ) hero . moveUp ( 2 ) hero .…" at bounding box center [823, 316] width 382 height 335
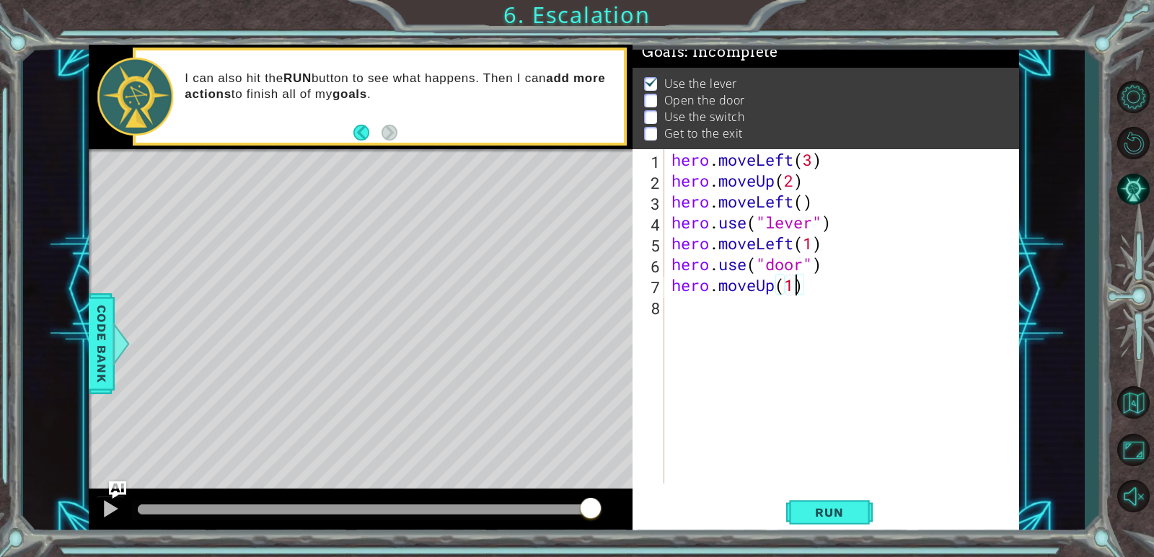
scroll to position [0, 5]
click at [822, 518] on span "Run" at bounding box center [828, 512] width 57 height 14
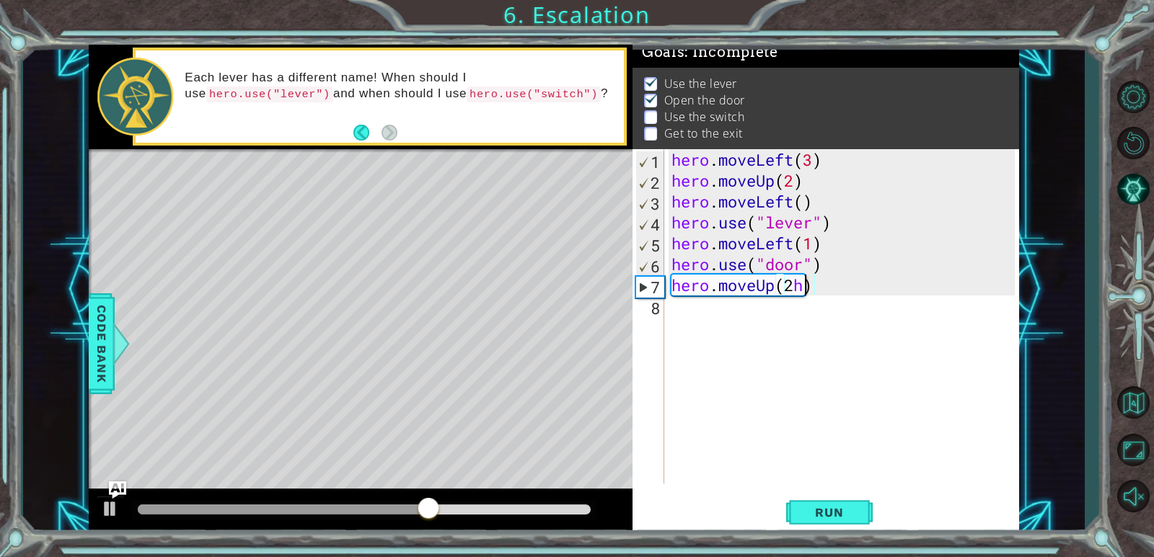
type textarea "hero.moveUp(2)"
click at [679, 318] on div "hero . moveLeft ( 3 ) hero . moveUp ( 2 ) hero . moveLeft ( ) hero . use ( "lev…" at bounding box center [844, 337] width 353 height 376
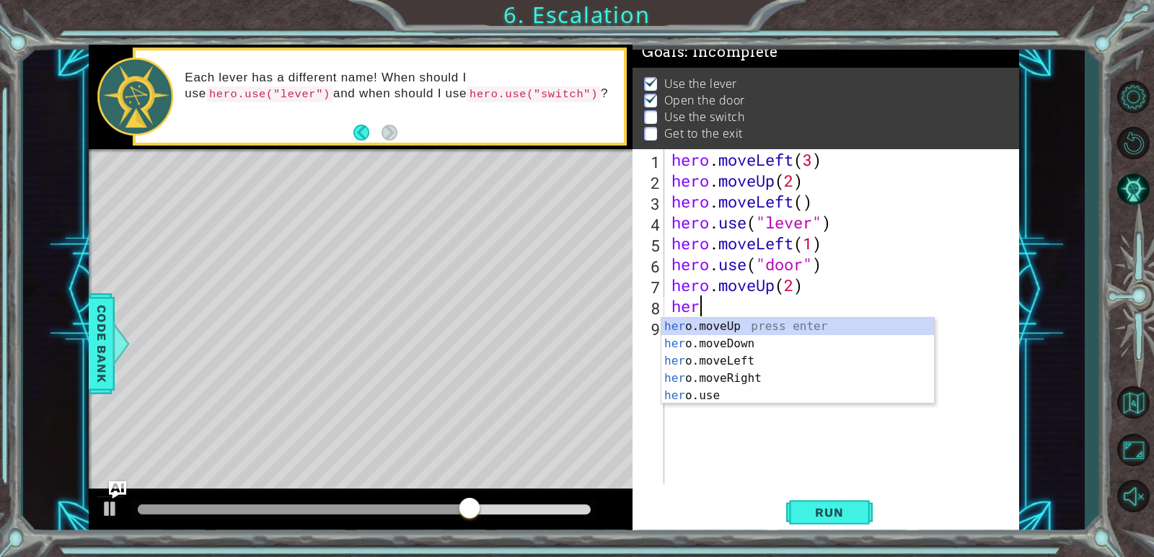
scroll to position [0, 1]
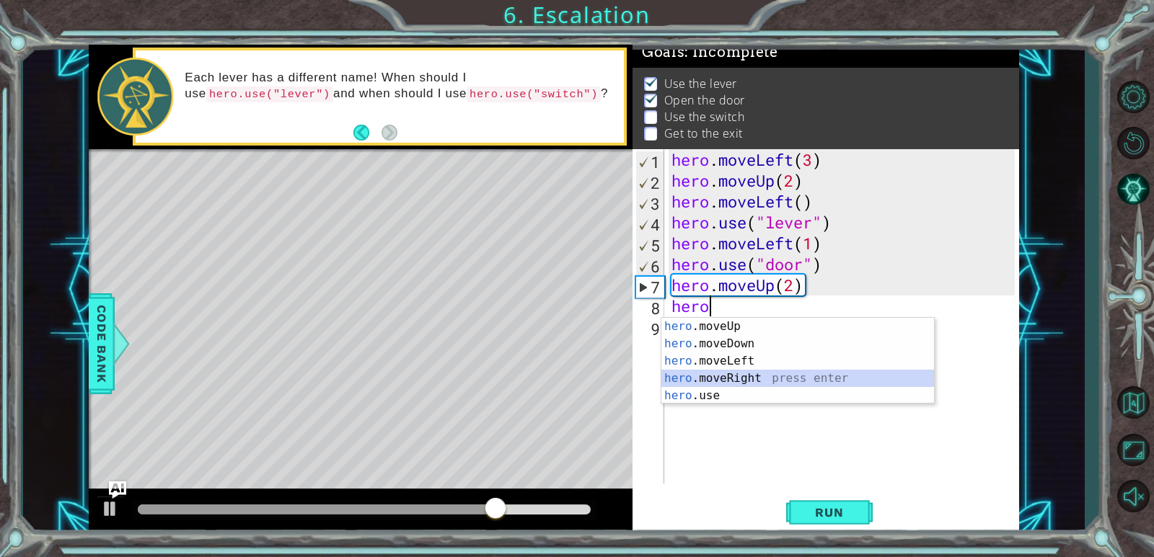
click at [668, 370] on div "hero .moveUp press enter hero .moveDown press enter hero .moveLeft press enter …" at bounding box center [797, 378] width 273 height 121
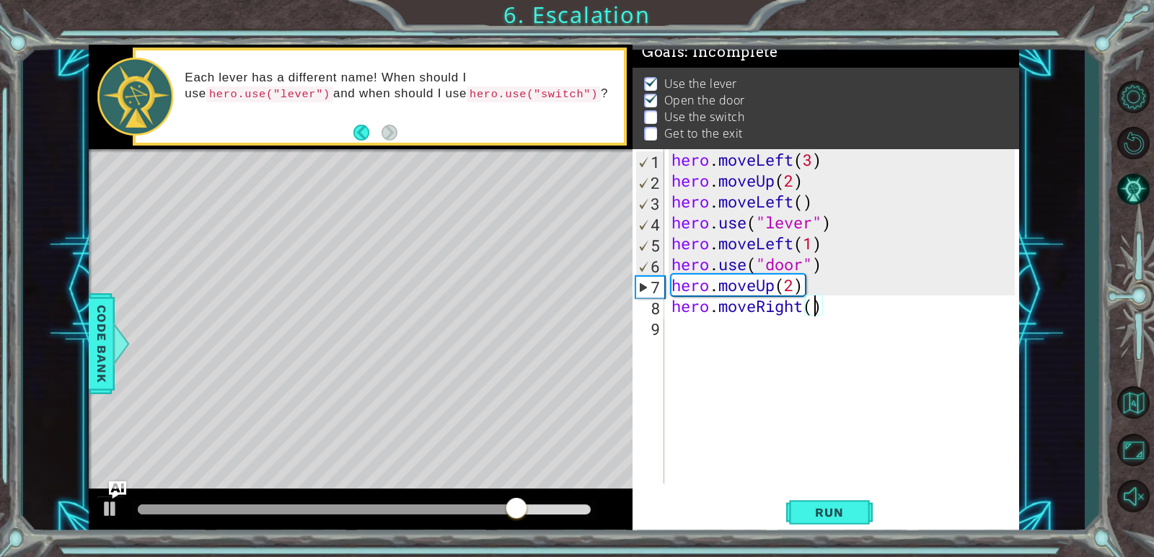
type textarea "hero.moveRight(3)"
click at [869, 429] on div "hero . moveLeft ( 3 ) hero . moveUp ( 2 ) hero . moveLeft ( ) hero . use ( "lev…" at bounding box center [844, 337] width 353 height 376
click at [843, 516] on span "Run" at bounding box center [828, 512] width 57 height 14
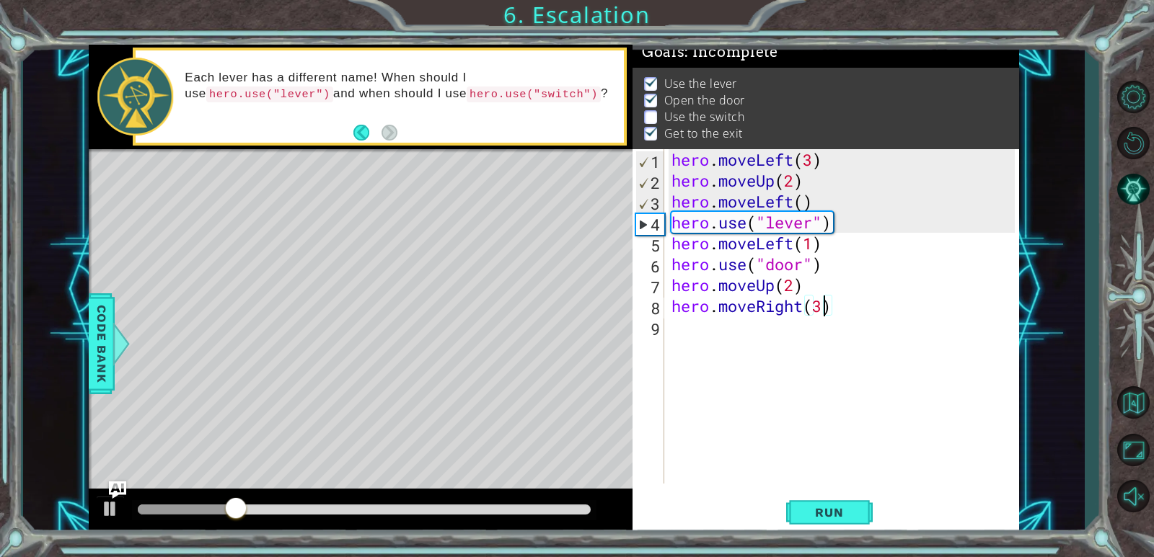
click at [826, 308] on div "hero . moveLeft ( 3 ) hero . moveUp ( 2 ) hero . moveLeft ( ) hero . use ( "lev…" at bounding box center [844, 337] width 353 height 376
type textarea "hero.moveRight(2)"
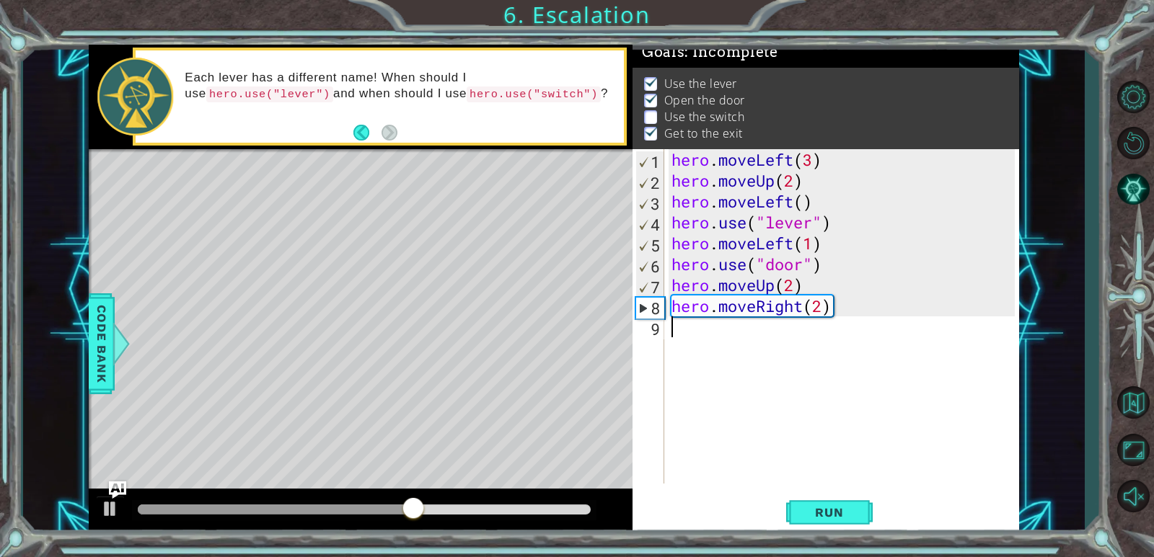
click at [765, 326] on div "hero . moveLeft ( 3 ) hero . moveUp ( 2 ) hero . moveLeft ( ) hero . use ( "lev…" at bounding box center [844, 337] width 353 height 376
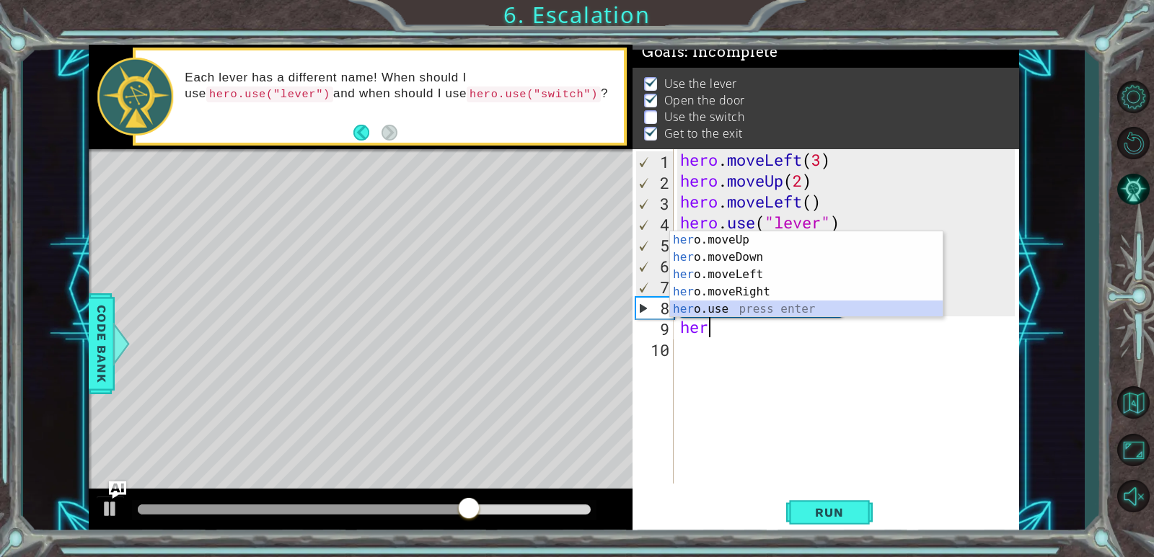
click at [736, 307] on div "her o.moveUp press enter her o.moveDown press enter her o.moveLeft press enter …" at bounding box center [806, 291] width 273 height 121
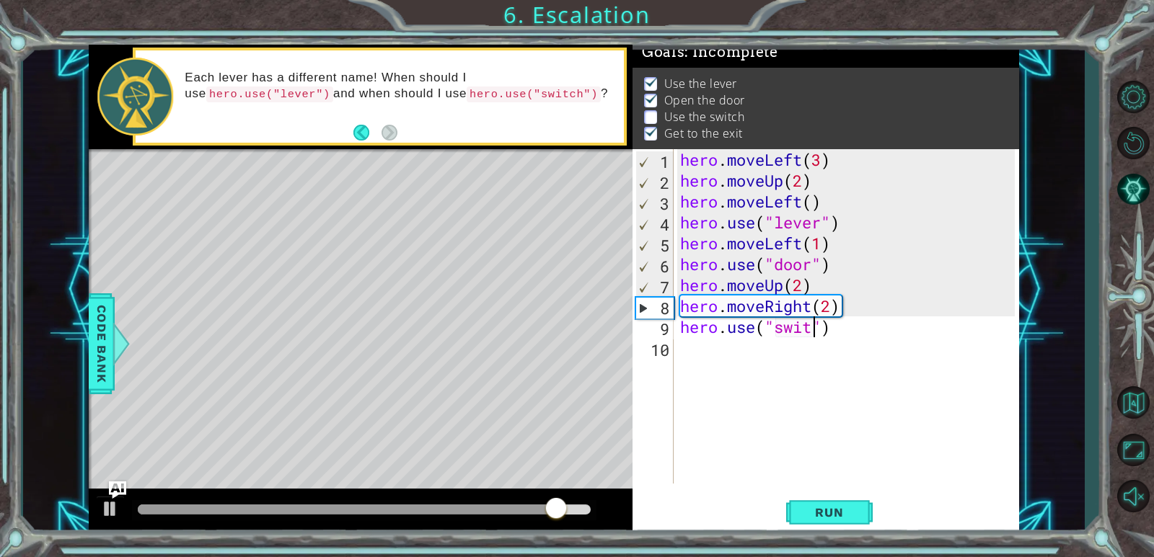
scroll to position [0, 6]
type textarea "hero.use("switch")"
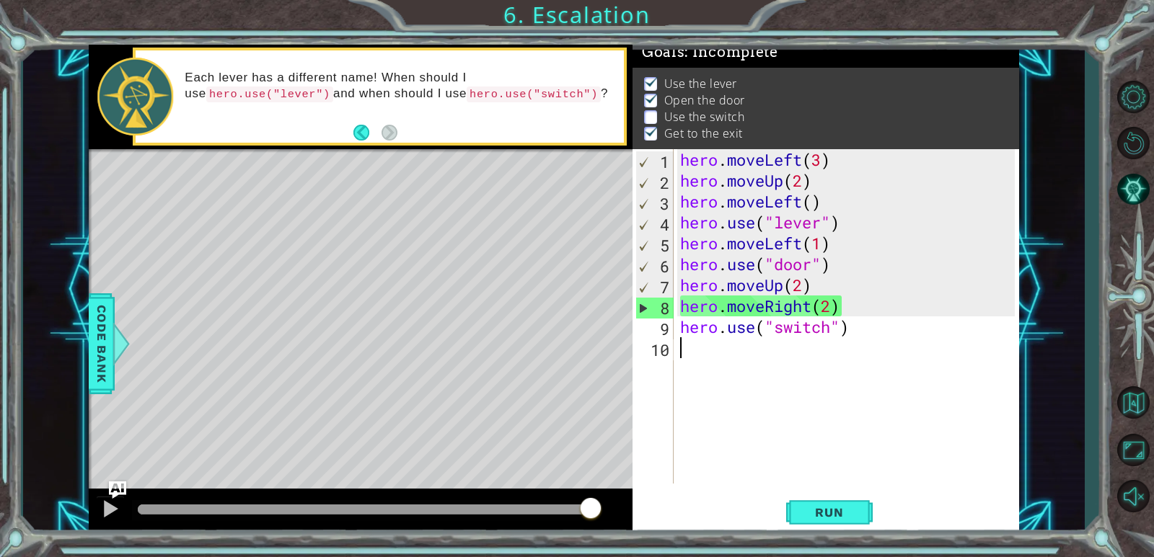
click at [728, 361] on div "hero . moveLeft ( 3 ) hero . moveUp ( 2 ) hero . moveLeft ( ) hero . use ( "lev…" at bounding box center [849, 337] width 345 height 376
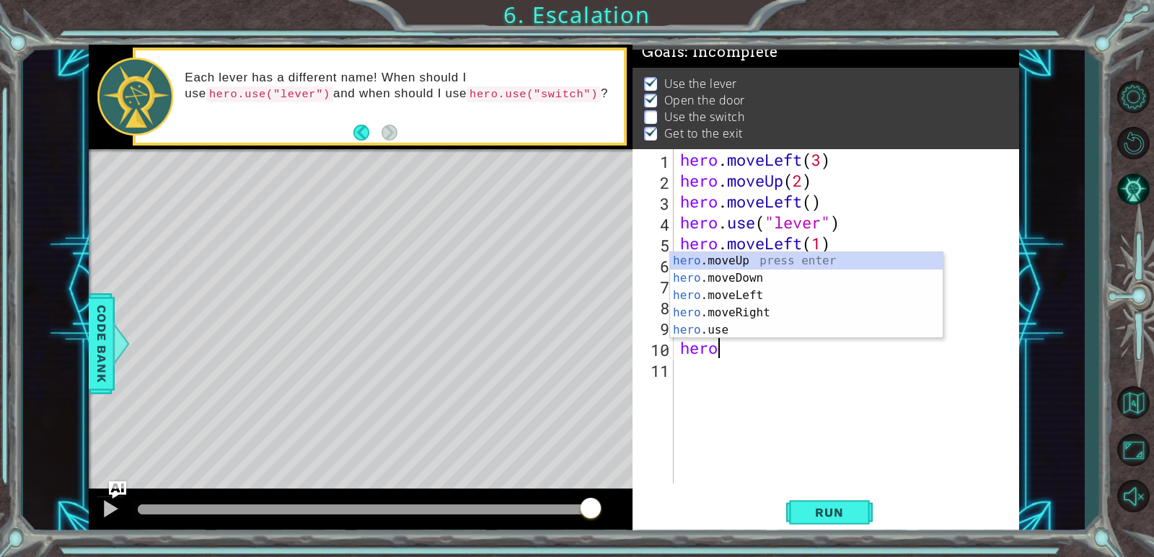
scroll to position [0, 1]
click at [723, 317] on div "hero .moveUp press enter hero .moveDown press enter hero .moveLeft press enter …" at bounding box center [806, 312] width 273 height 121
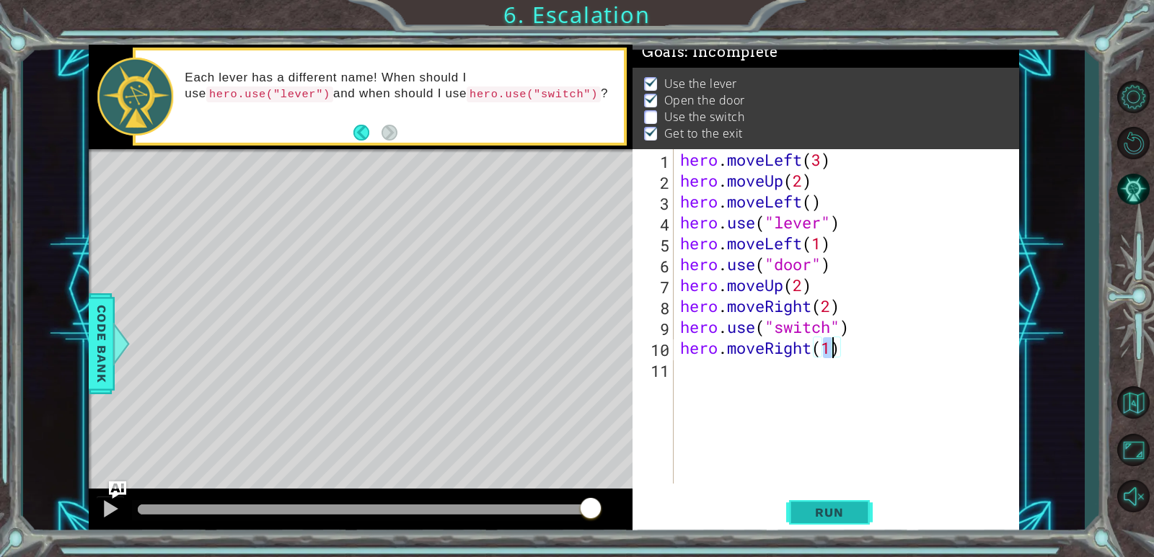
type textarea "hero.moveRight(1)"
click at [845, 529] on button "Run" at bounding box center [829, 513] width 87 height 39
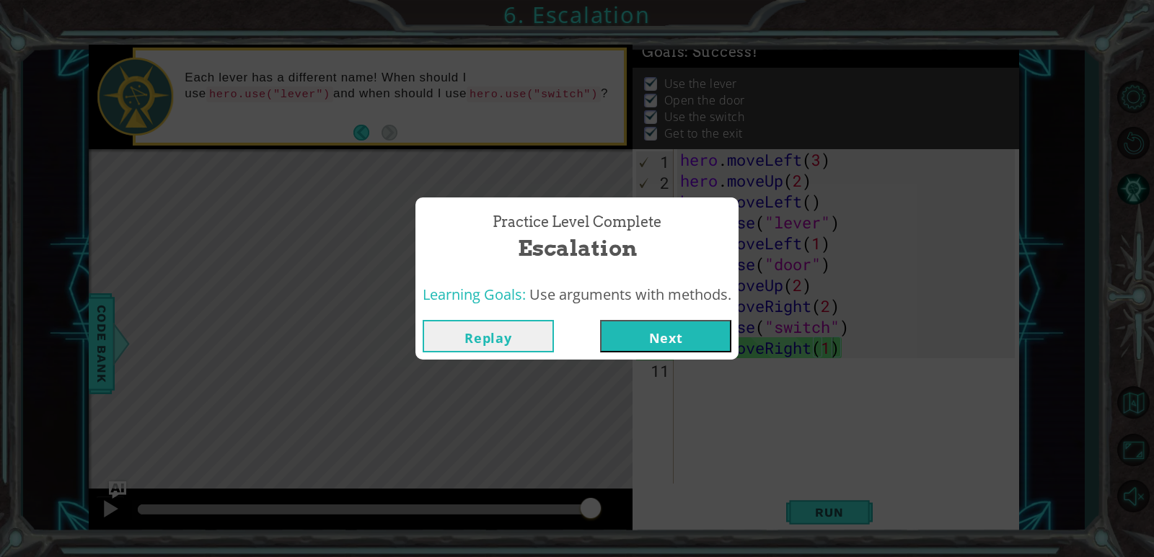
click at [657, 324] on button "Next" at bounding box center [665, 336] width 131 height 32
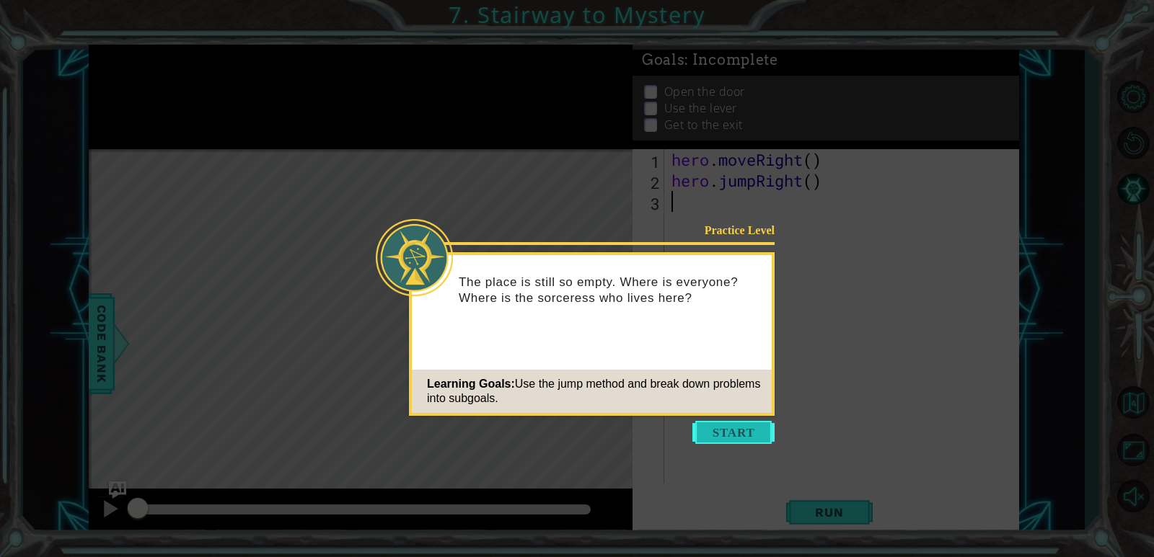
click at [747, 428] on button "Start" at bounding box center [733, 432] width 82 height 23
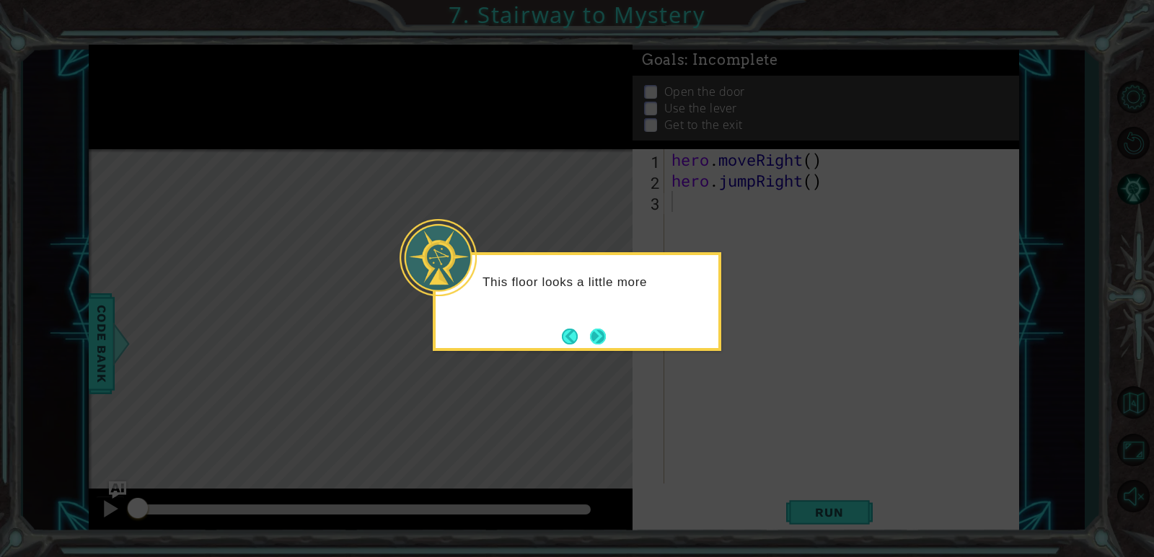
click at [596, 337] on button "Next" at bounding box center [598, 337] width 16 height 16
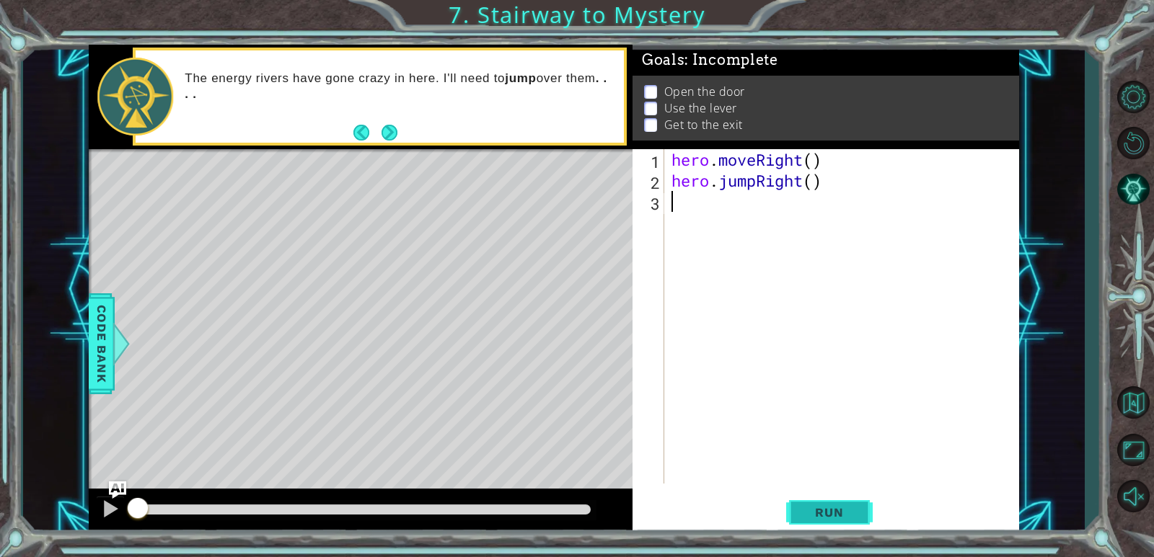
click at [848, 524] on button "Run" at bounding box center [829, 513] width 87 height 39
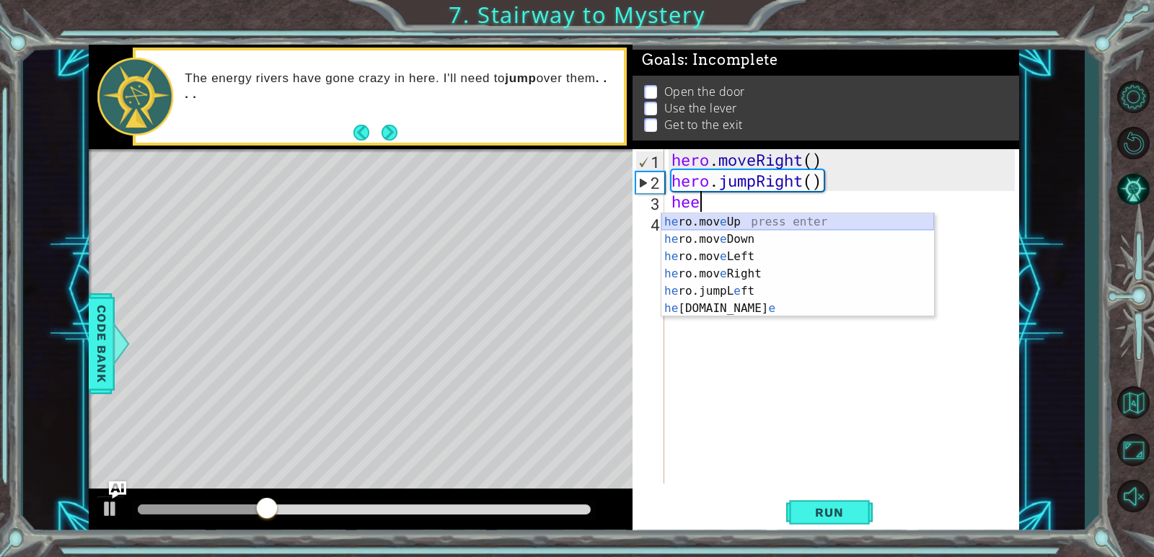
click at [728, 227] on div "he ro.mov e Up press enter he ro.mov e Down press enter he ro.mov e Left press …" at bounding box center [797, 282] width 273 height 138
type textarea "hero.moveUp(1)"
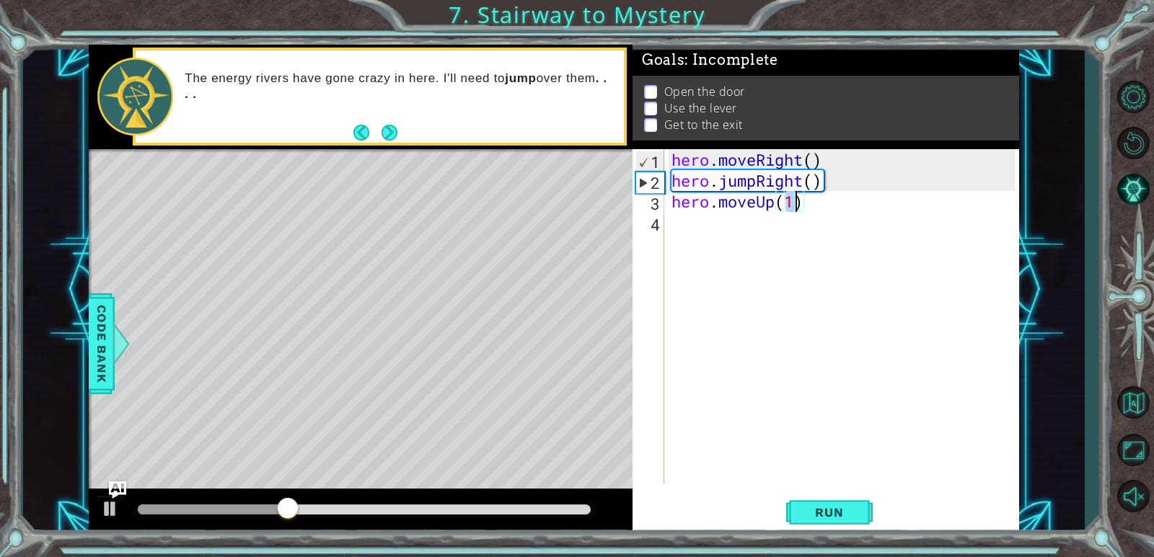
click at [728, 227] on div "hero . moveRight ( ) hero . jumpRight ( ) hero . moveUp ( 1 )" at bounding box center [844, 337] width 353 height 376
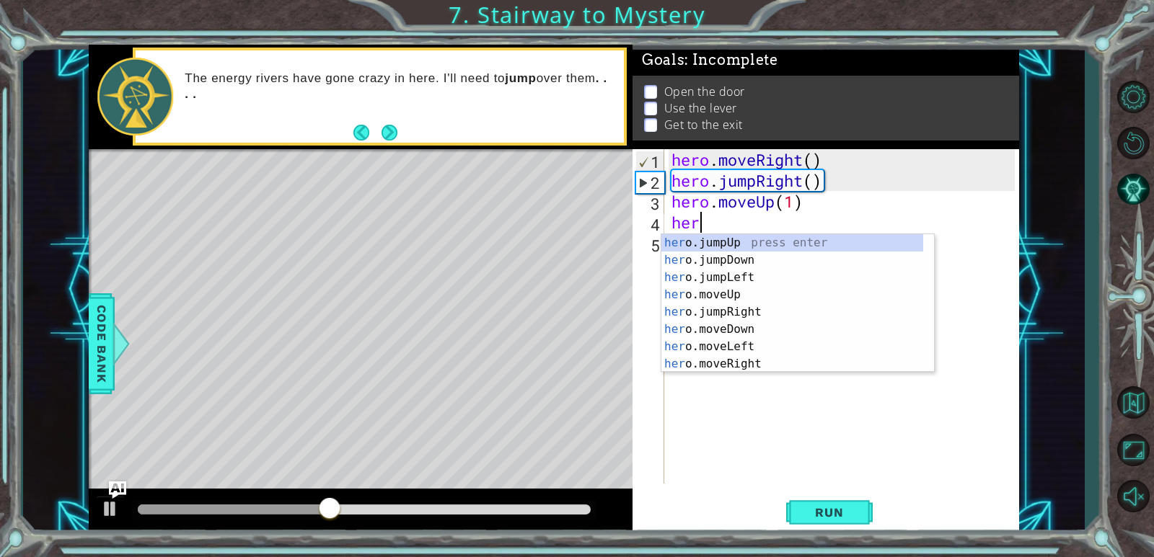
type textarea "hero"
click at [738, 299] on div "hero .jumpUp press enter hero .jumpDown press enter hero .jumpLeft press enter …" at bounding box center [792, 320] width 262 height 173
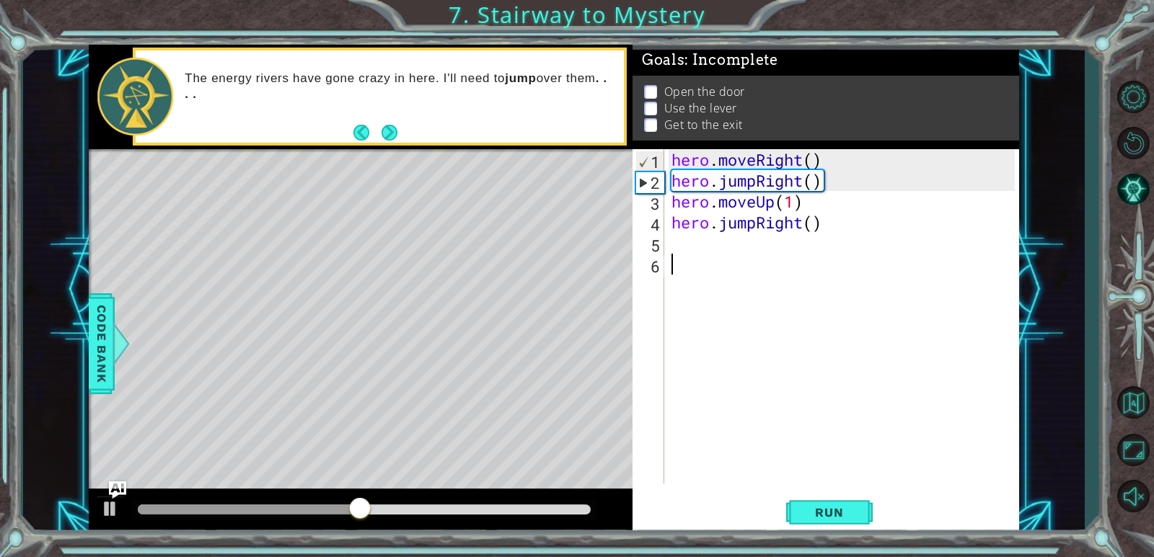
click at [738, 299] on div "hero . moveRight ( ) hero . jumpRight ( ) hero . moveUp ( 1 ) hero . jumpRight …" at bounding box center [844, 337] width 353 height 376
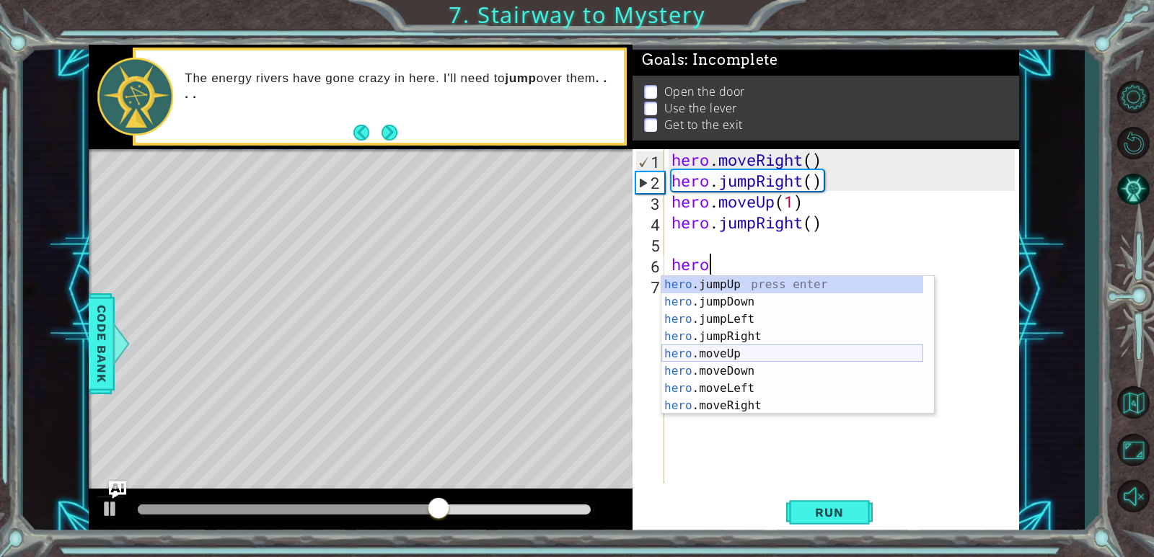
scroll to position [17, 0]
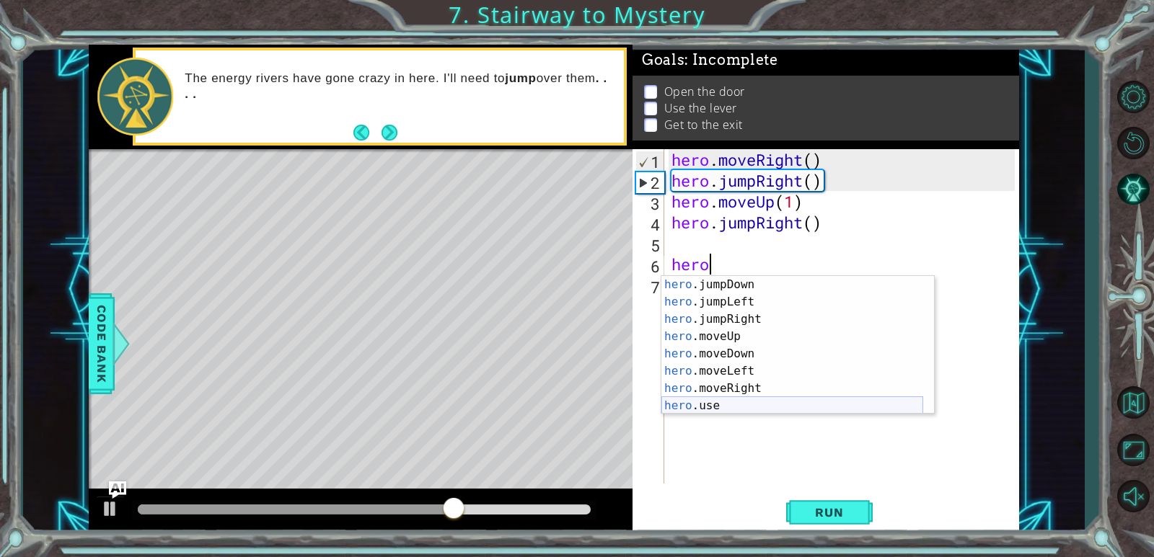
click at [727, 401] on div "hero .jumpDown press enter hero .jumpLeft press enter hero .jumpRight press ent…" at bounding box center [792, 362] width 262 height 173
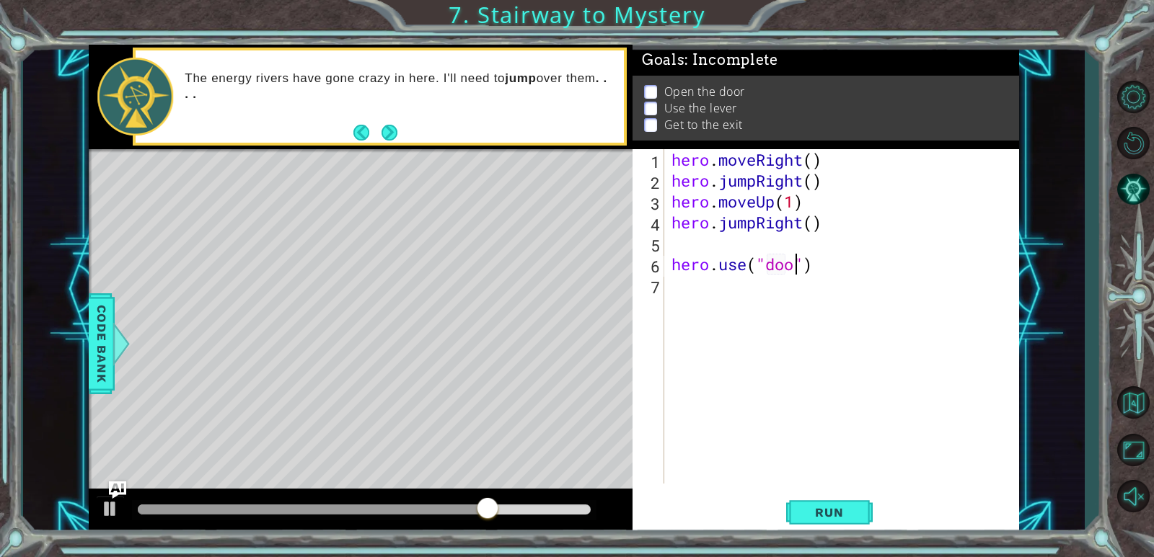
scroll to position [0, 6]
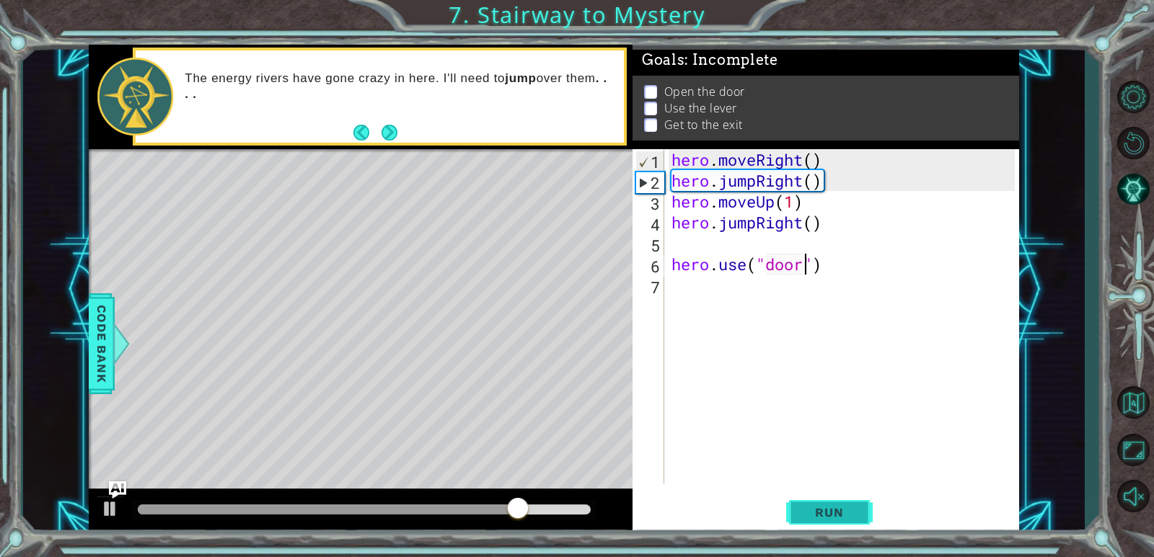
click at [798, 525] on button "Run" at bounding box center [829, 513] width 87 height 39
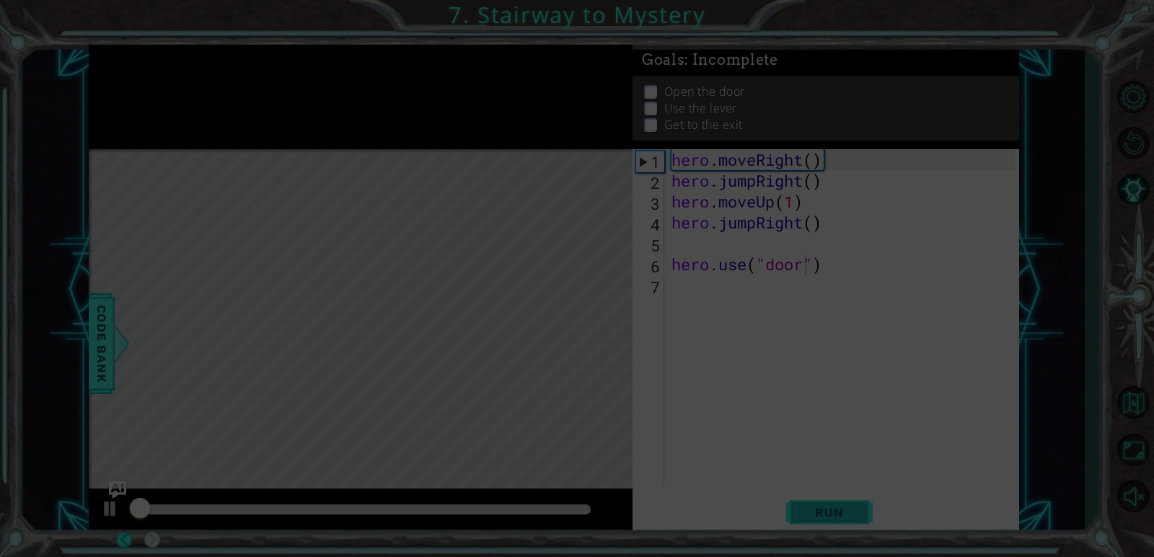
click at [806, 520] on icon at bounding box center [577, 278] width 1154 height 557
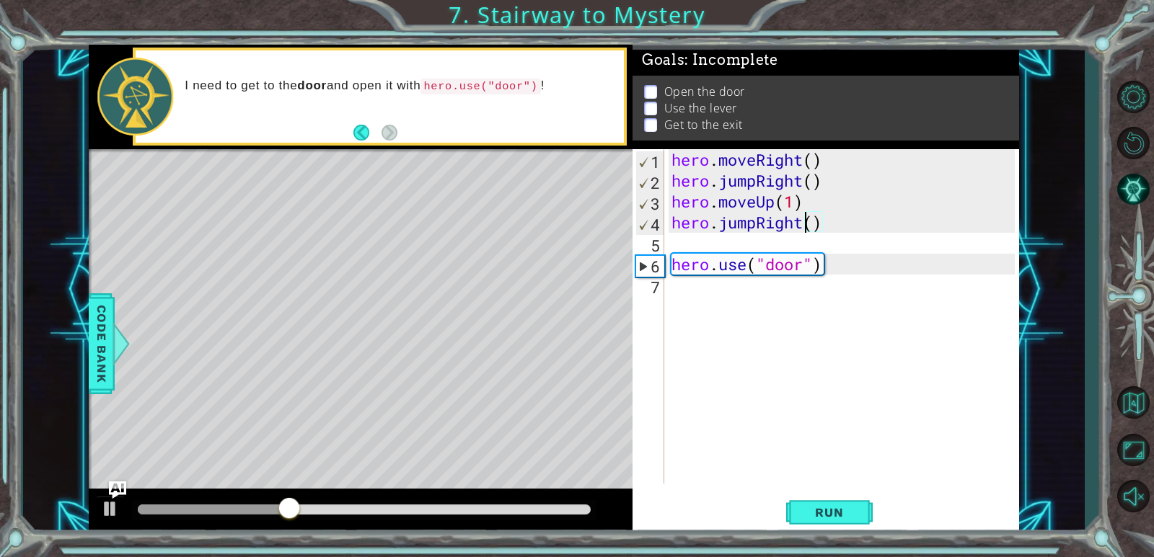
click at [808, 221] on div "hero . moveRight ( ) hero . jumpRight ( ) hero . moveUp ( 1 ) hero . jumpRight …" at bounding box center [844, 337] width 353 height 376
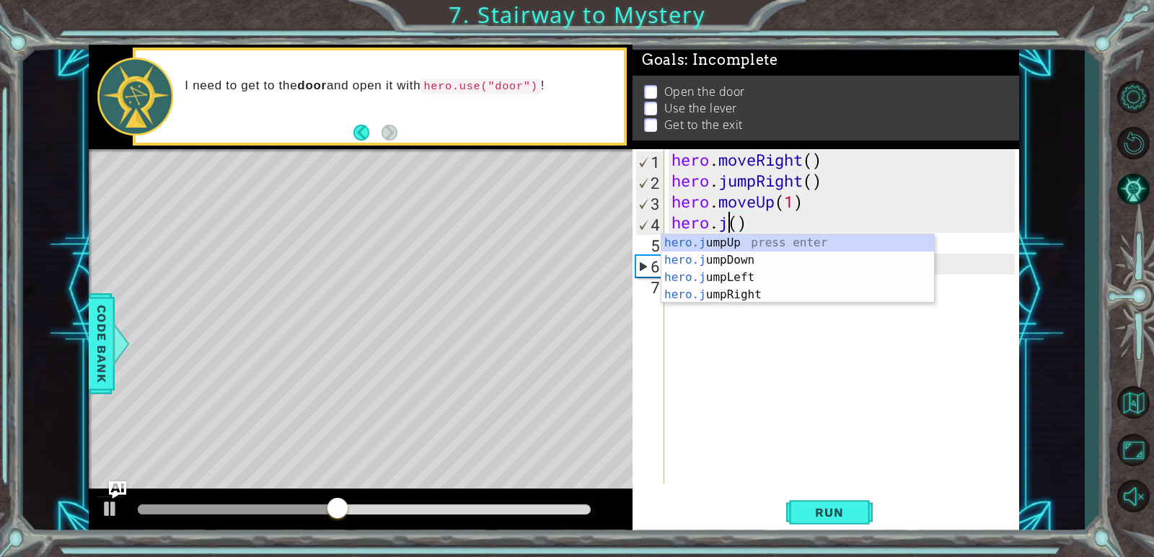
scroll to position [0, 0]
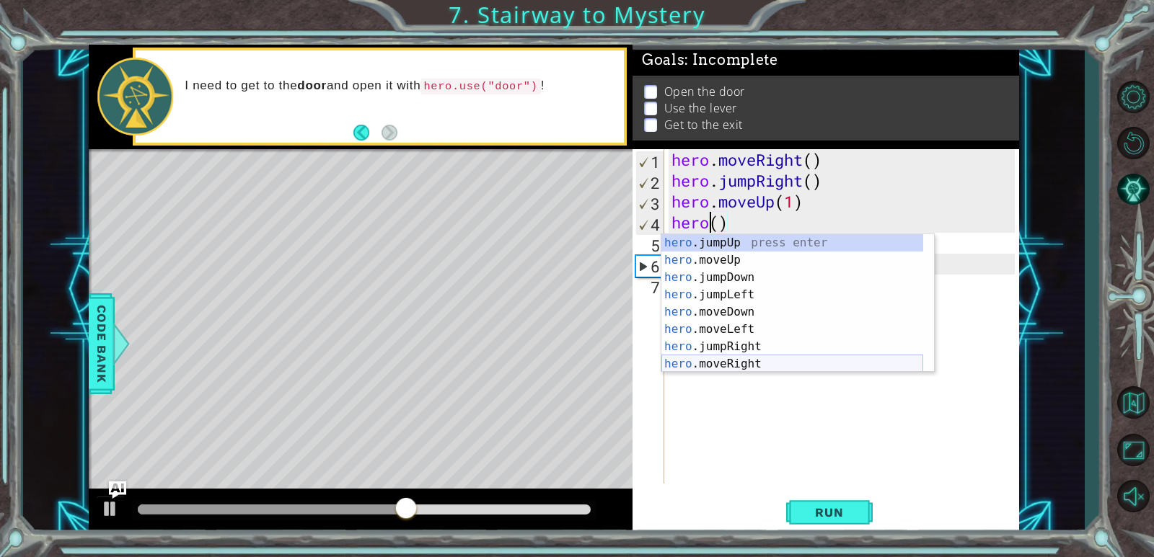
click at [720, 360] on div "hero .jumpUp press enter hero .moveUp press enter hero .jumpDown press enter he…" at bounding box center [792, 320] width 262 height 173
type textarea "hero.moveRight(1)"
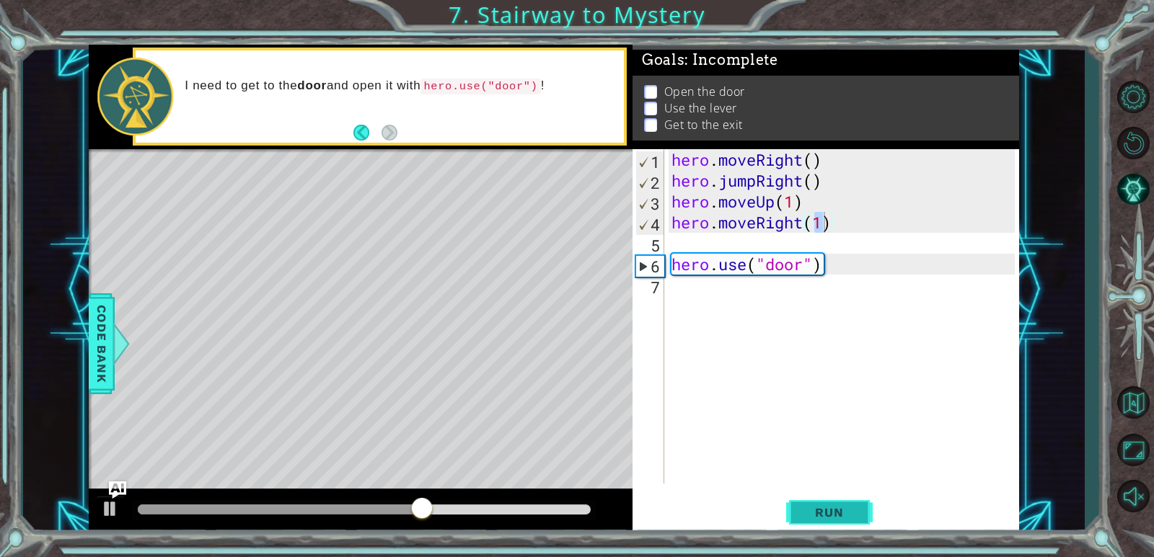
click at [805, 494] on button "Run" at bounding box center [829, 513] width 87 height 39
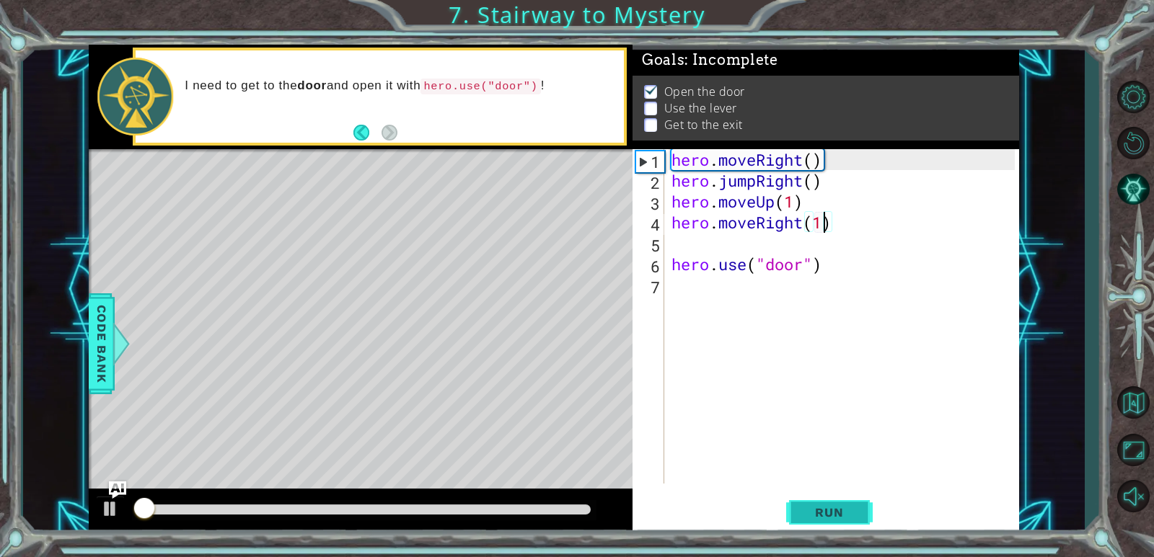
scroll to position [5, 0]
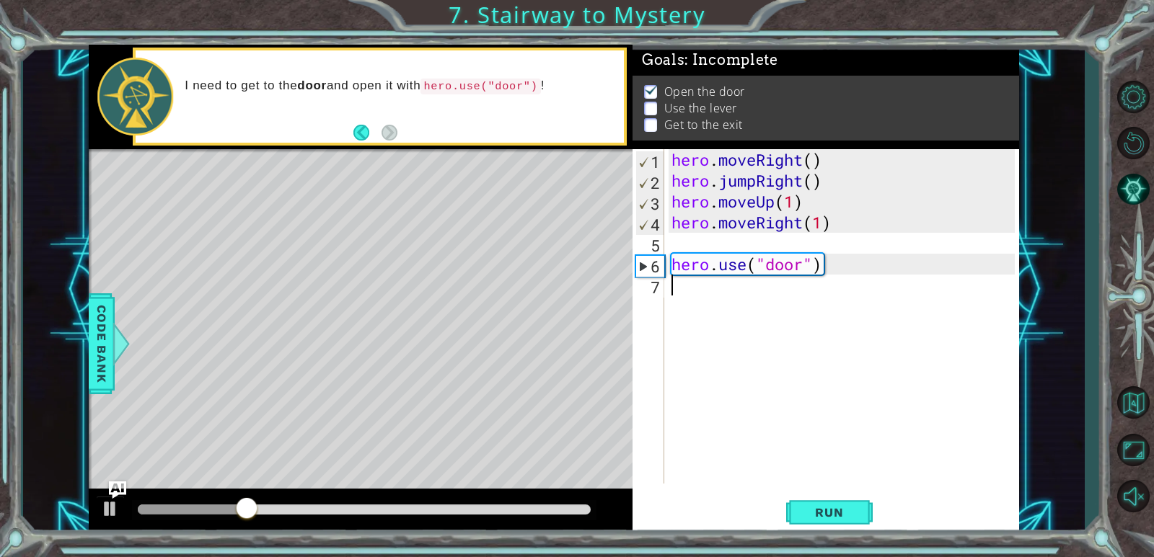
click at [751, 303] on div "hero . moveRight ( ) hero . jumpRight ( ) hero . moveUp ( 1 ) hero . moveRight …" at bounding box center [844, 337] width 353 height 376
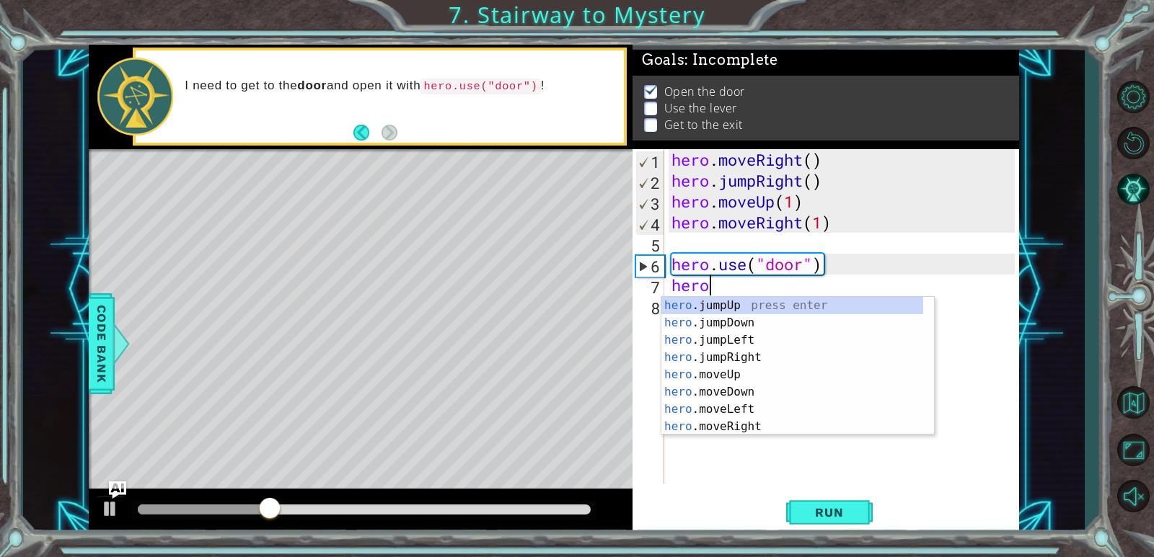
scroll to position [0, 1]
click at [736, 372] on div "hero .jumpUp press enter hero .jumpDown press enter hero .jumpLeft press enter …" at bounding box center [792, 383] width 262 height 173
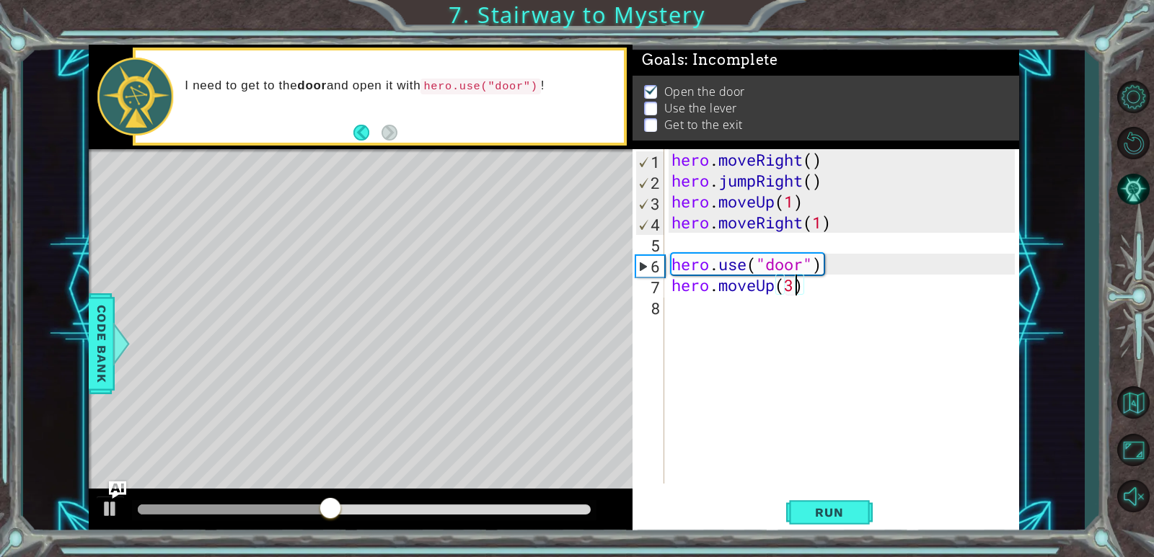
scroll to position [0, 5]
type textarea "hero.moveUp(2)"
click at [694, 315] on div "hero . moveRight ( ) hero . jumpRight ( ) hero . moveUp ( 1 ) hero . moveRight …" at bounding box center [844, 337] width 353 height 376
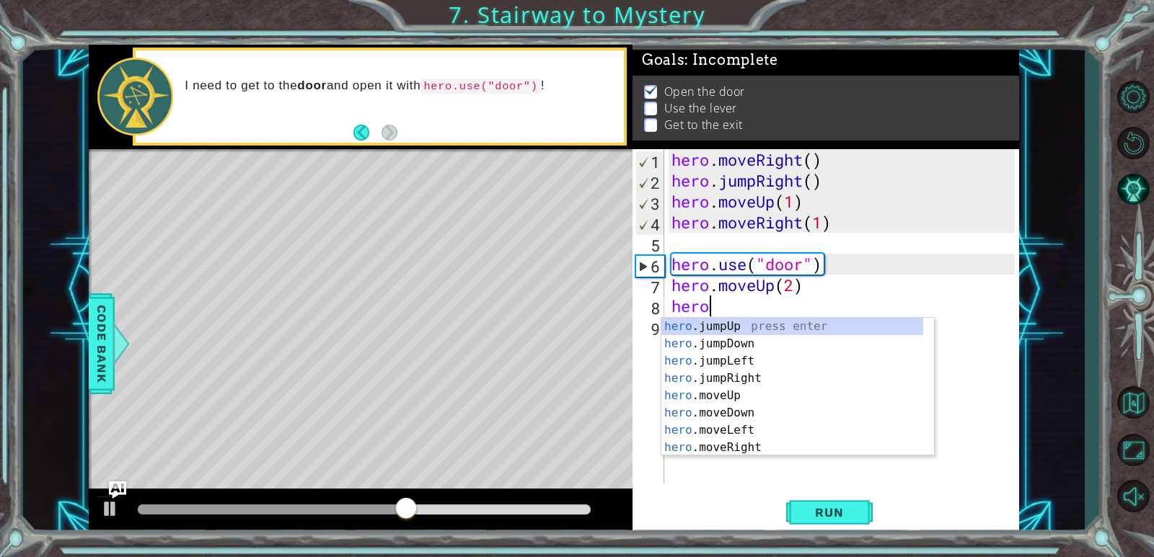
scroll to position [0, 1]
click at [751, 445] on div "hero .jumpUp press enter hero .jumpDown press enter hero .jumpLeft press enter …" at bounding box center [792, 404] width 262 height 173
type textarea "hero.moveRight(1)"
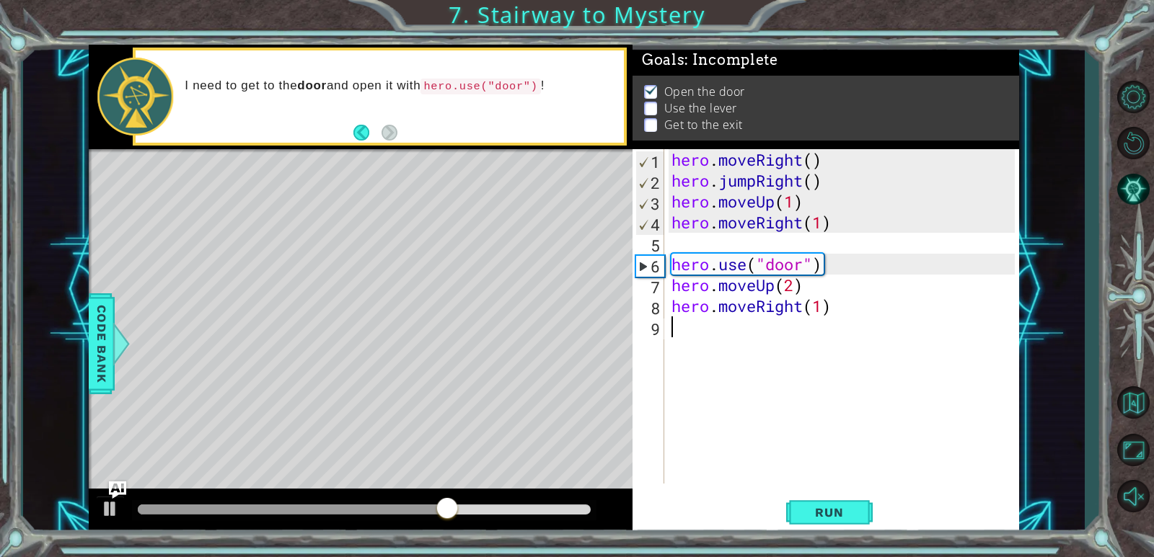
click at [751, 445] on div "hero . moveRight ( ) hero . jumpRight ( ) hero . moveUp ( 1 ) hero . moveRight …" at bounding box center [844, 337] width 353 height 376
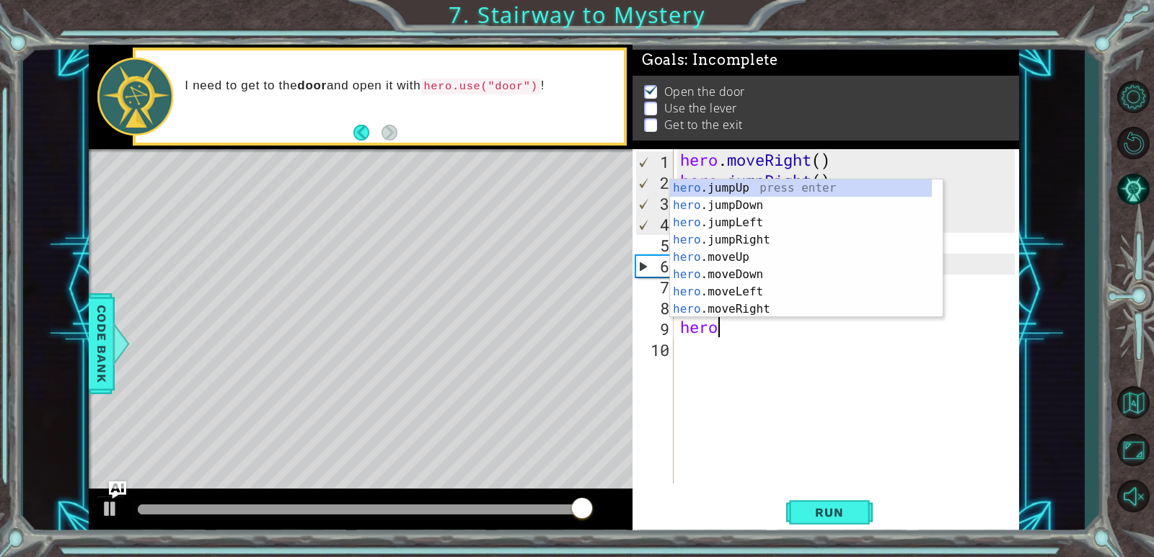
type textarea "hero"
click at [676, 430] on div "hero 1 2 3 4 5 6 7 8 9 10 hero . moveRight ( ) hero . jumpRight ( ) hero . move…" at bounding box center [823, 316] width 382 height 335
